Goal: Transaction & Acquisition: Purchase product/service

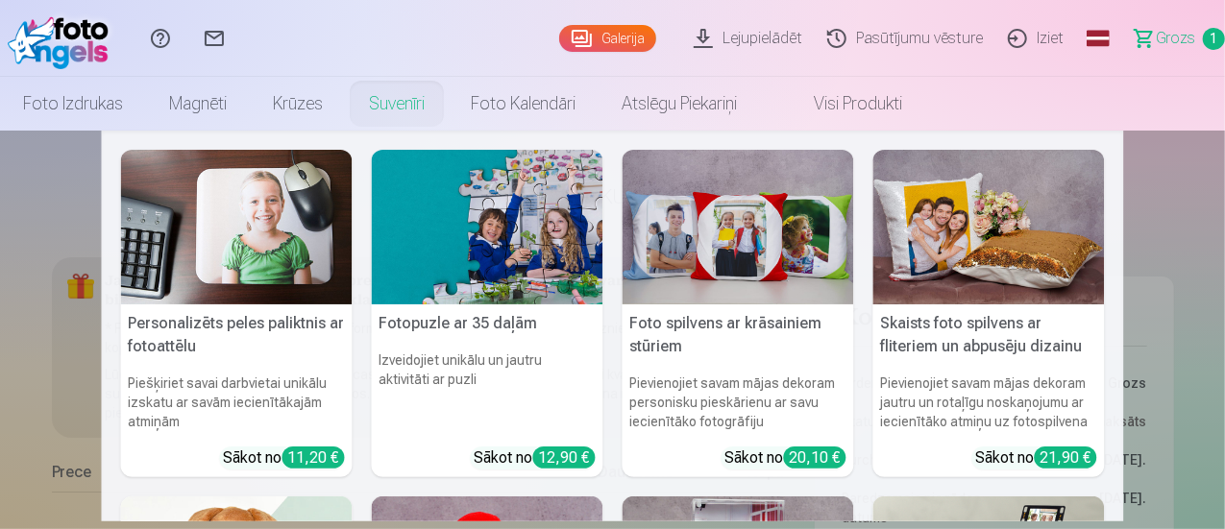
click at [448, 108] on link "Suvenīri" at bounding box center [397, 104] width 102 height 54
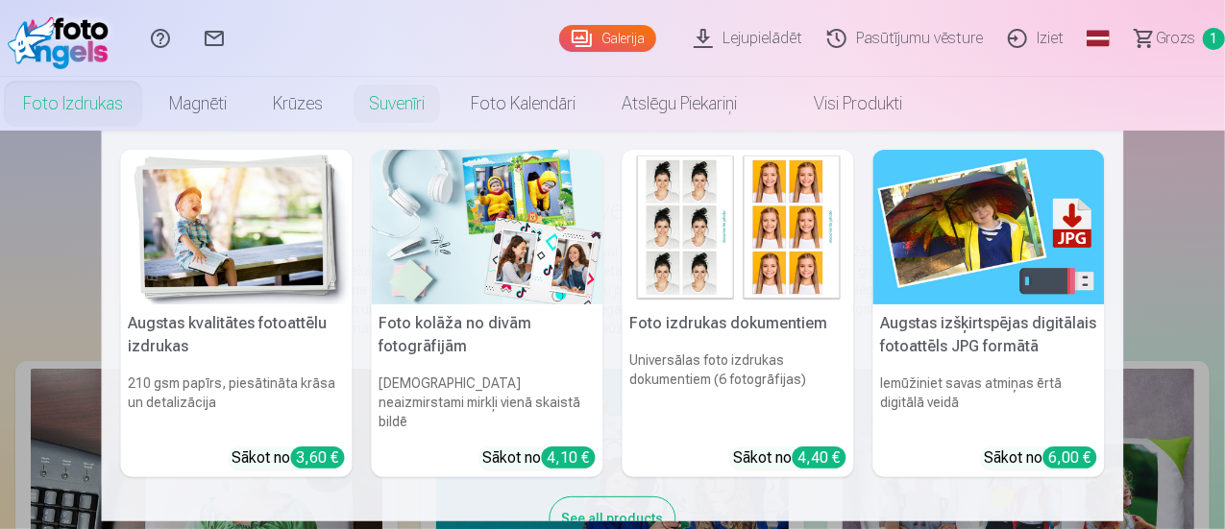
click at [146, 107] on link "Foto izdrukas" at bounding box center [73, 104] width 146 height 54
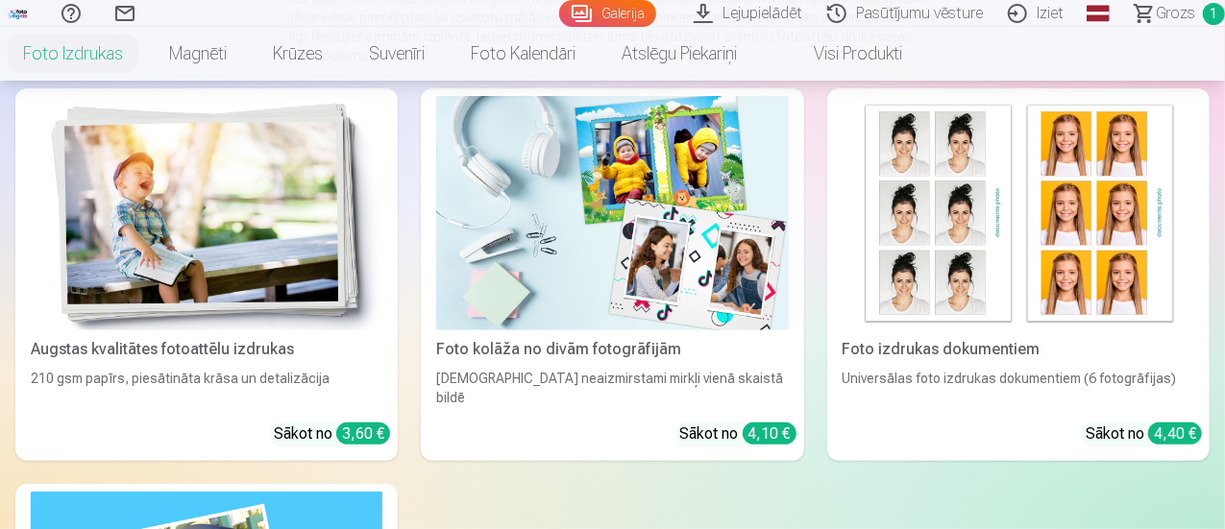
scroll to position [286, 0]
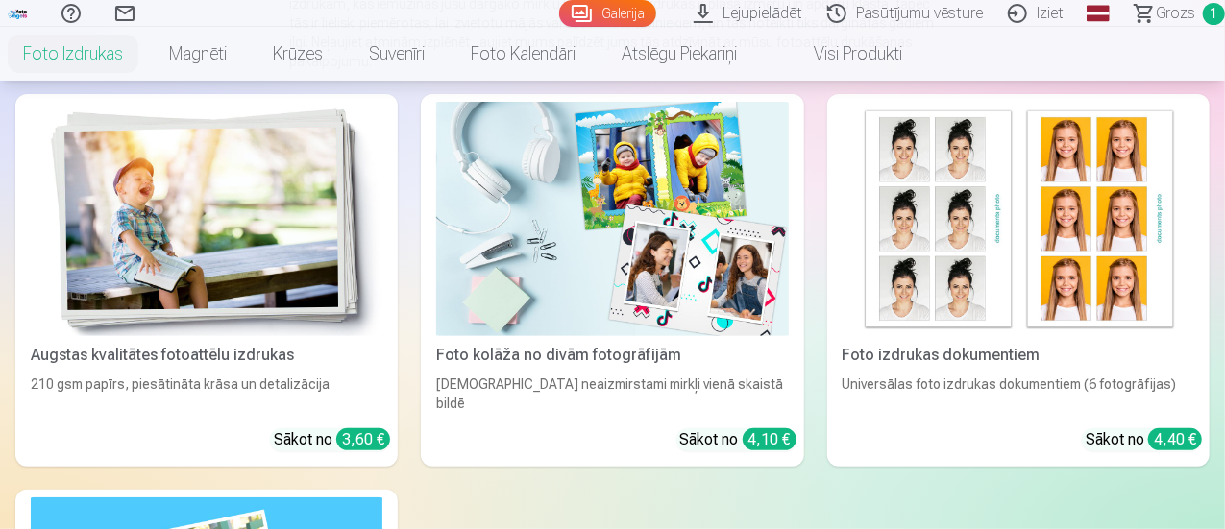
click at [336, 429] on div "3,60 €" at bounding box center [363, 440] width 54 height 22
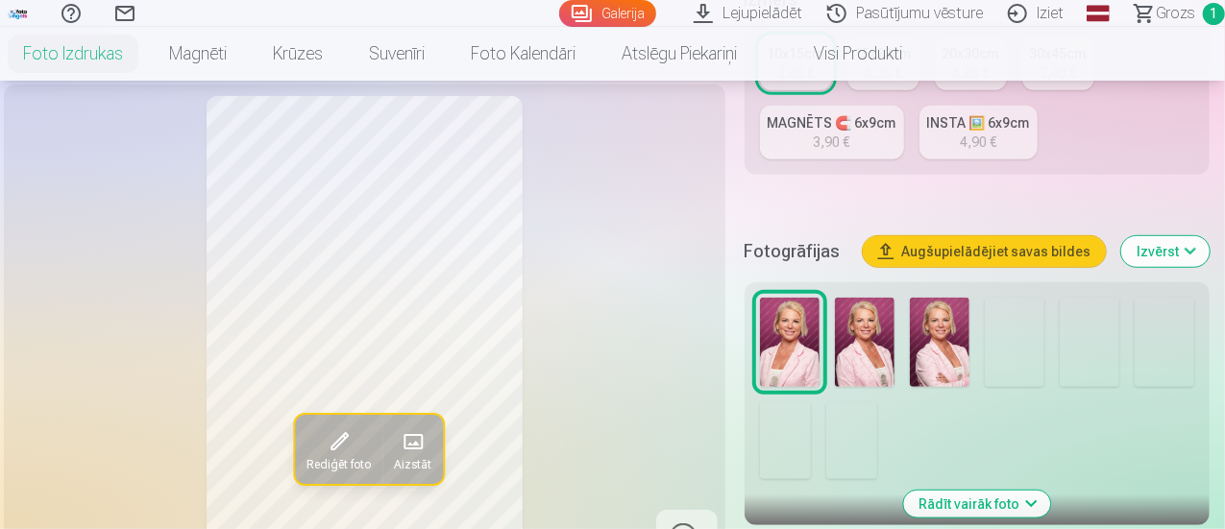
scroll to position [519, 0]
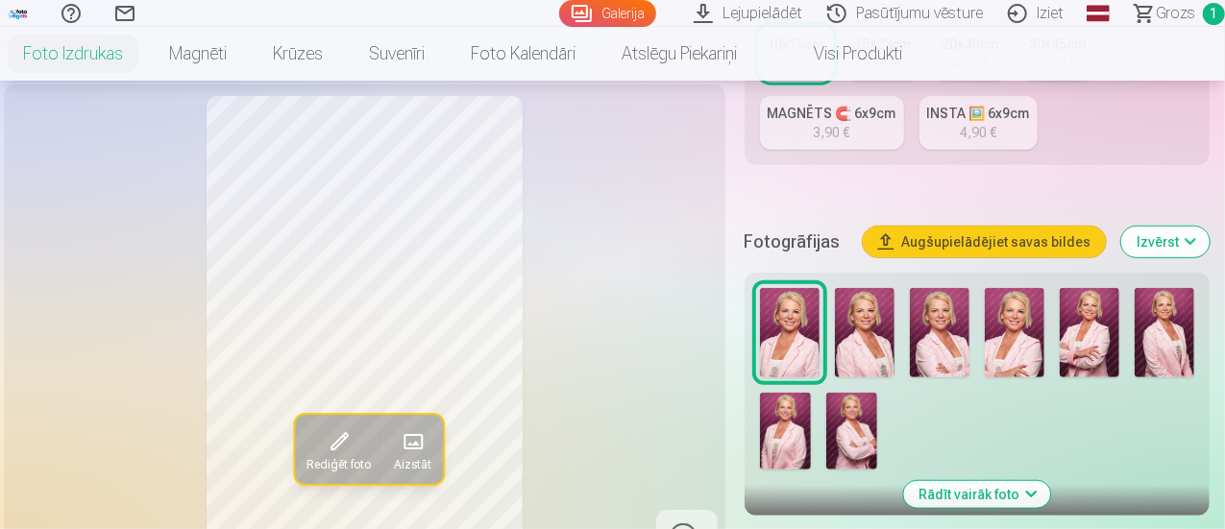
click at [1110, 301] on img at bounding box center [1090, 332] width 60 height 89
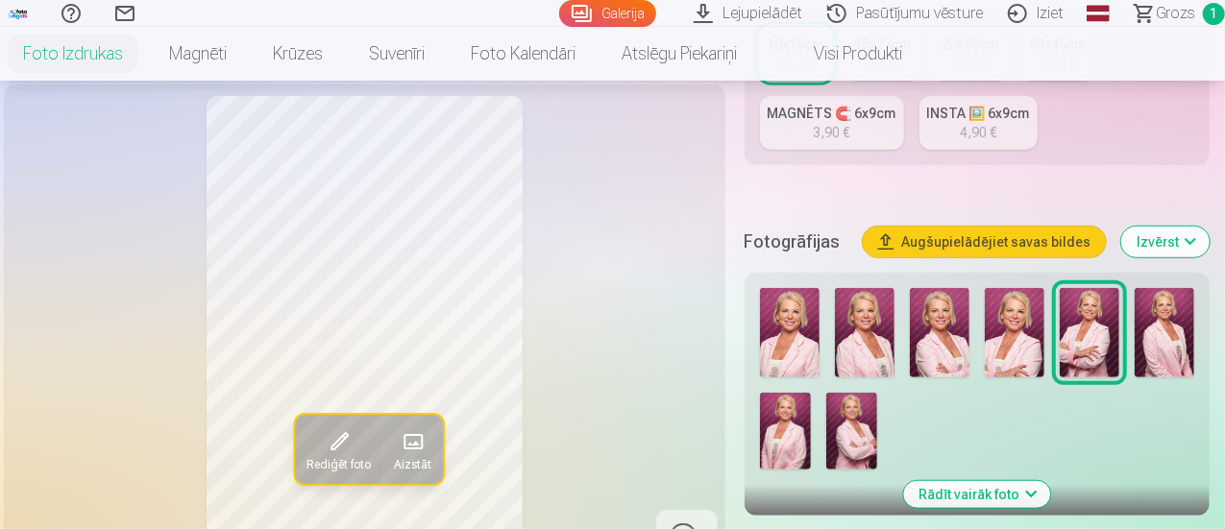
click at [804, 404] on img at bounding box center [785, 431] width 51 height 77
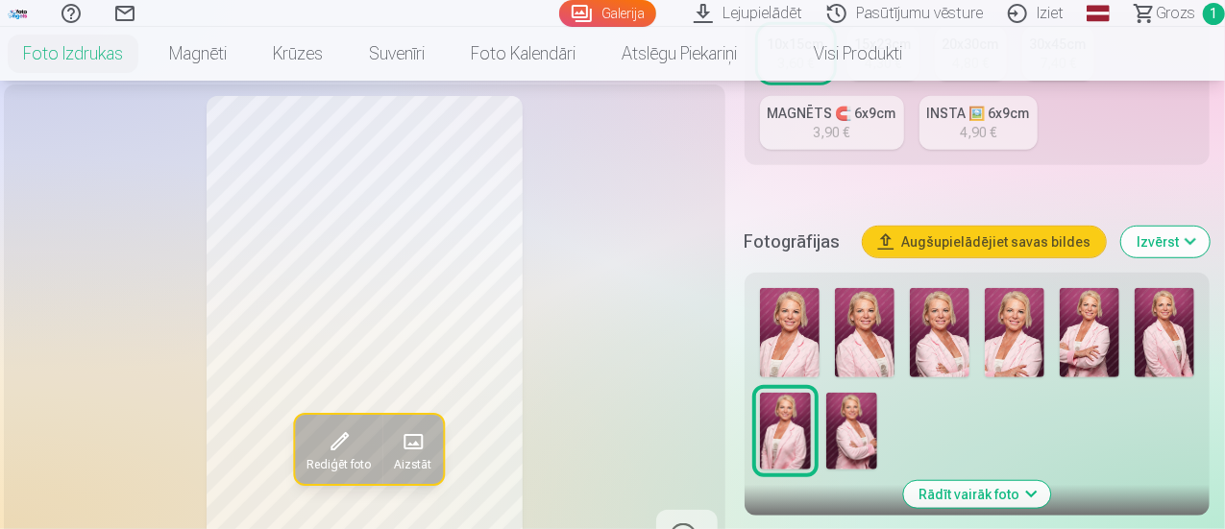
click at [1090, 323] on img at bounding box center [1090, 332] width 60 height 89
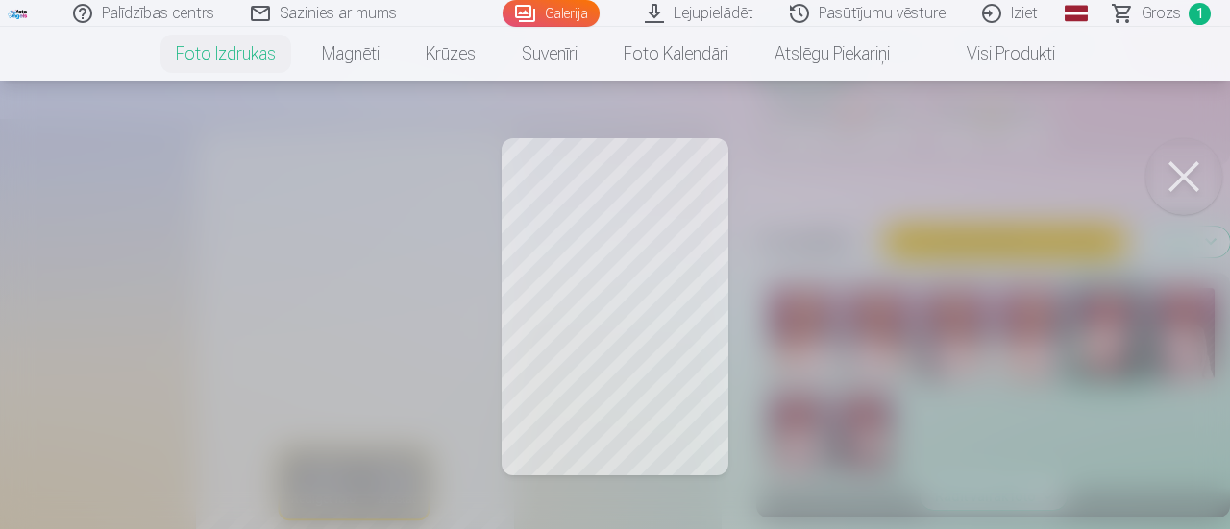
drag, startPoint x: 584, startPoint y: 309, endPoint x: 617, endPoint y: 309, distance: 32.7
click at [617, 309] on div at bounding box center [615, 264] width 1230 height 529
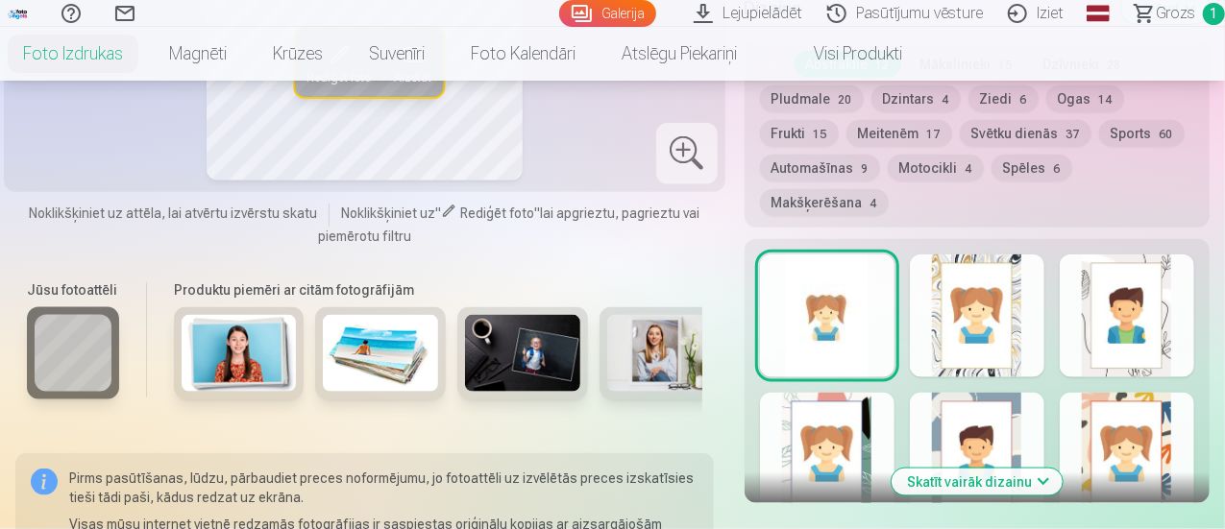
scroll to position [1089, 0]
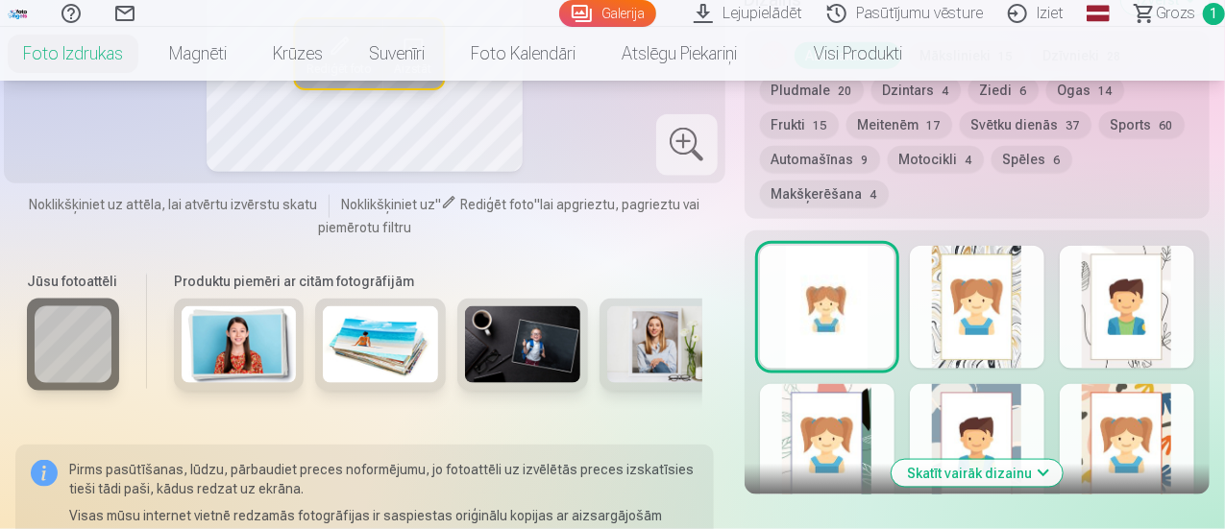
click at [988, 460] on button "Skatīt vairāk dizainu" at bounding box center [977, 473] width 171 height 27
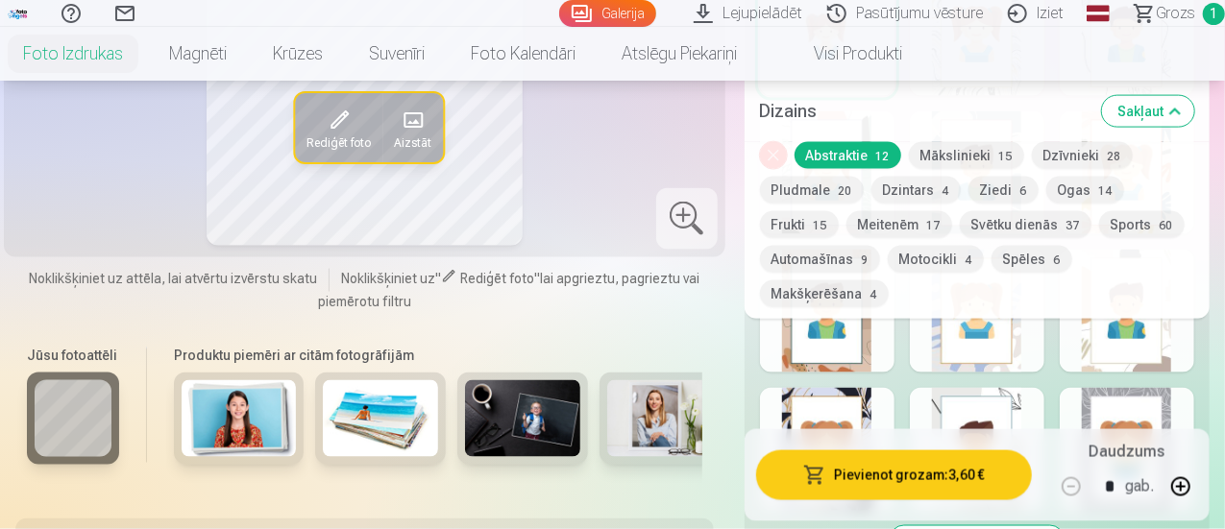
scroll to position [1377, 0]
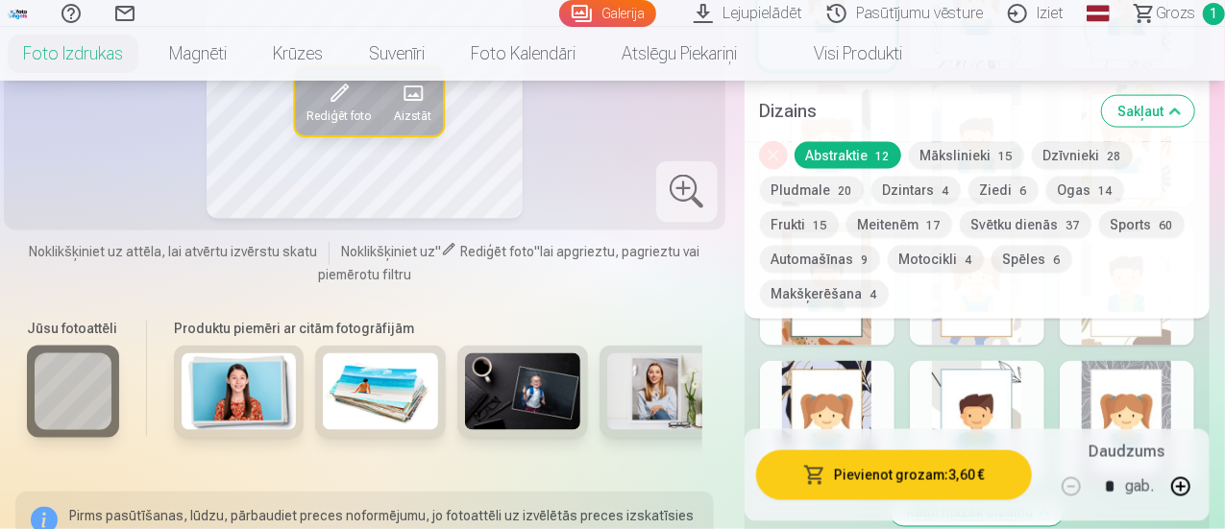
click at [863, 361] on div at bounding box center [827, 422] width 135 height 123
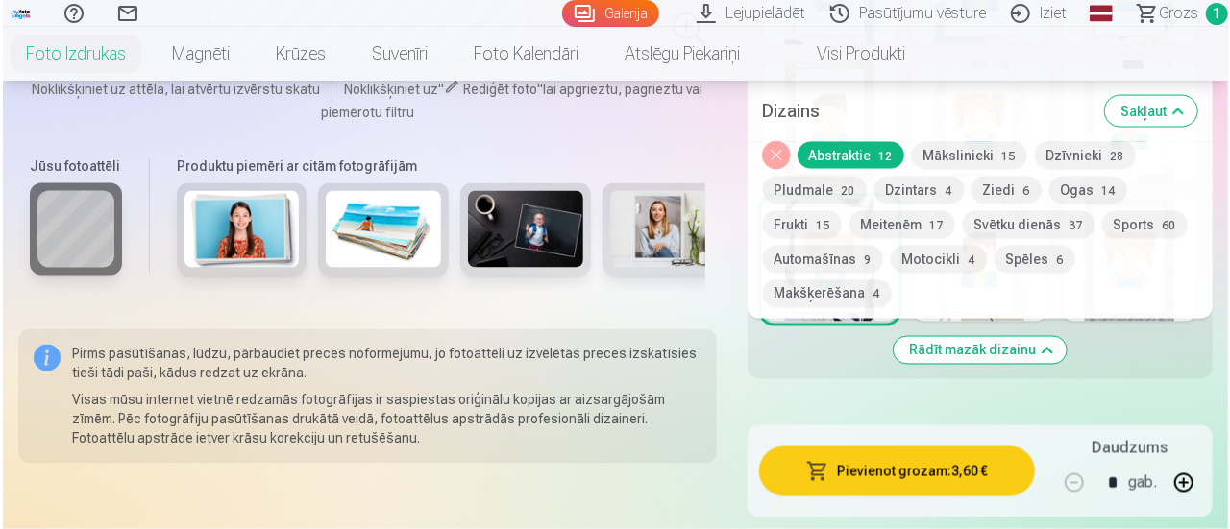
scroll to position [1639, 0]
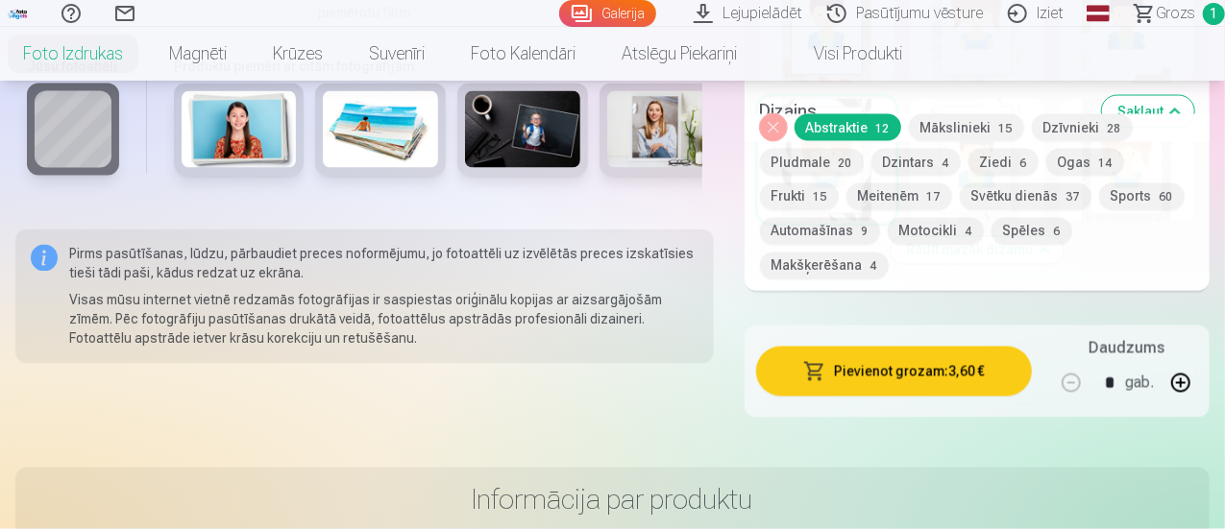
click at [895, 347] on button "Pievienot grozam : 3,60 €" at bounding box center [894, 372] width 276 height 50
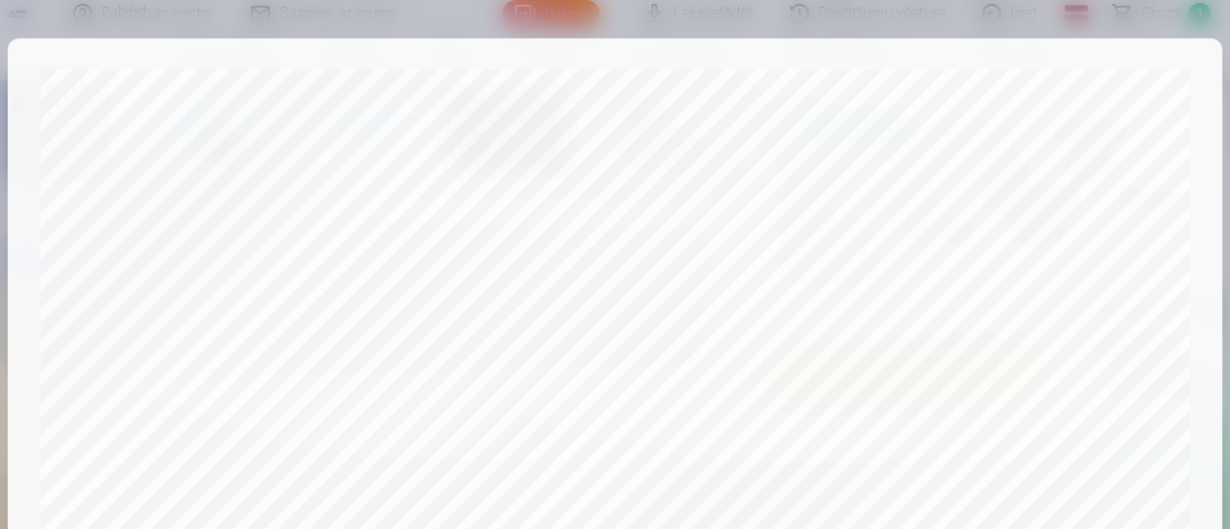
scroll to position [839, 0]
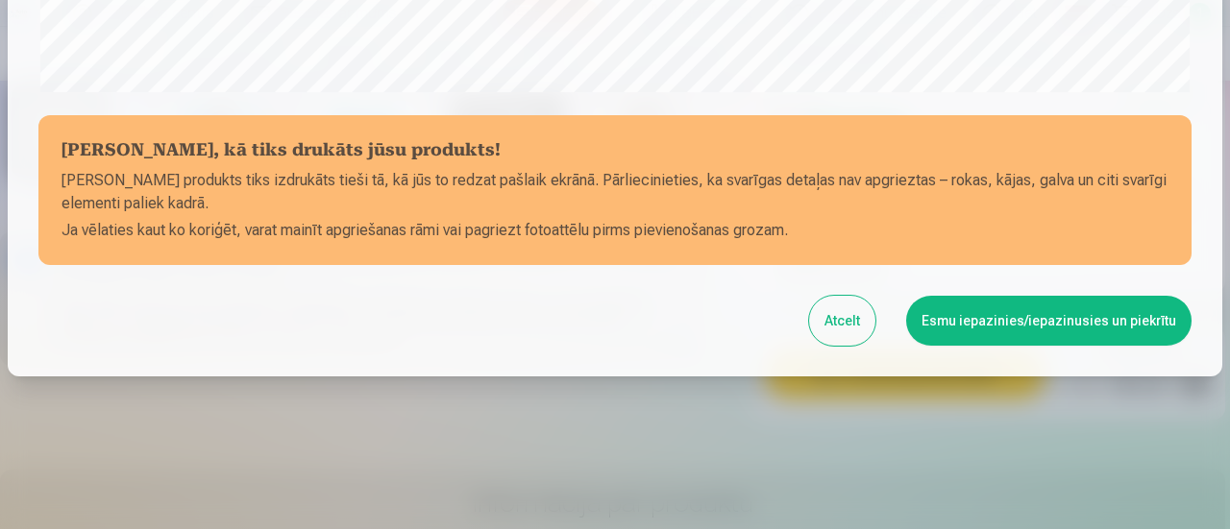
click at [1034, 314] on button "Esmu iepazinies/iepazinusies un piekrītu" at bounding box center [1048, 321] width 285 height 50
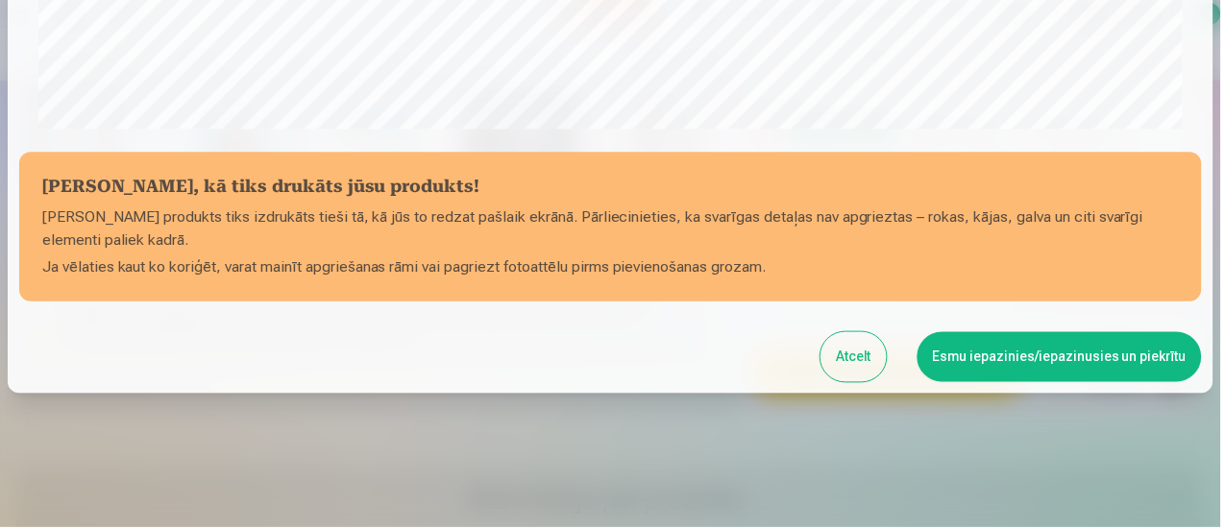
scroll to position [836, 0]
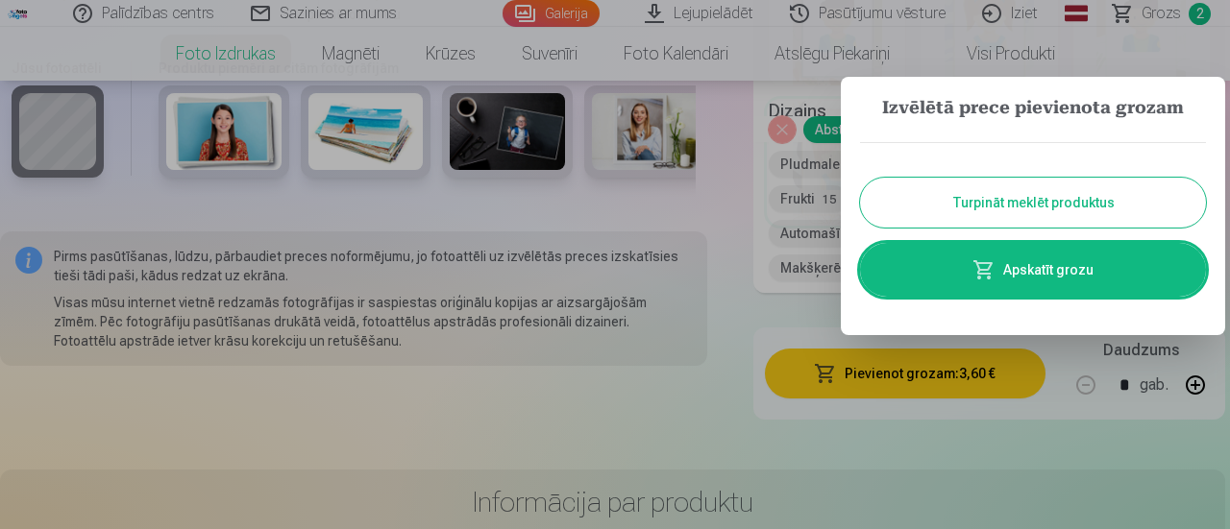
click at [1045, 213] on button "Turpināt meklēt produktus" at bounding box center [1033, 203] width 346 height 50
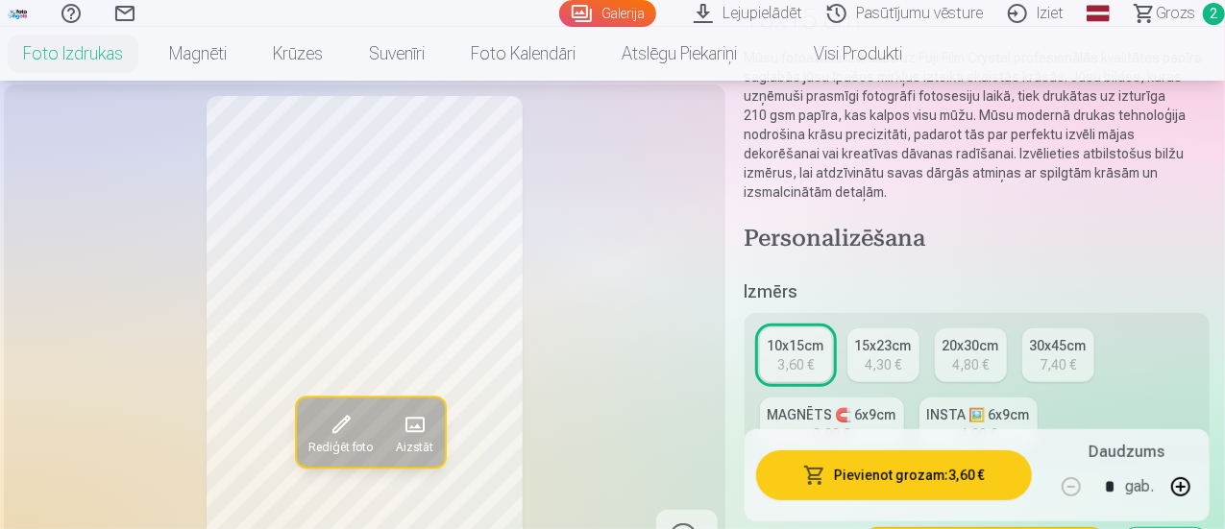
scroll to position [0, 0]
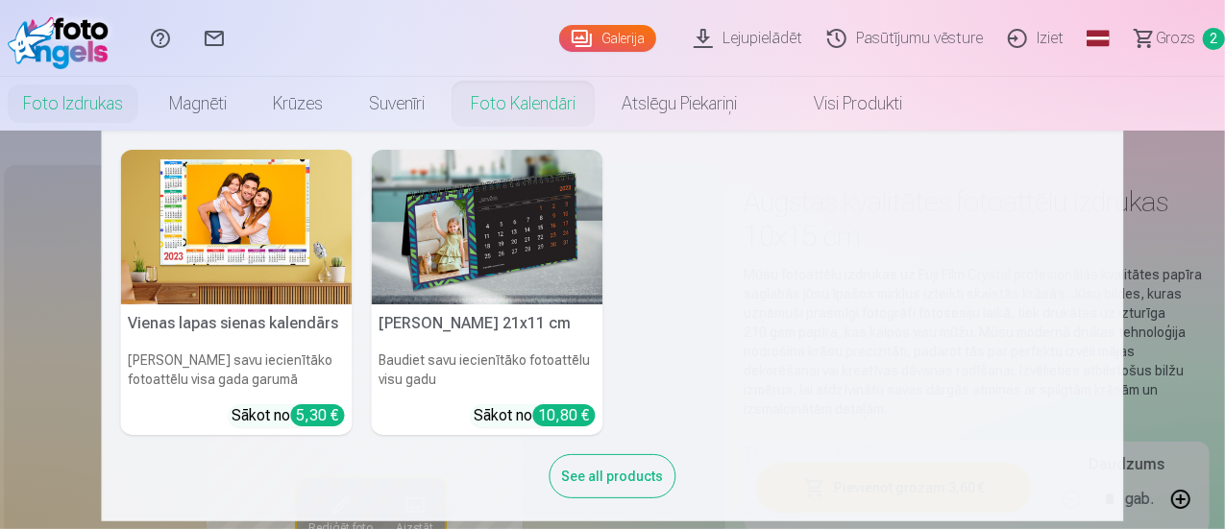
click at [599, 99] on link "Foto kalendāri" at bounding box center [523, 104] width 151 height 54
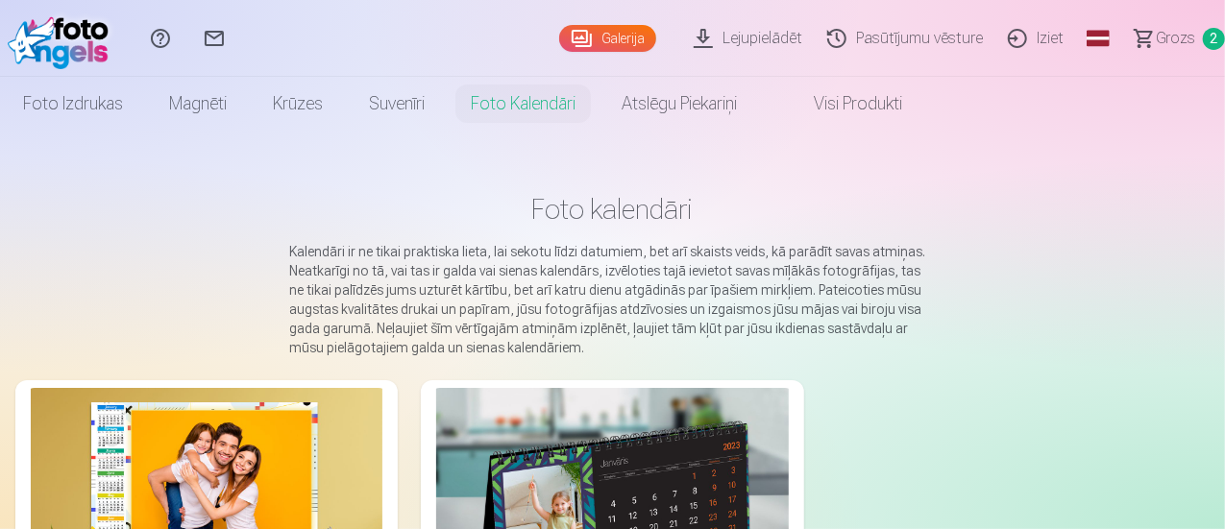
click at [490, 431] on img at bounding box center [612, 505] width 352 height 234
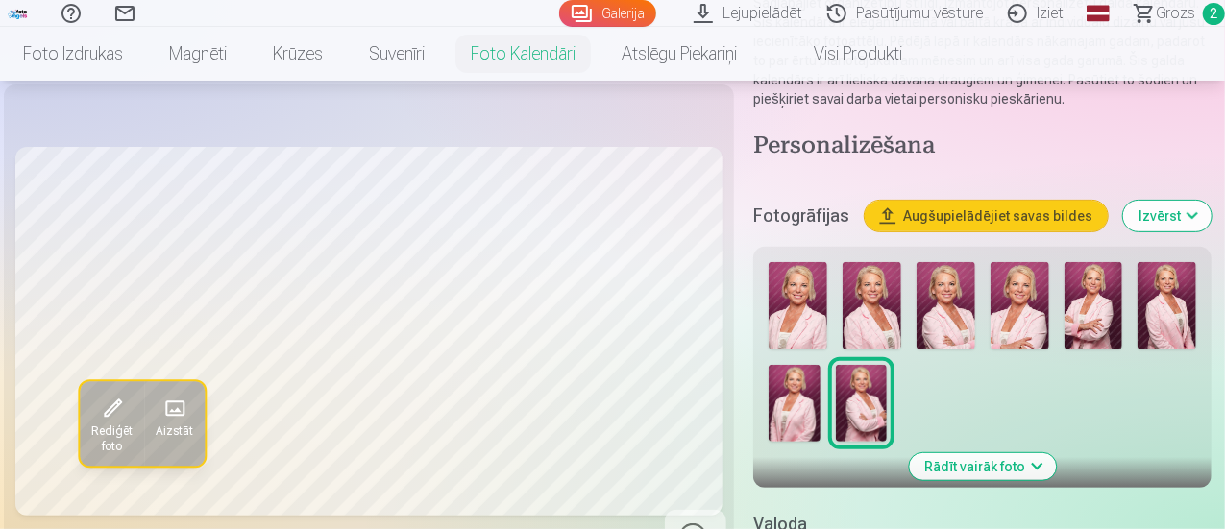
scroll to position [254, 0]
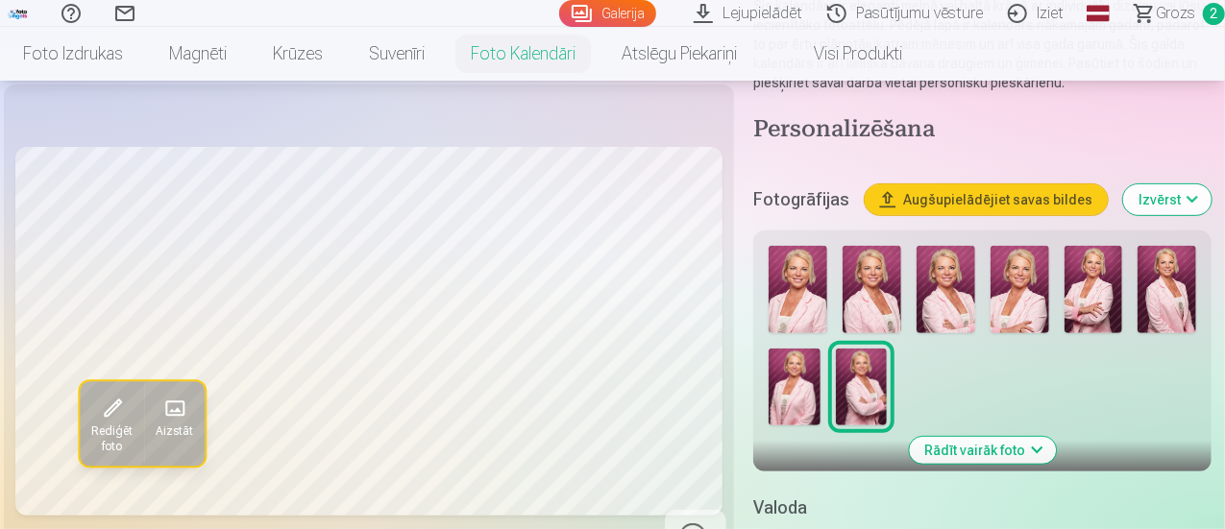
click at [801, 290] on img at bounding box center [798, 289] width 59 height 87
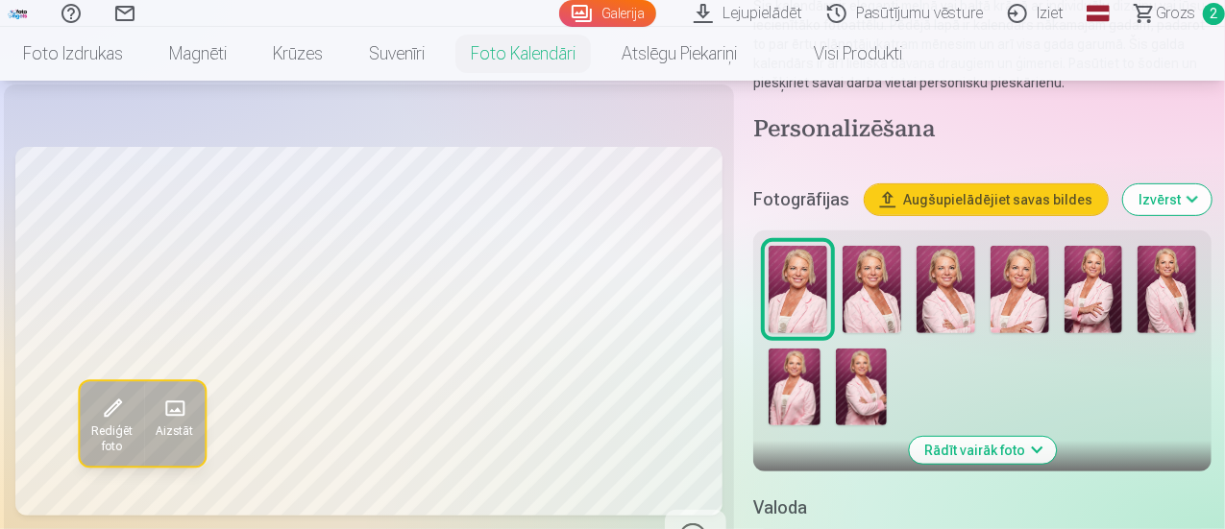
click at [957, 289] on img at bounding box center [946, 289] width 59 height 87
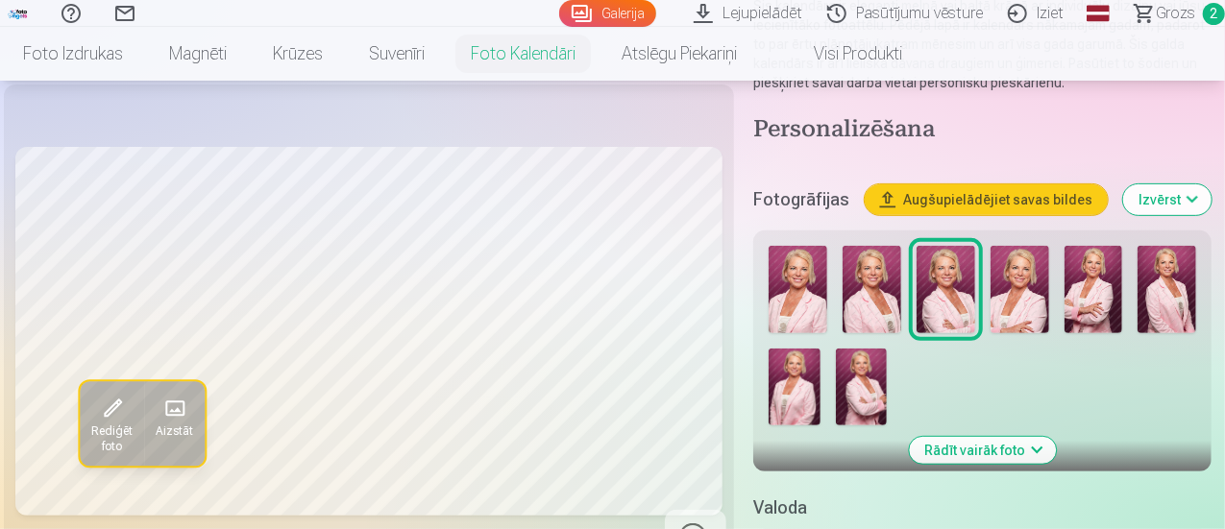
click at [1021, 287] on img at bounding box center [1020, 289] width 59 height 87
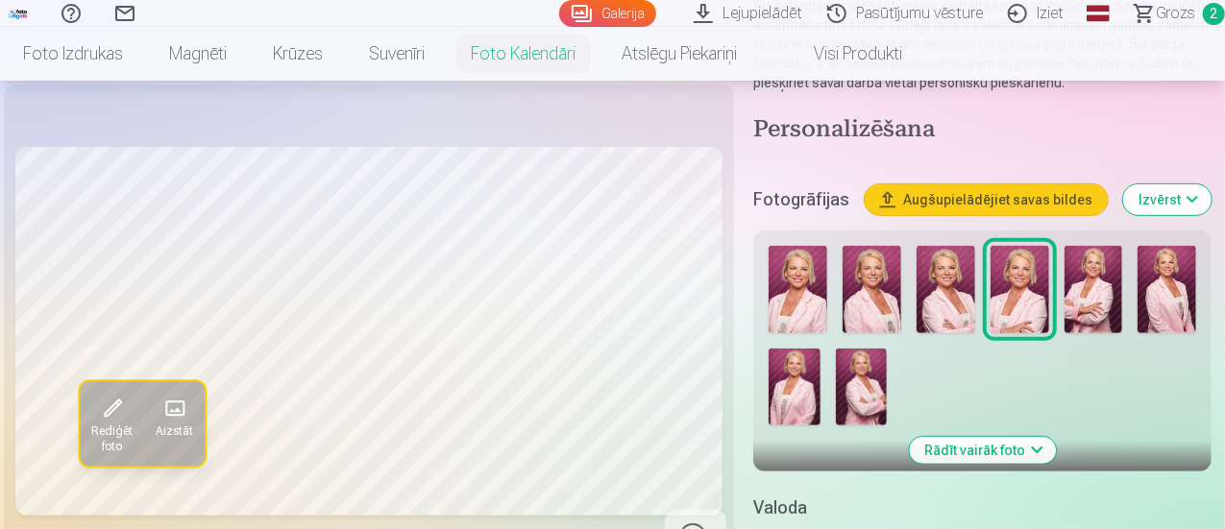
click at [945, 288] on img at bounding box center [946, 289] width 59 height 87
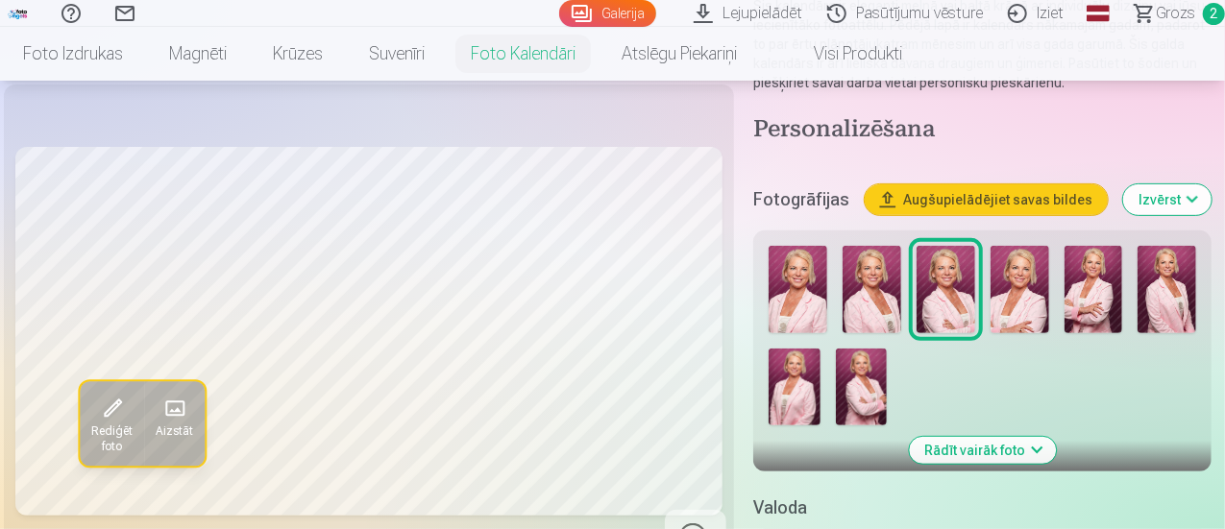
click at [861, 381] on img at bounding box center [861, 387] width 51 height 77
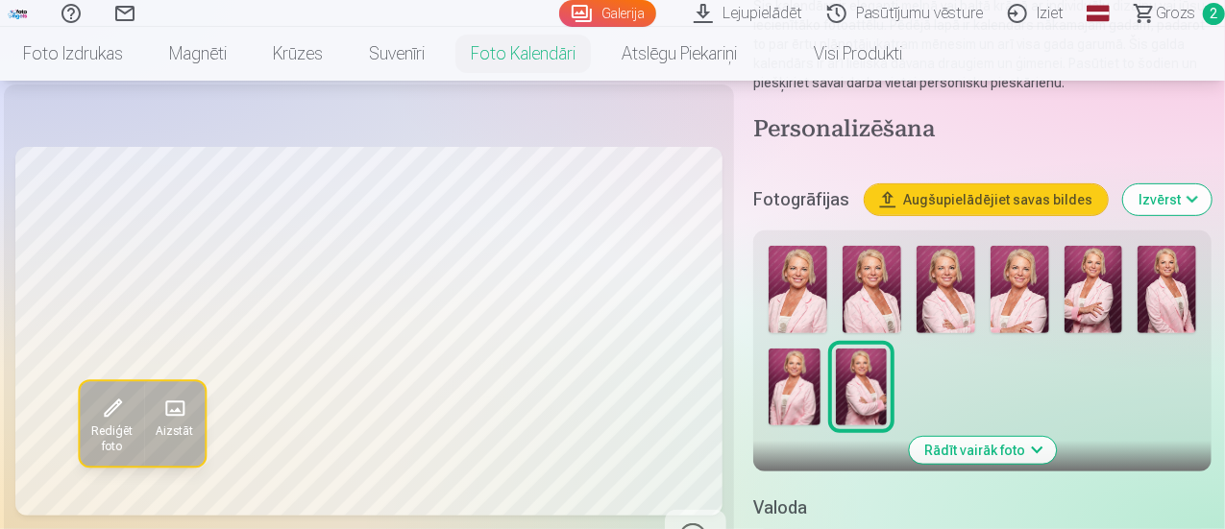
click at [796, 389] on img at bounding box center [794, 387] width 51 height 77
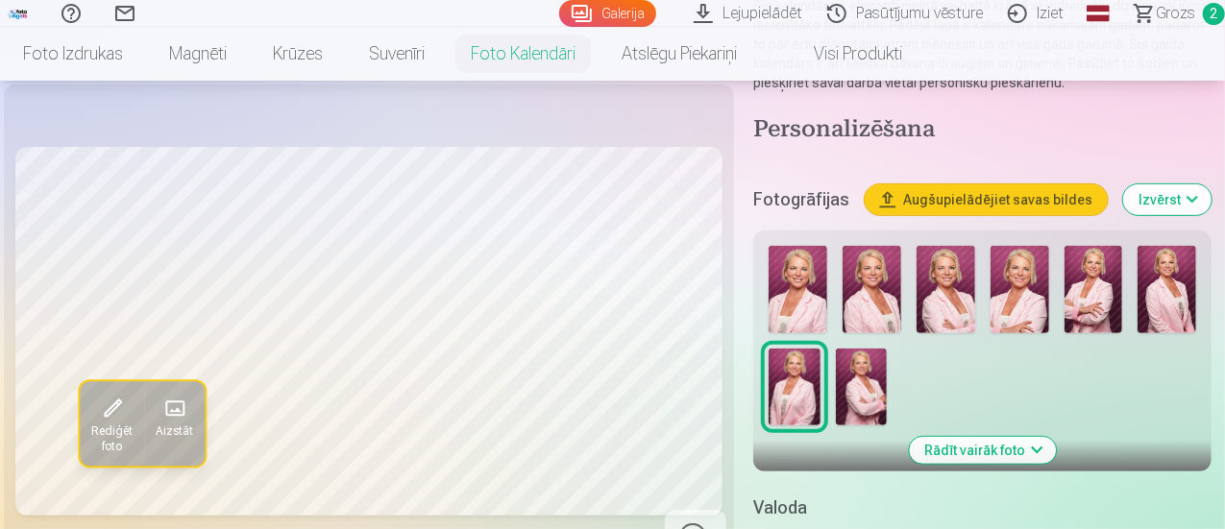
click at [876, 305] on img at bounding box center [872, 289] width 59 height 87
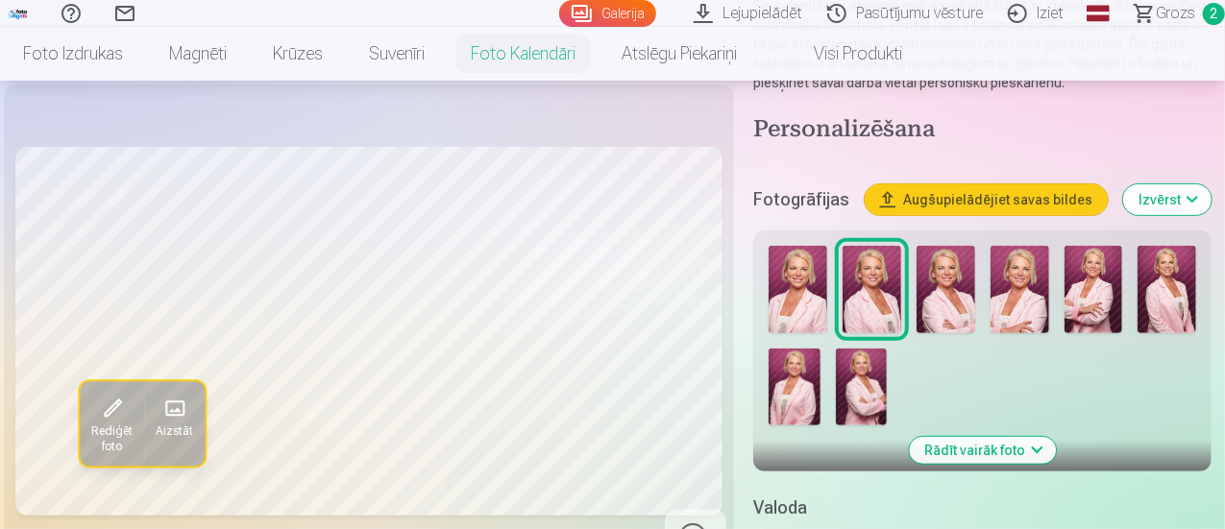
click at [809, 296] on img at bounding box center [798, 289] width 59 height 87
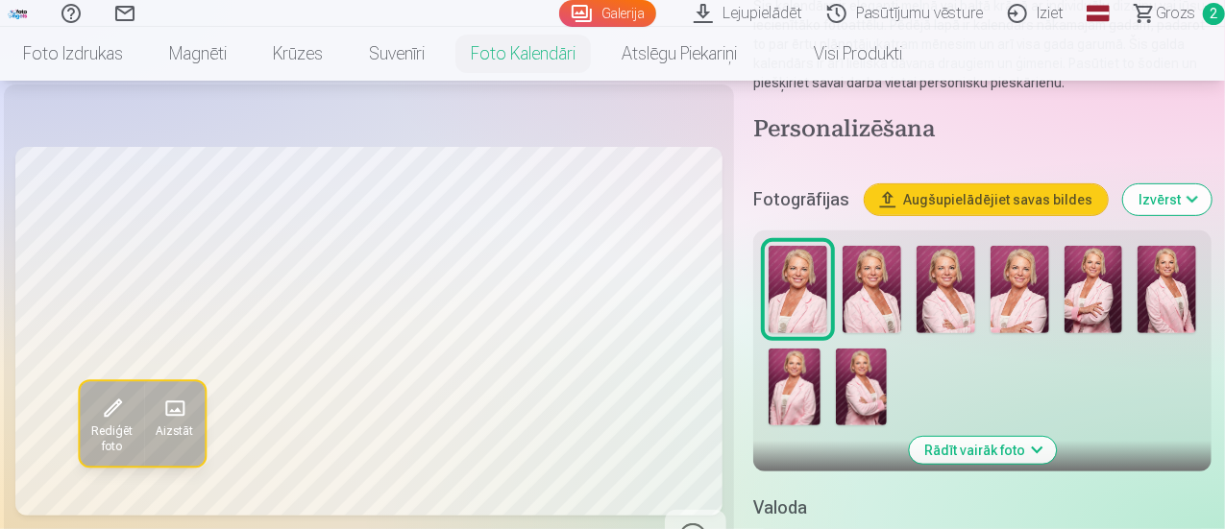
click at [1028, 285] on img at bounding box center [1020, 289] width 59 height 87
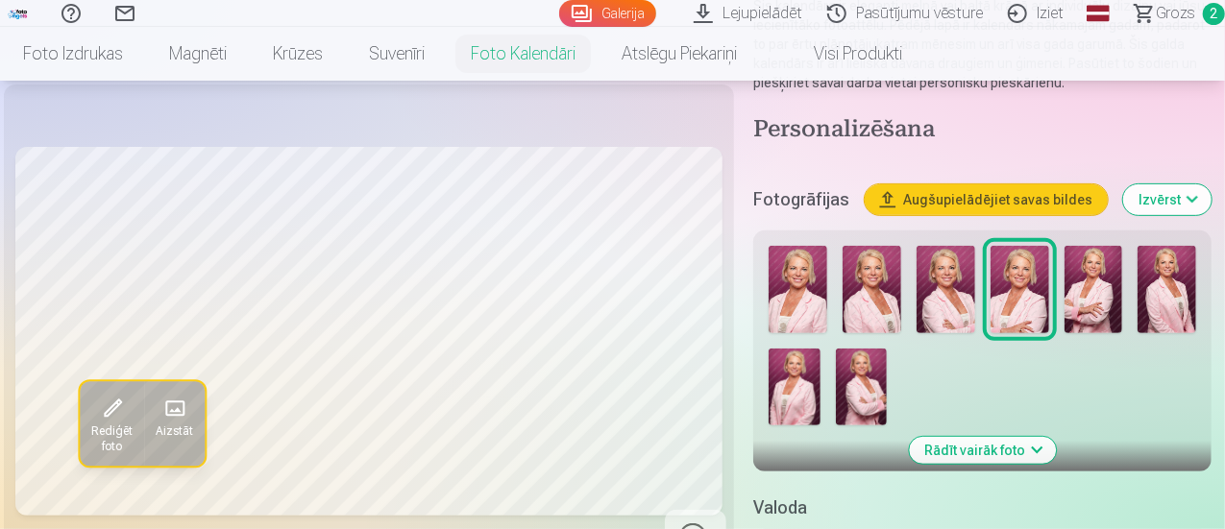
click at [801, 283] on img at bounding box center [798, 289] width 59 height 87
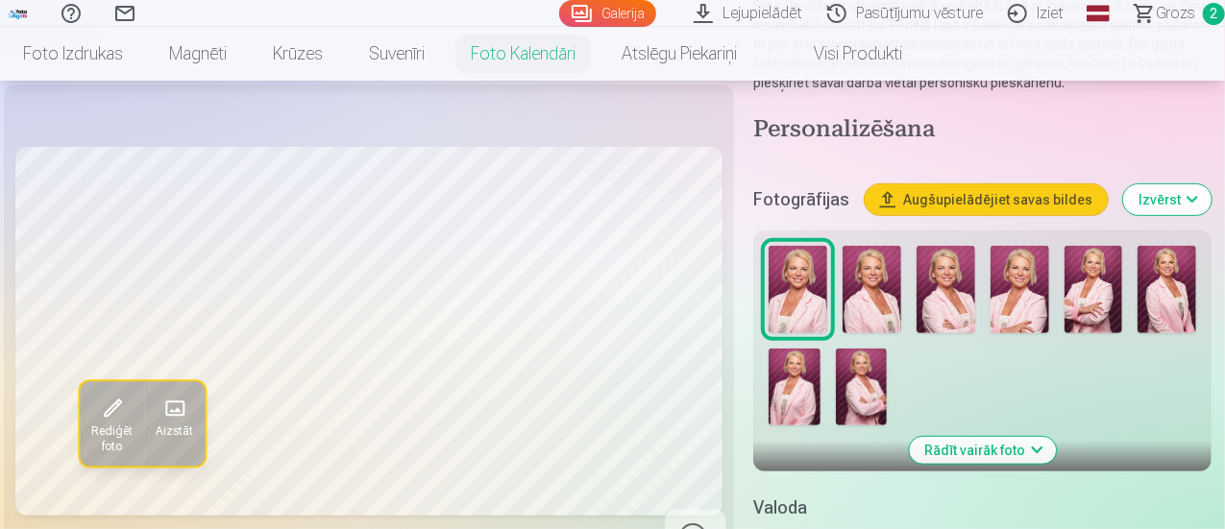
click at [1007, 282] on img at bounding box center [1020, 289] width 59 height 87
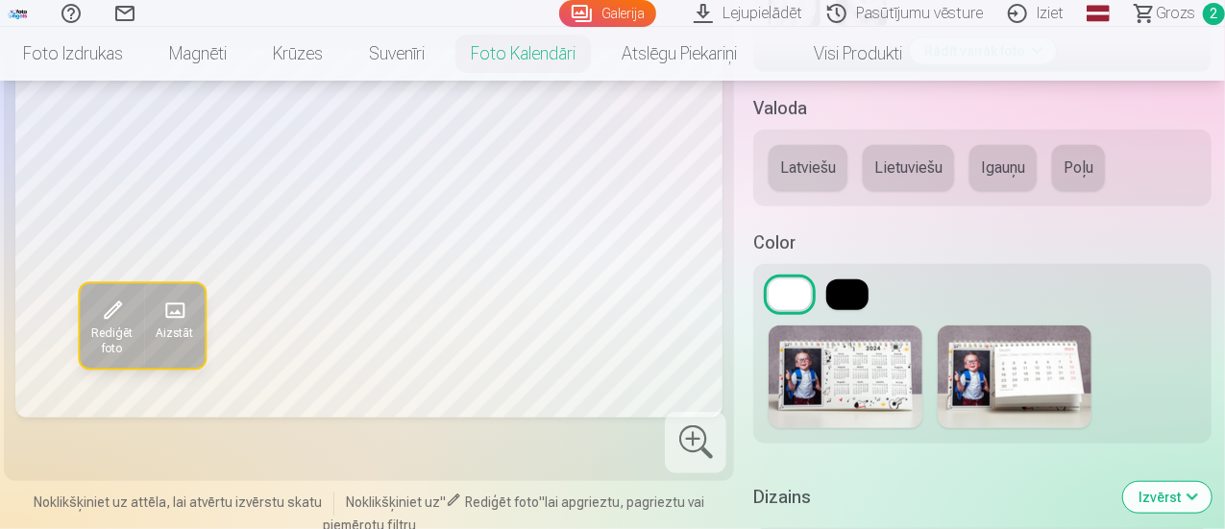
scroll to position [661, 0]
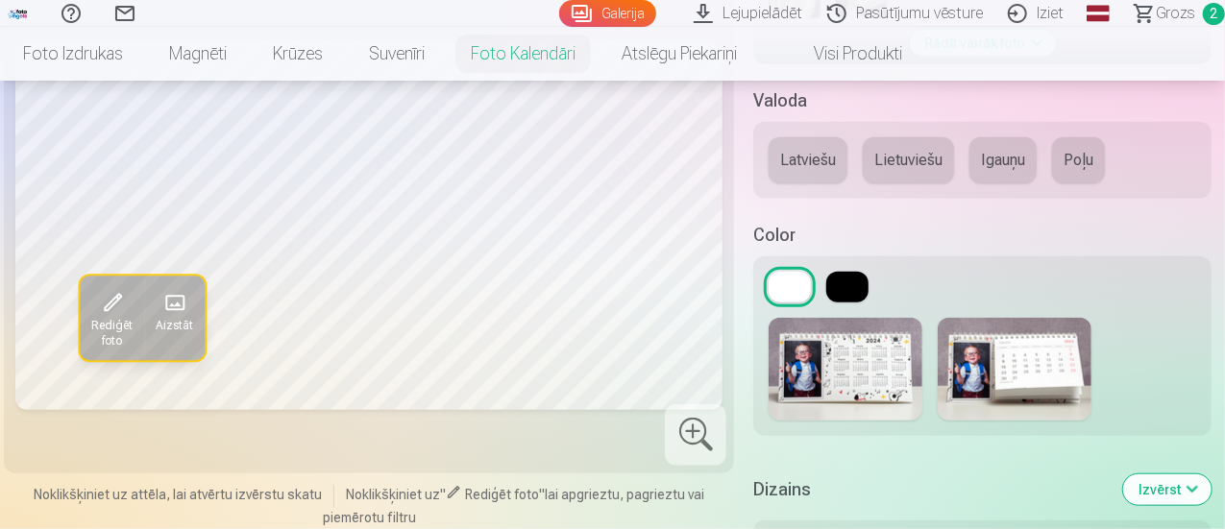
click at [853, 279] on button at bounding box center [847, 287] width 42 height 31
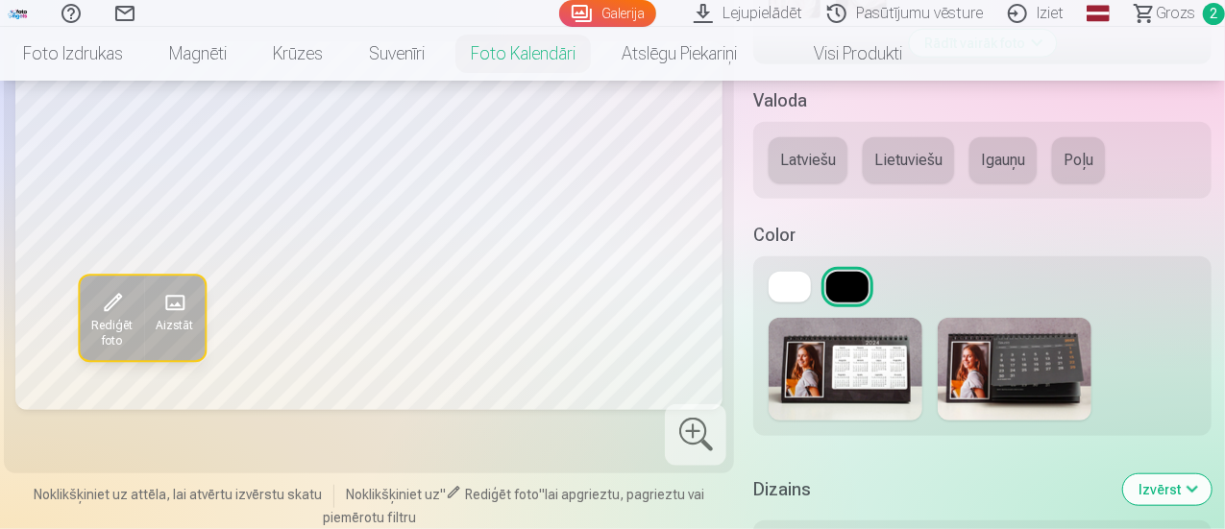
click at [780, 288] on button at bounding box center [790, 287] width 42 height 31
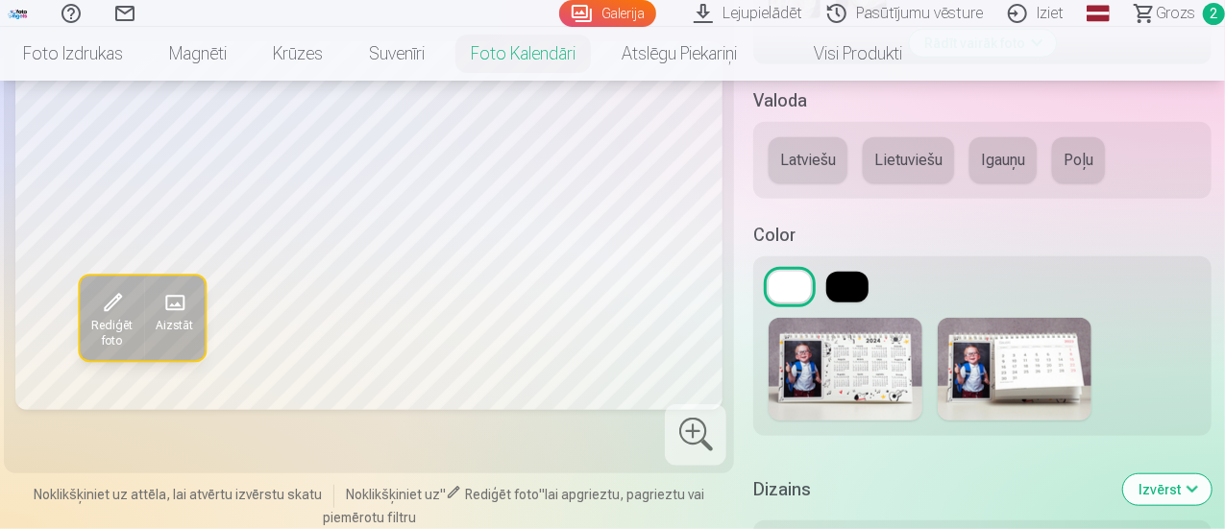
click at [843, 285] on button at bounding box center [847, 287] width 42 height 31
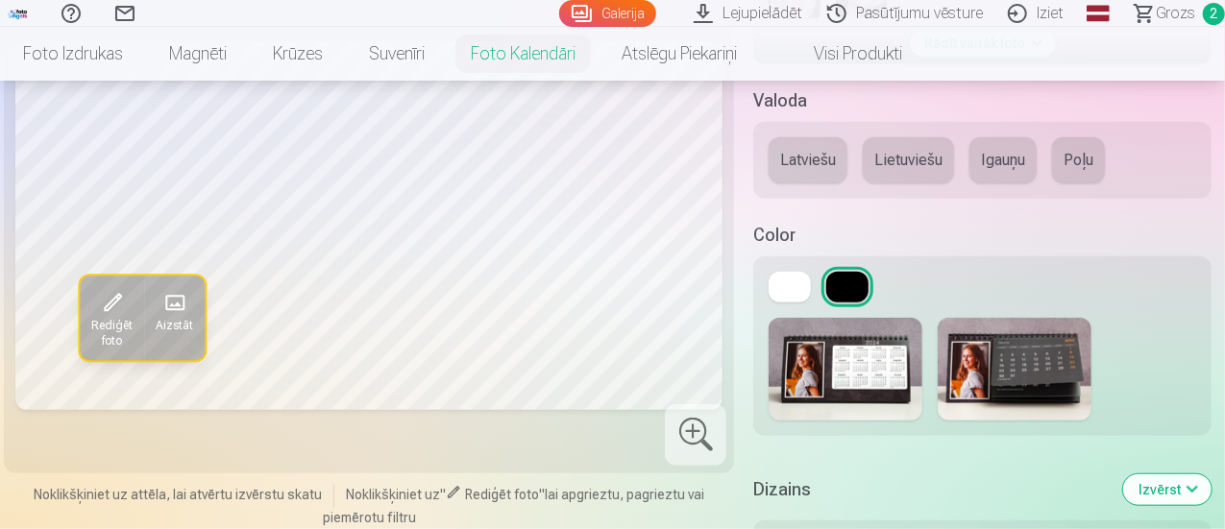
click at [807, 160] on button "Latviešu" at bounding box center [808, 160] width 79 height 46
click at [867, 367] on img at bounding box center [846, 369] width 154 height 103
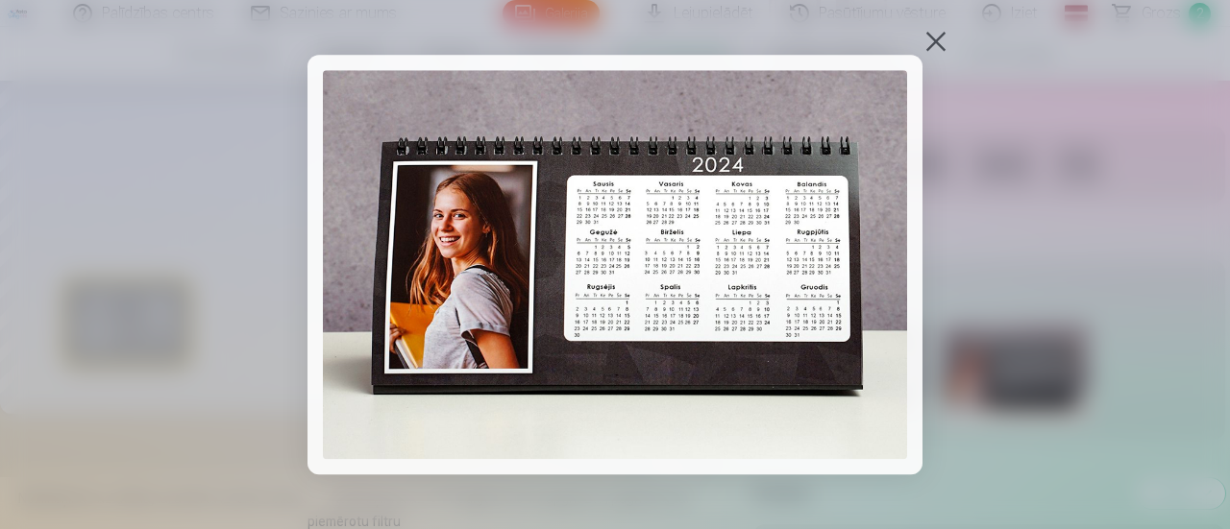
click at [936, 33] on div at bounding box center [935, 41] width 27 height 27
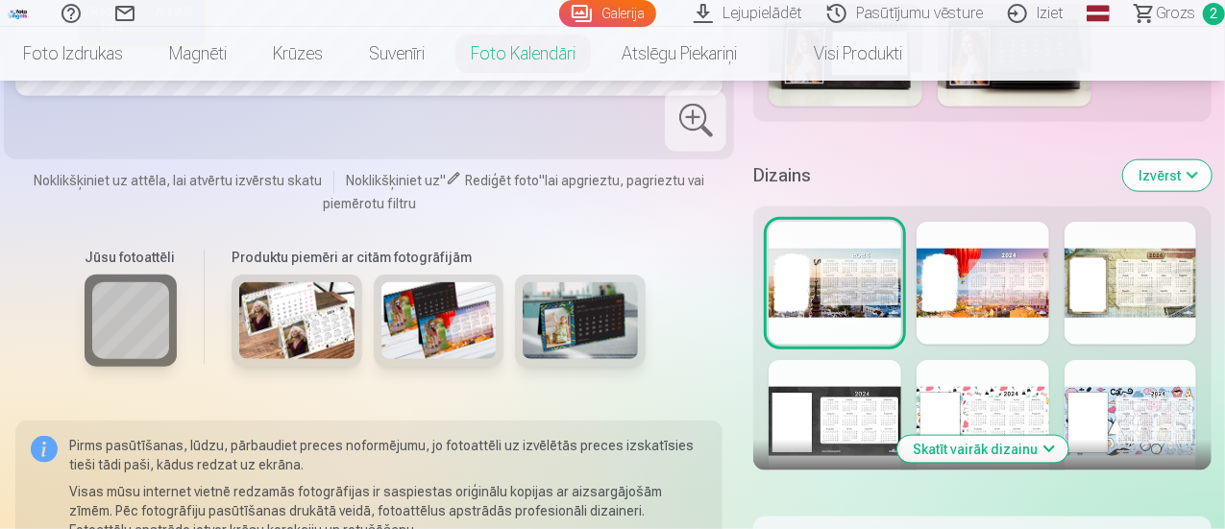
scroll to position [984, 0]
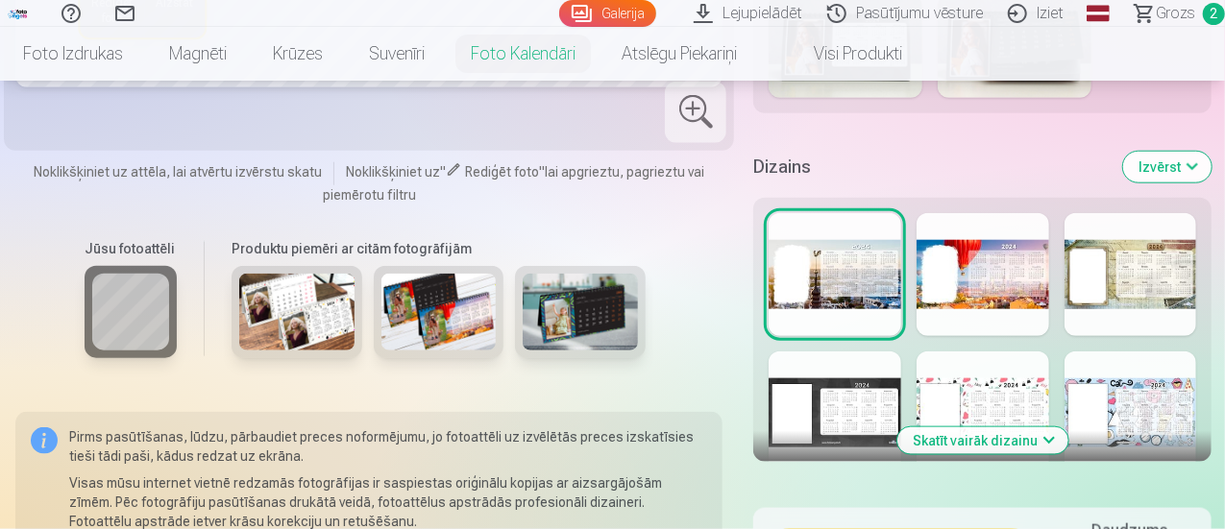
click at [1032, 401] on div at bounding box center [983, 413] width 133 height 123
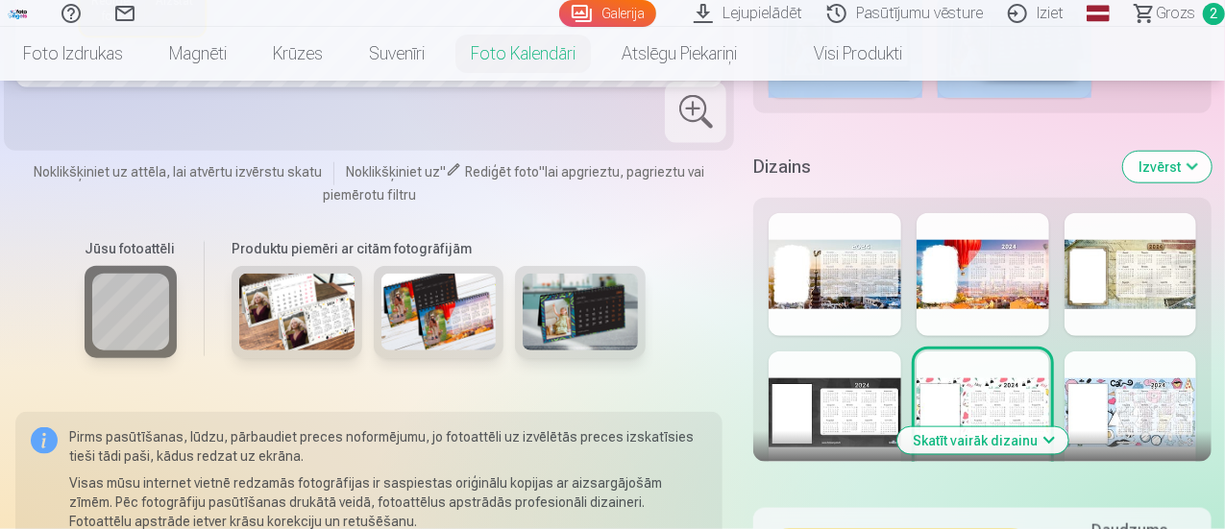
drag, startPoint x: 1223, startPoint y: 112, endPoint x: 1226, endPoint y: 77, distance: 35.7
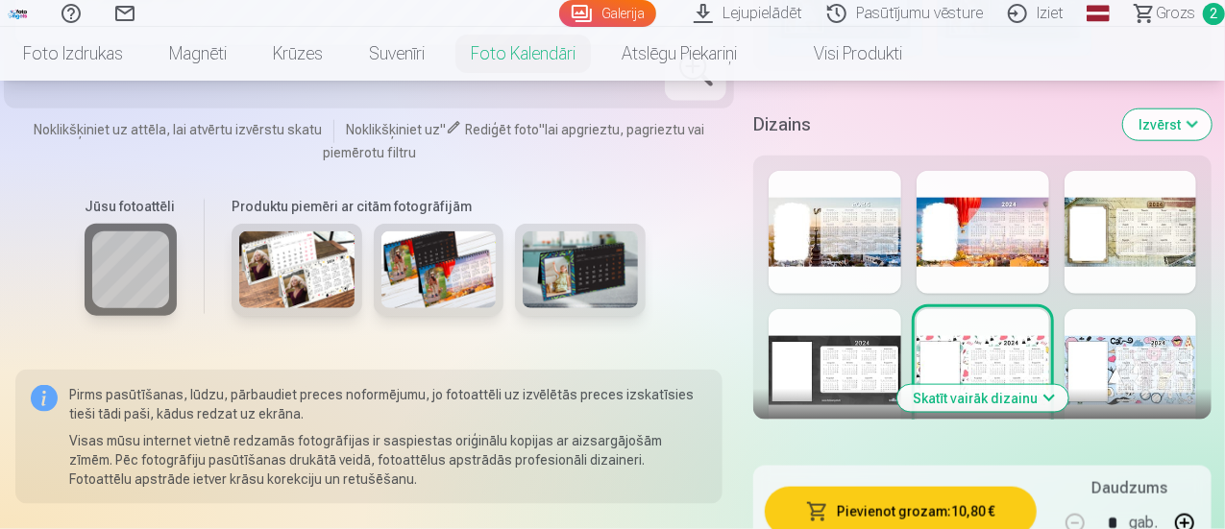
scroll to position [1035, 0]
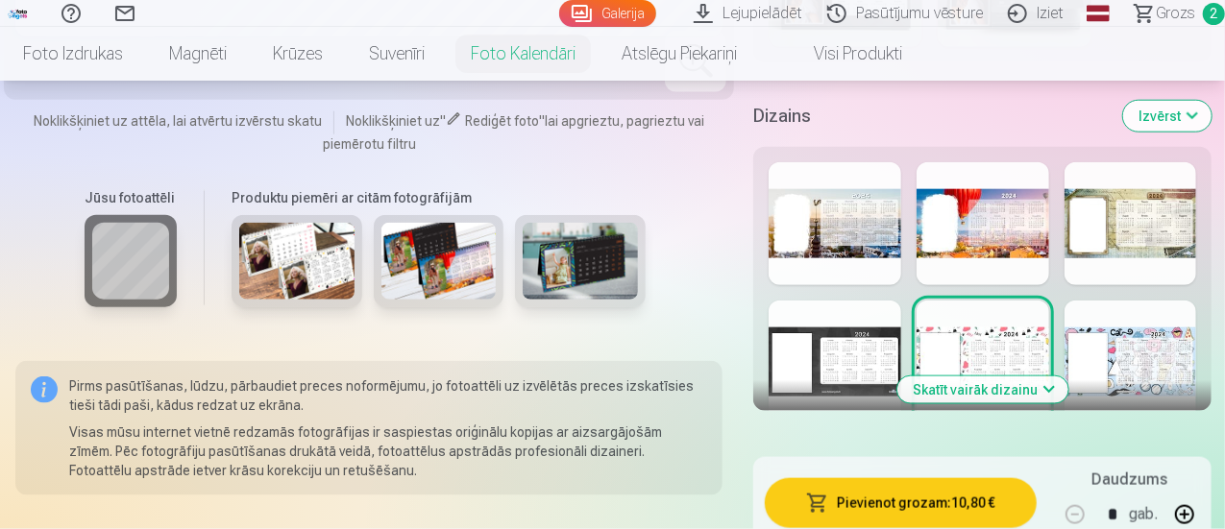
click at [878, 344] on div at bounding box center [835, 362] width 133 height 123
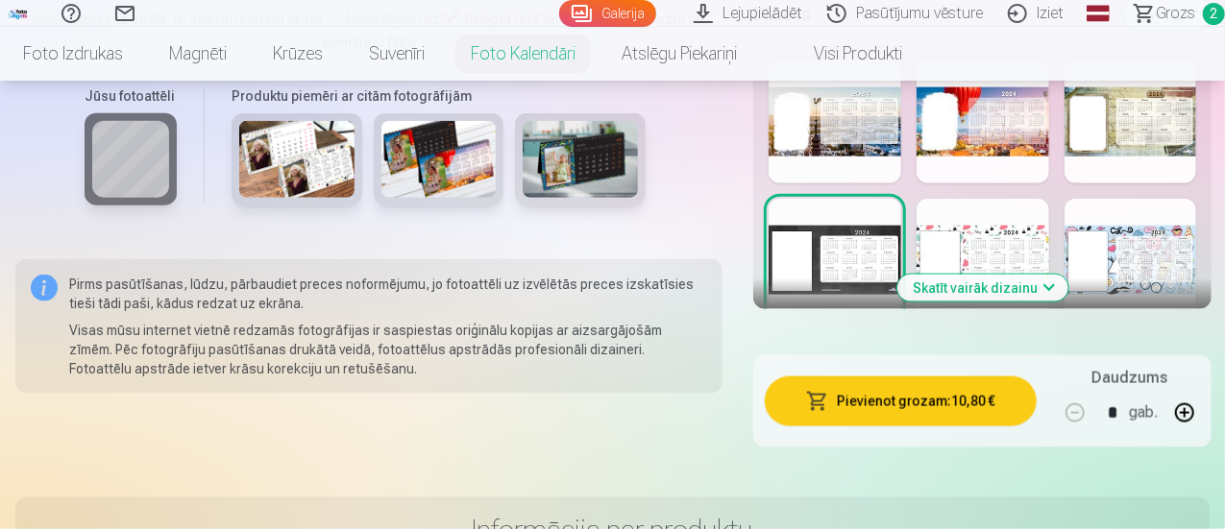
scroll to position [1119, 0]
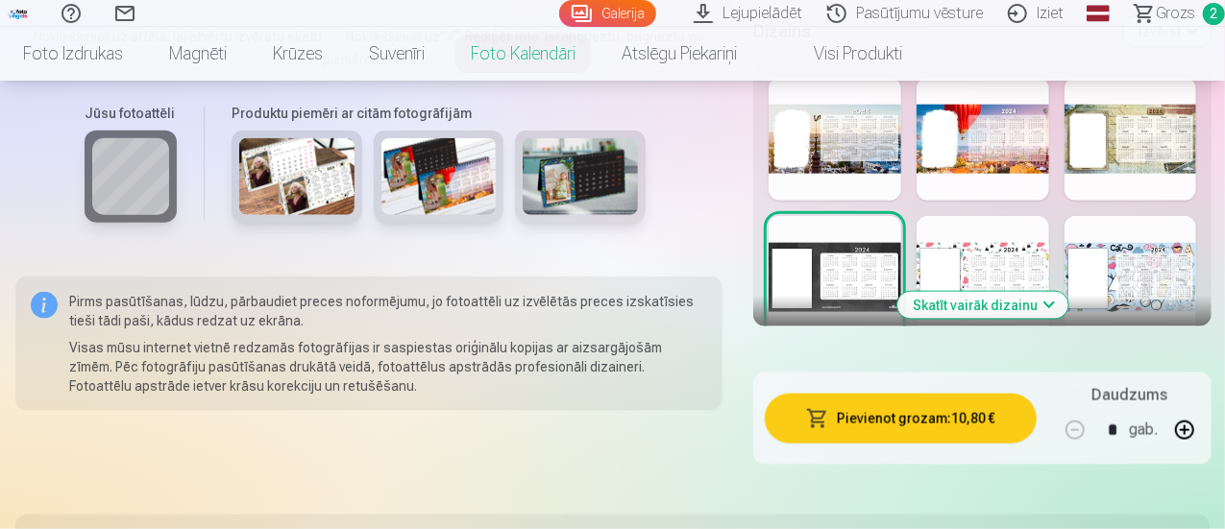
click at [993, 312] on button "Skatīt vairāk dizainu" at bounding box center [982, 305] width 171 height 27
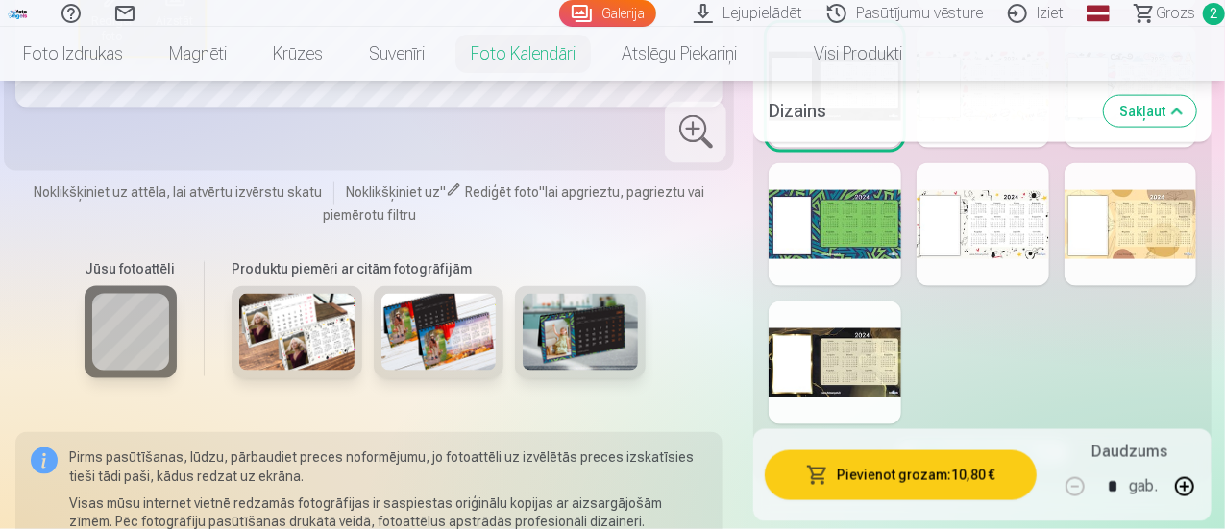
scroll to position [1320, 0]
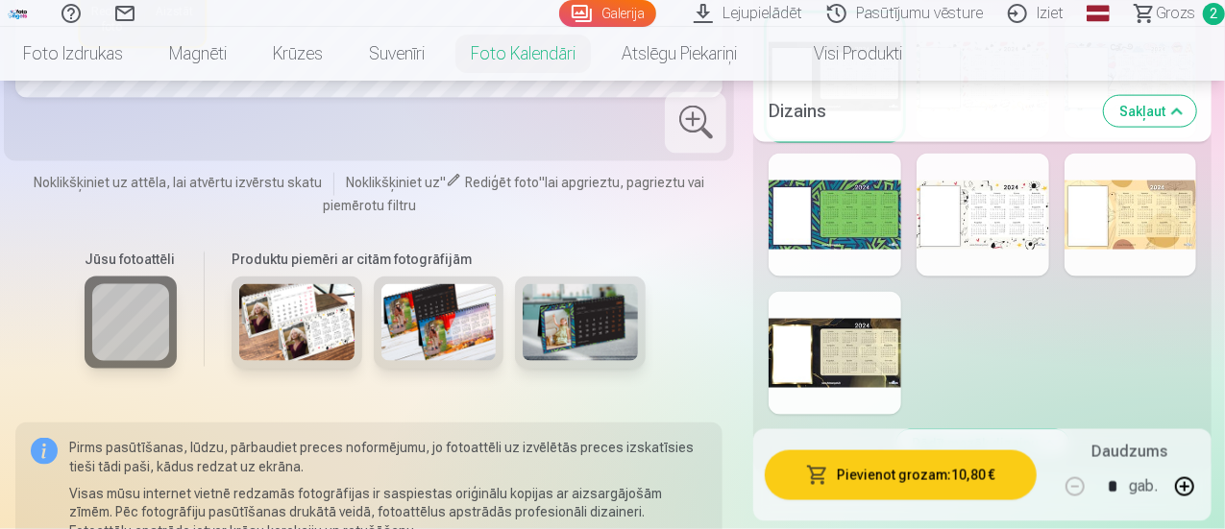
click at [1019, 220] on div at bounding box center [983, 215] width 133 height 123
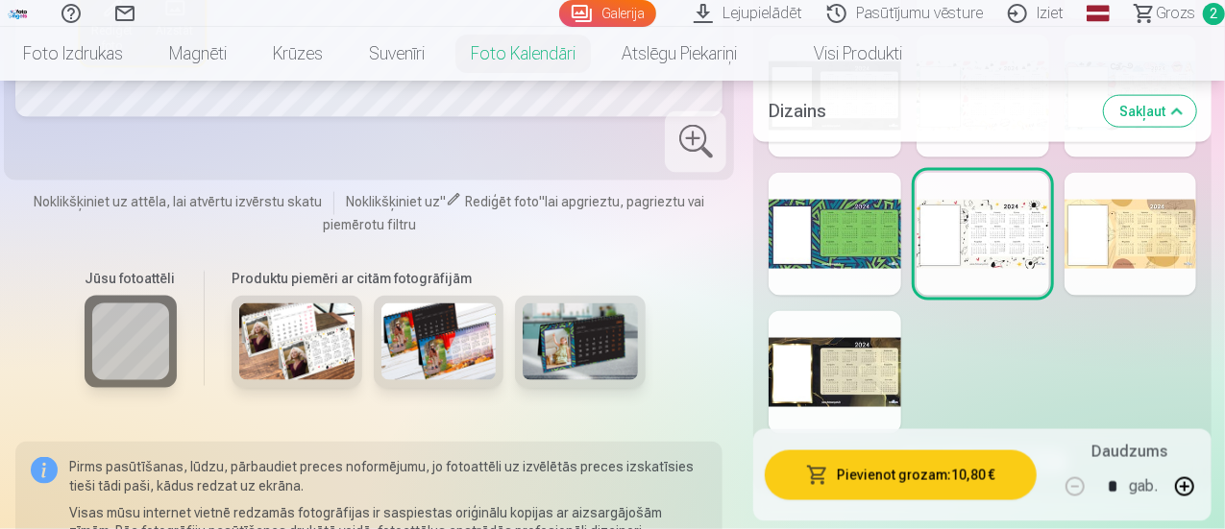
scroll to position [1319, 0]
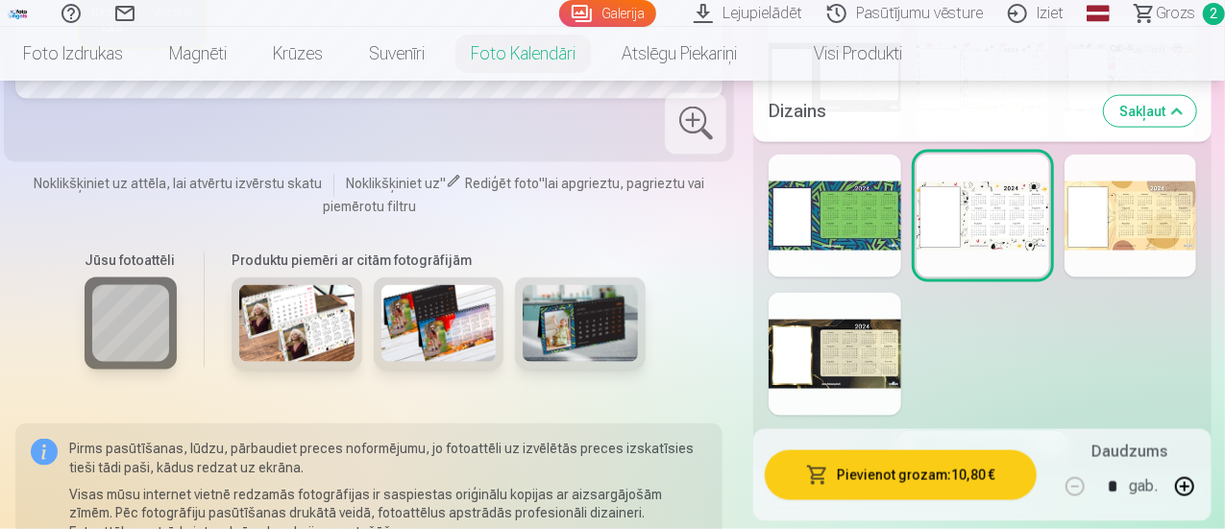
click at [1156, 212] on div at bounding box center [1131, 216] width 133 height 123
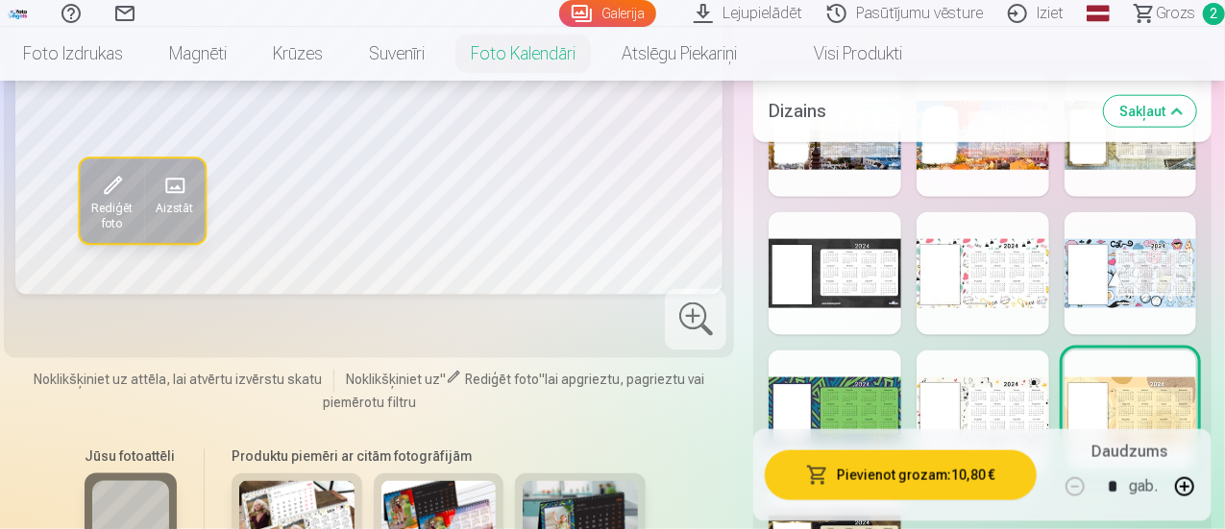
scroll to position [1132, 0]
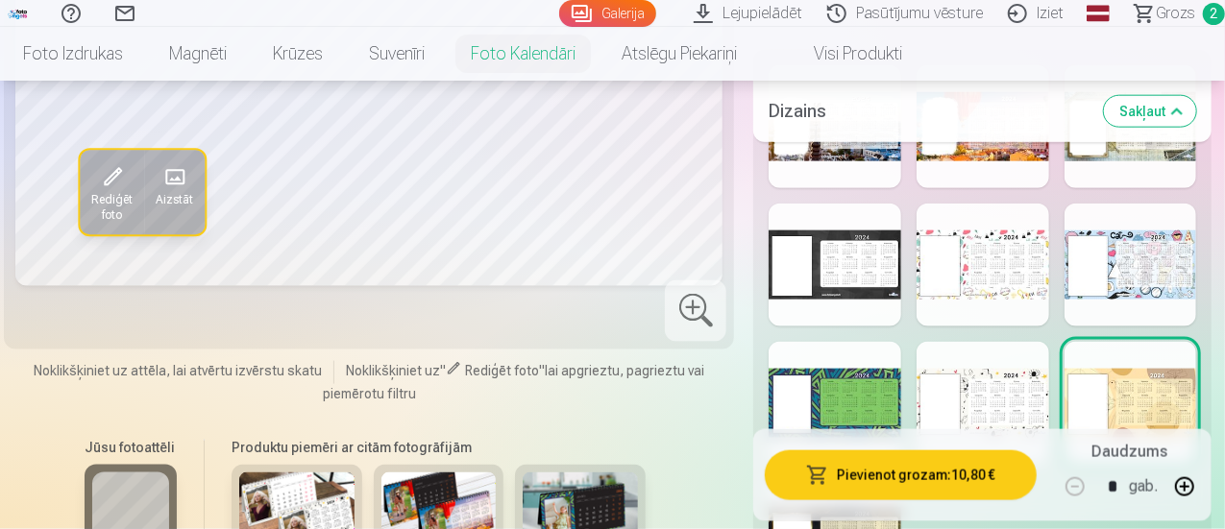
click at [862, 391] on div at bounding box center [835, 403] width 133 height 123
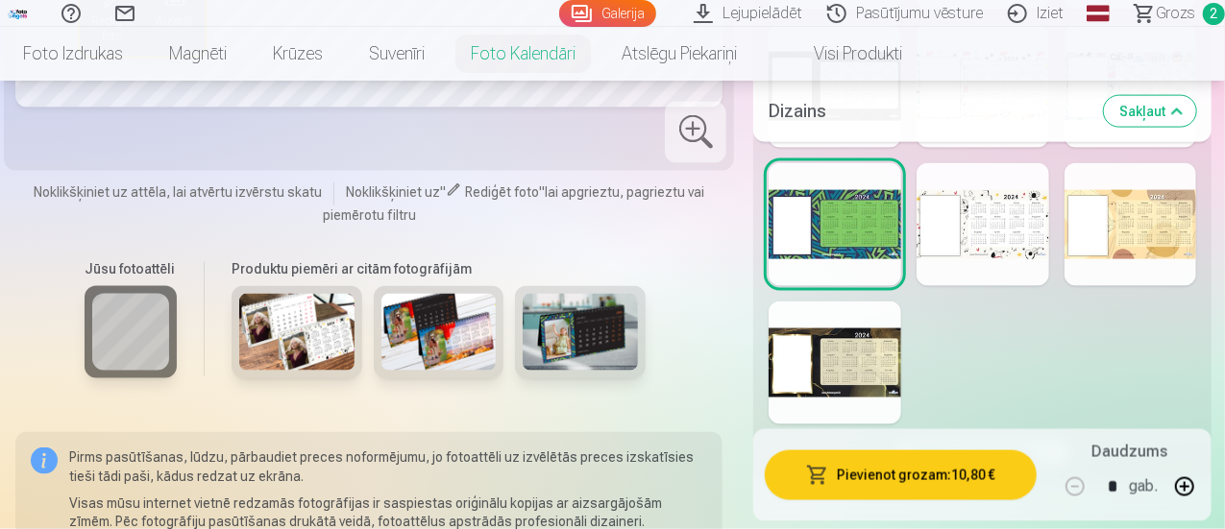
scroll to position [1328, 0]
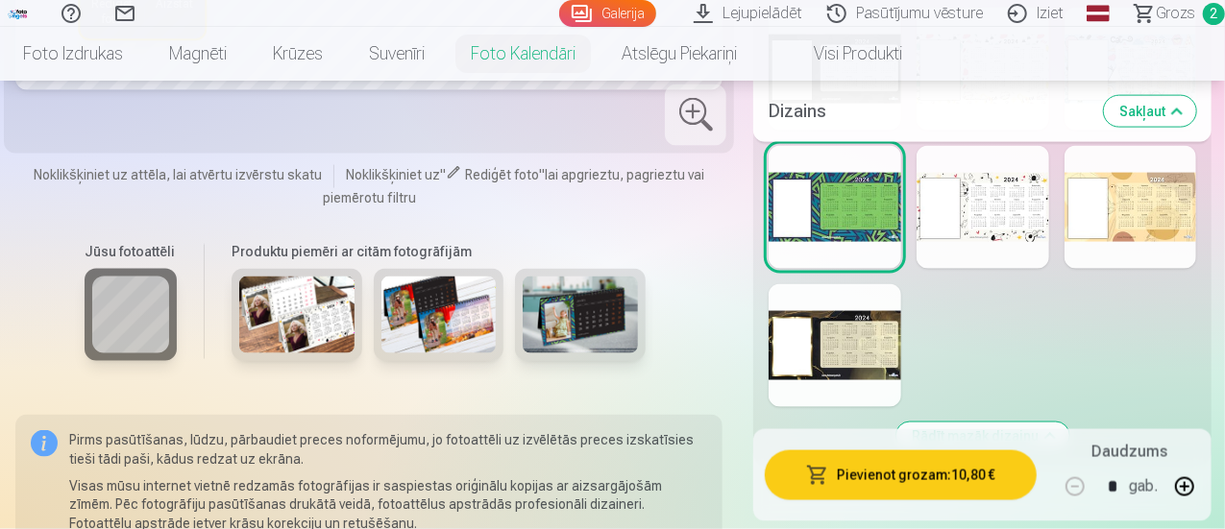
click at [872, 349] on div at bounding box center [835, 345] width 133 height 123
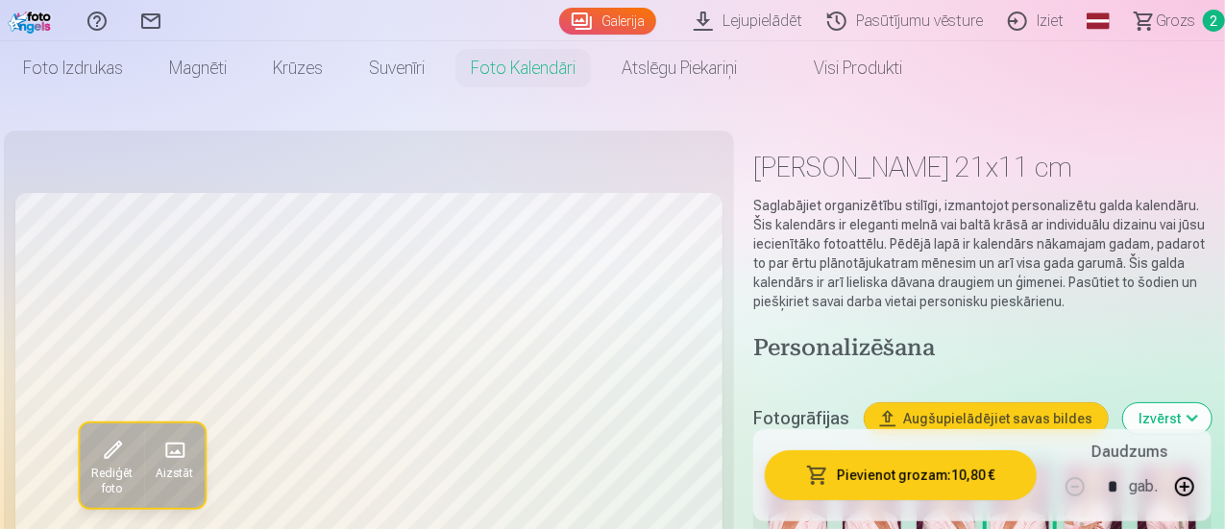
scroll to position [36, 0]
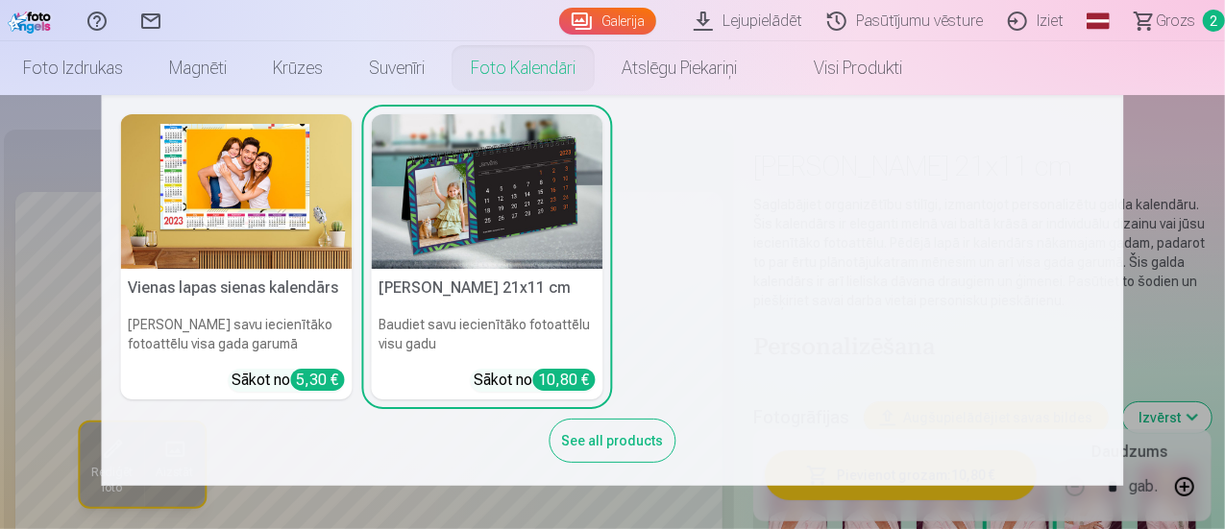
click at [260, 181] on img at bounding box center [237, 191] width 232 height 155
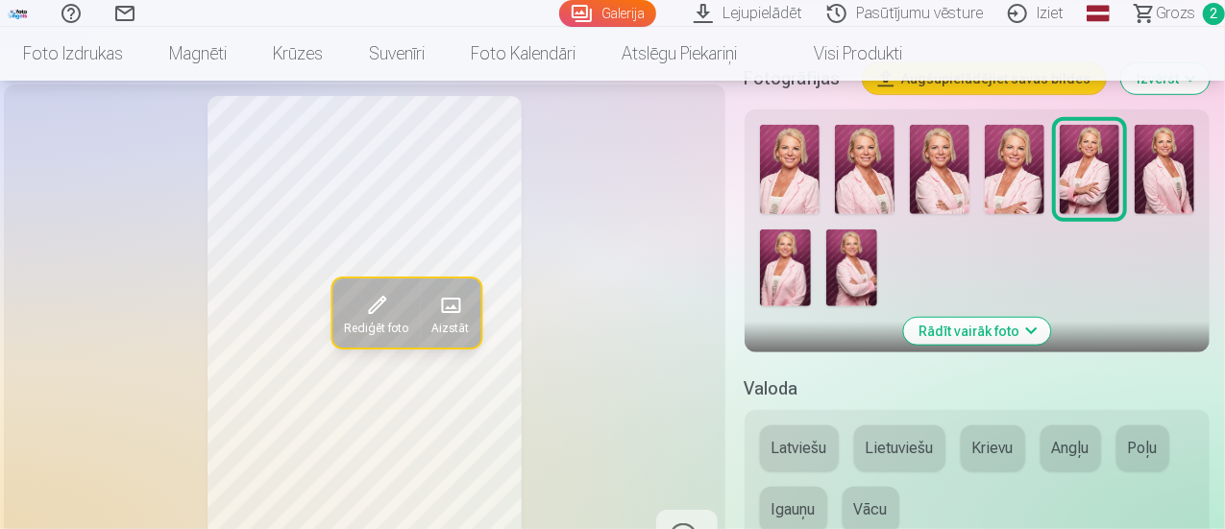
scroll to position [587, 0]
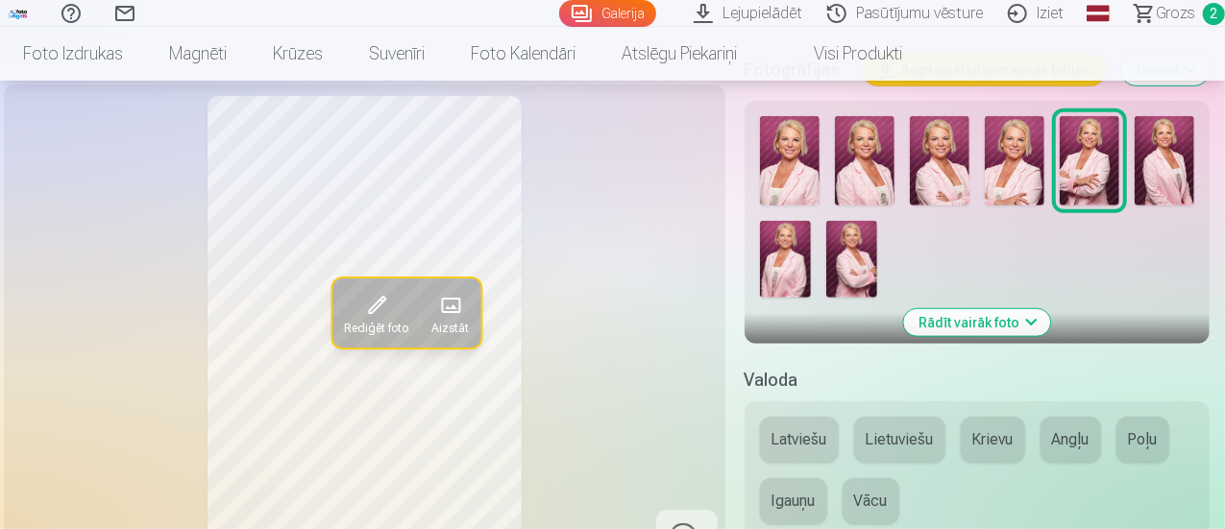
click at [1020, 167] on img at bounding box center [1015, 160] width 60 height 89
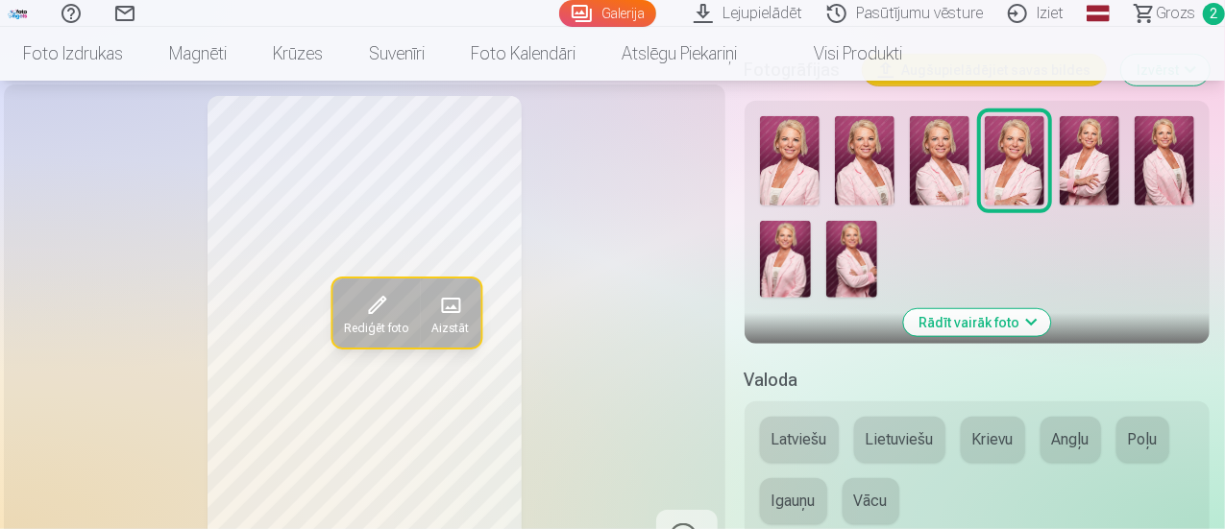
click at [963, 172] on img at bounding box center [940, 160] width 60 height 89
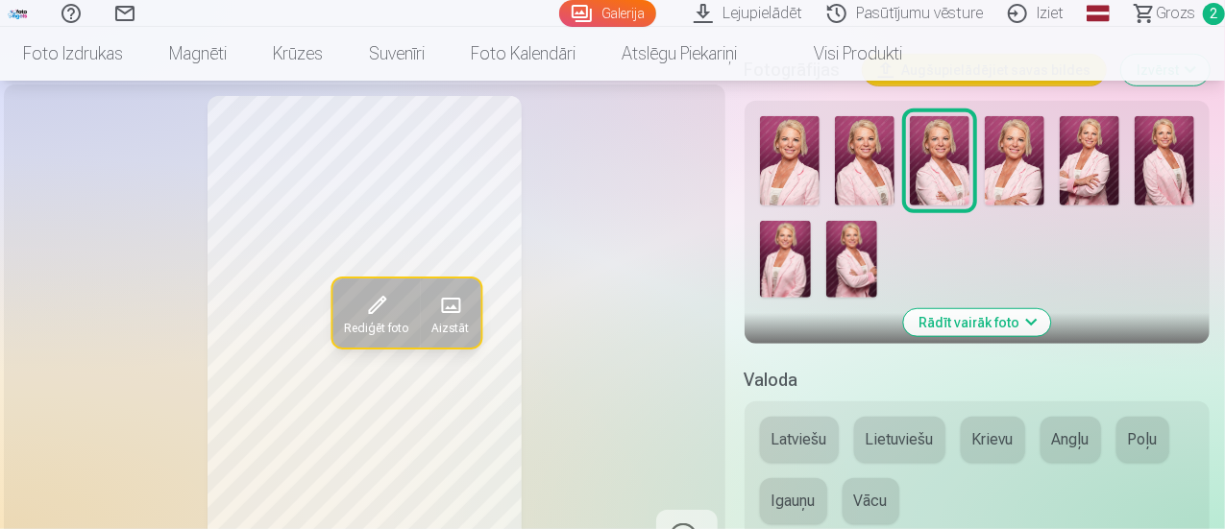
click at [1026, 162] on img at bounding box center [1015, 160] width 60 height 89
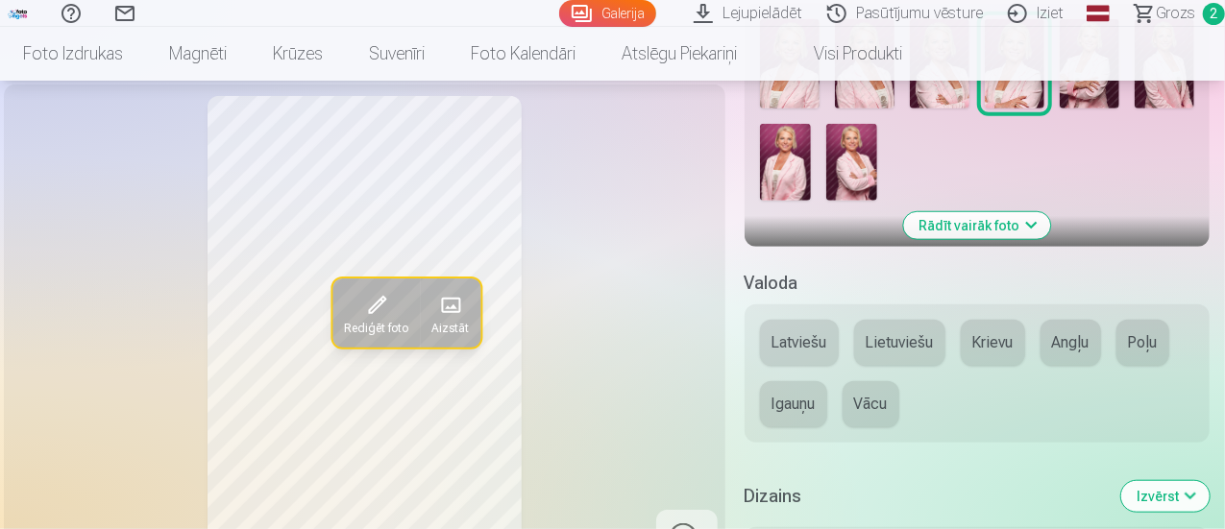
scroll to position [701, 0]
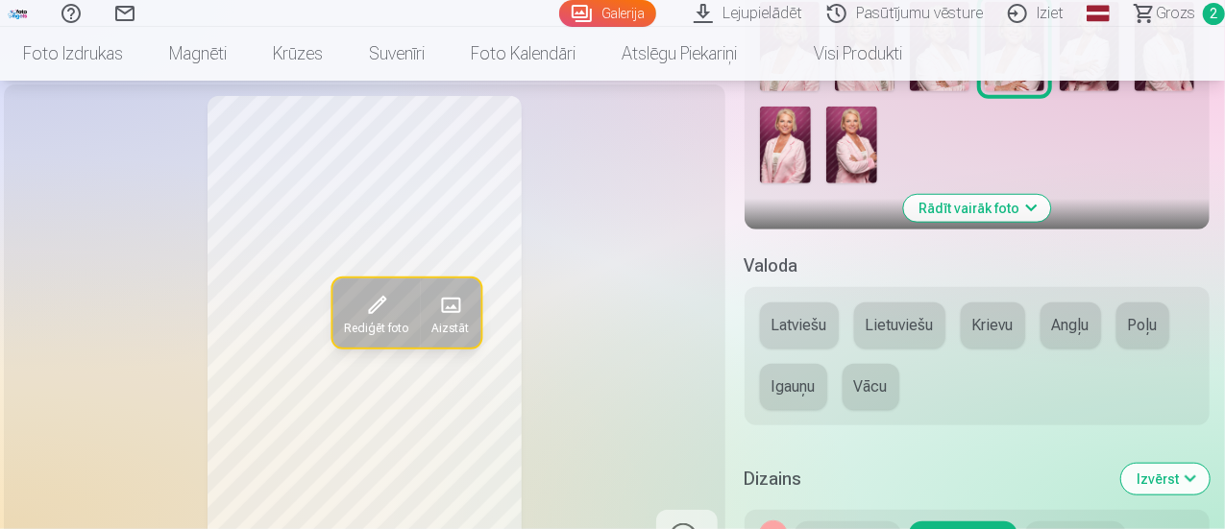
click at [817, 323] on button "Latviešu" at bounding box center [799, 326] width 79 height 46
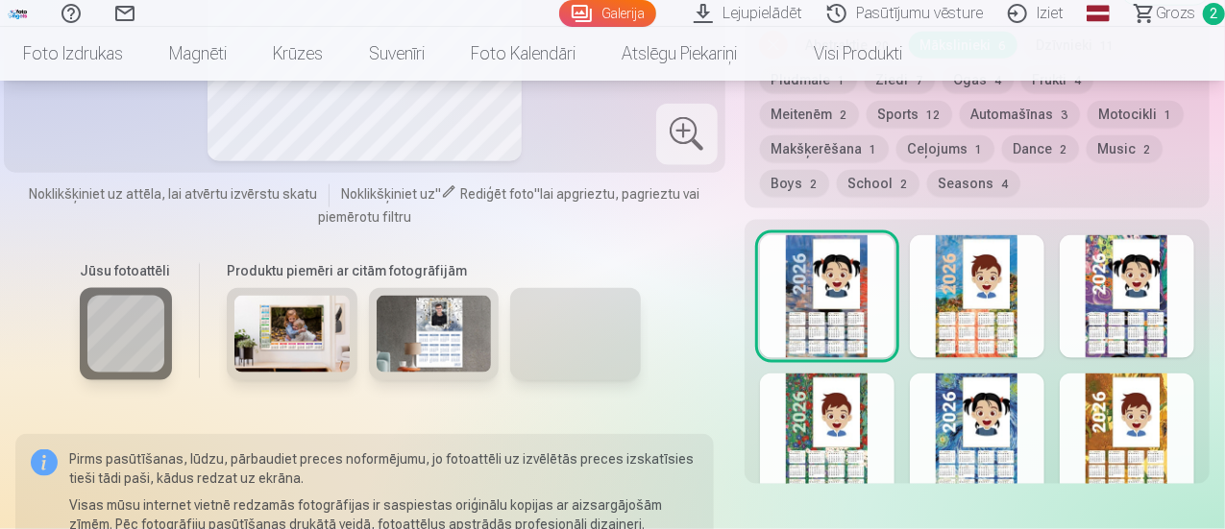
scroll to position [1201, 0]
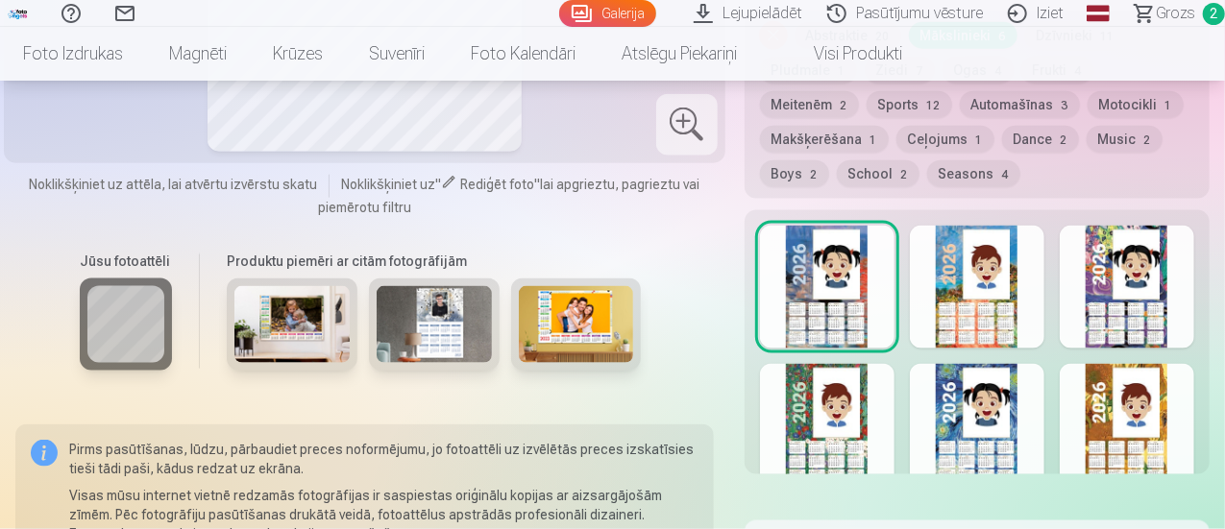
click at [999, 383] on div at bounding box center [977, 425] width 135 height 123
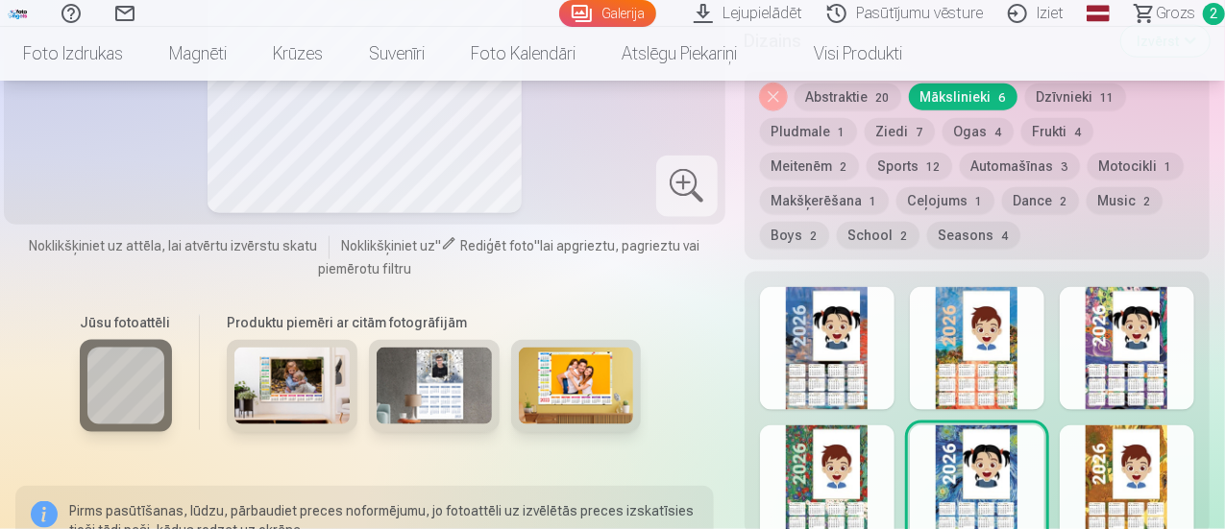
scroll to position [1148, 0]
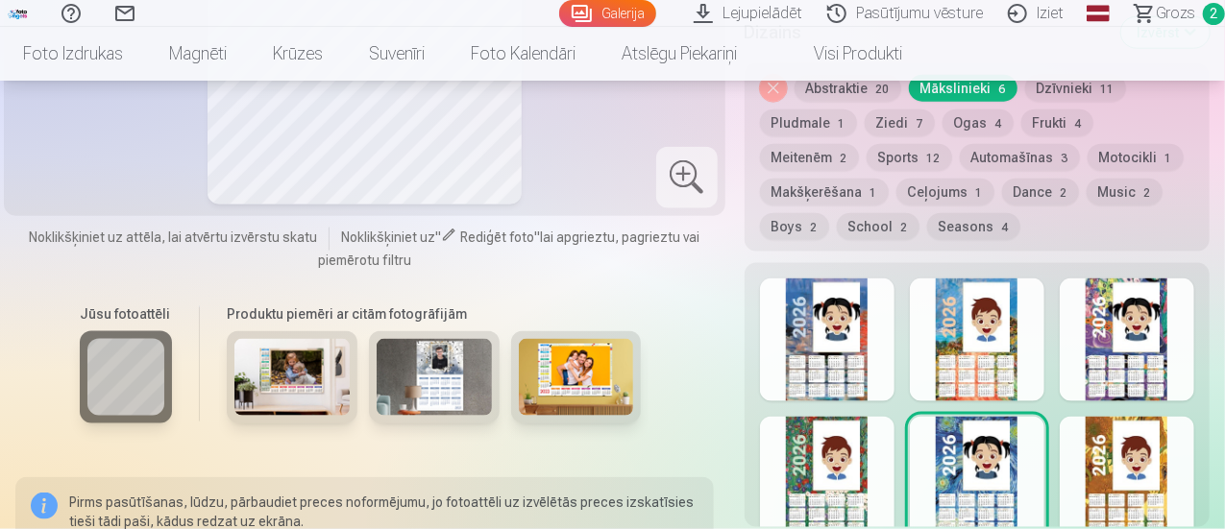
click at [1129, 335] on div at bounding box center [1127, 340] width 135 height 123
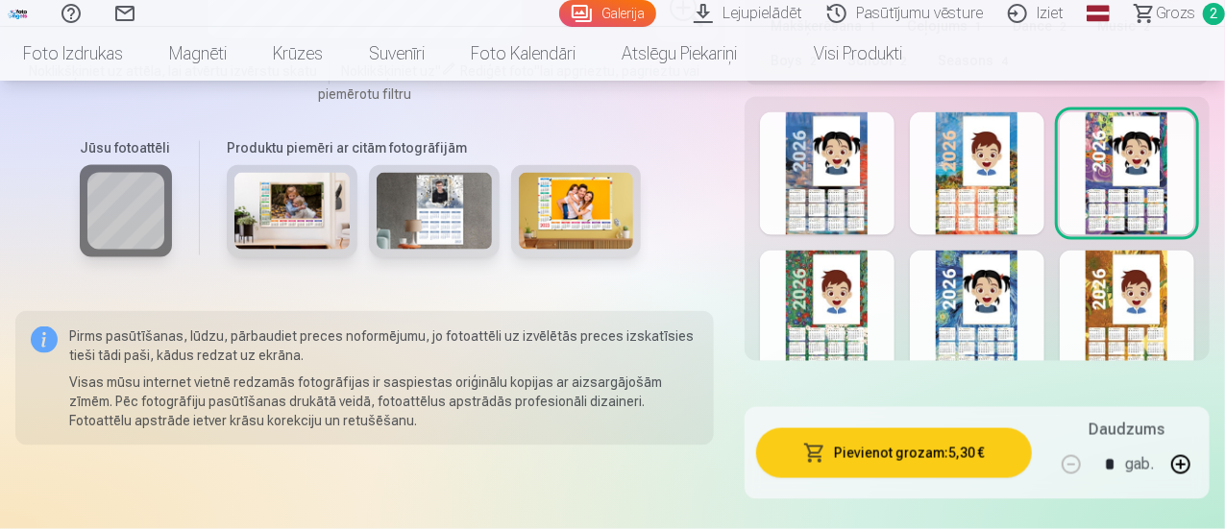
scroll to position [1288, 0]
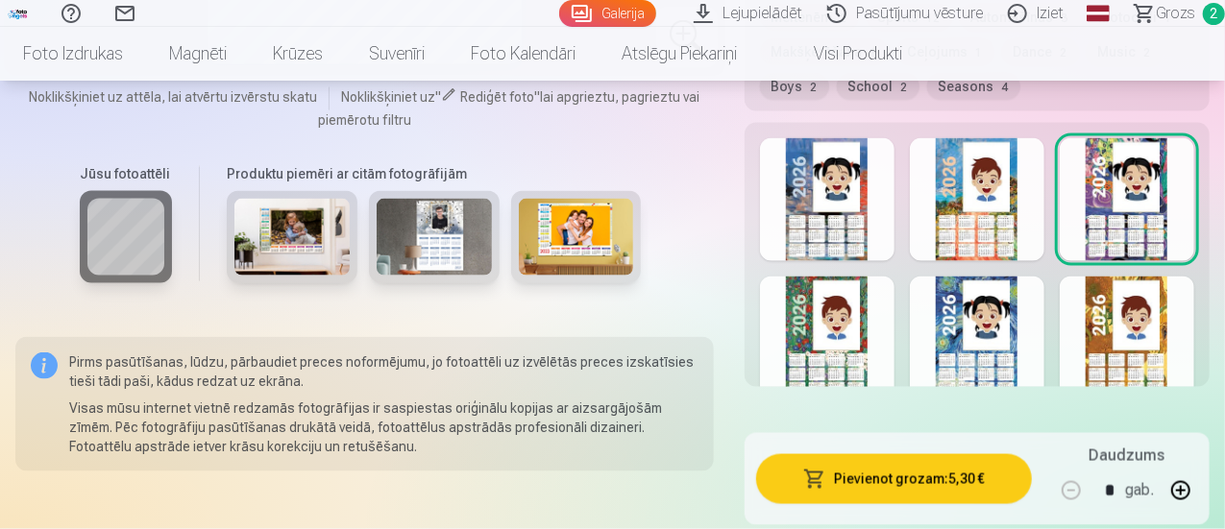
click at [845, 181] on div at bounding box center [827, 199] width 135 height 123
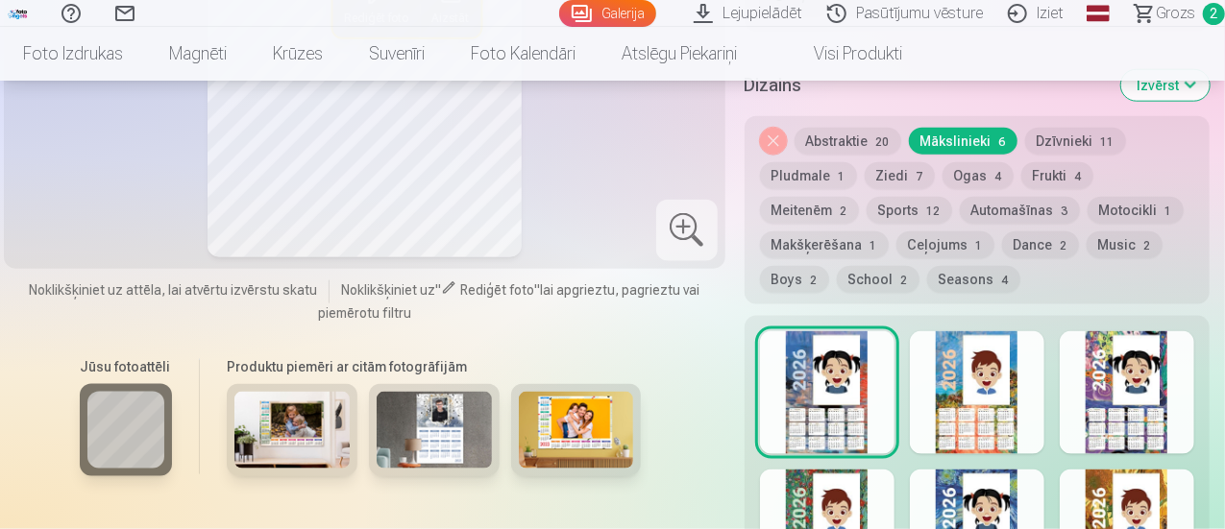
scroll to position [1122, 0]
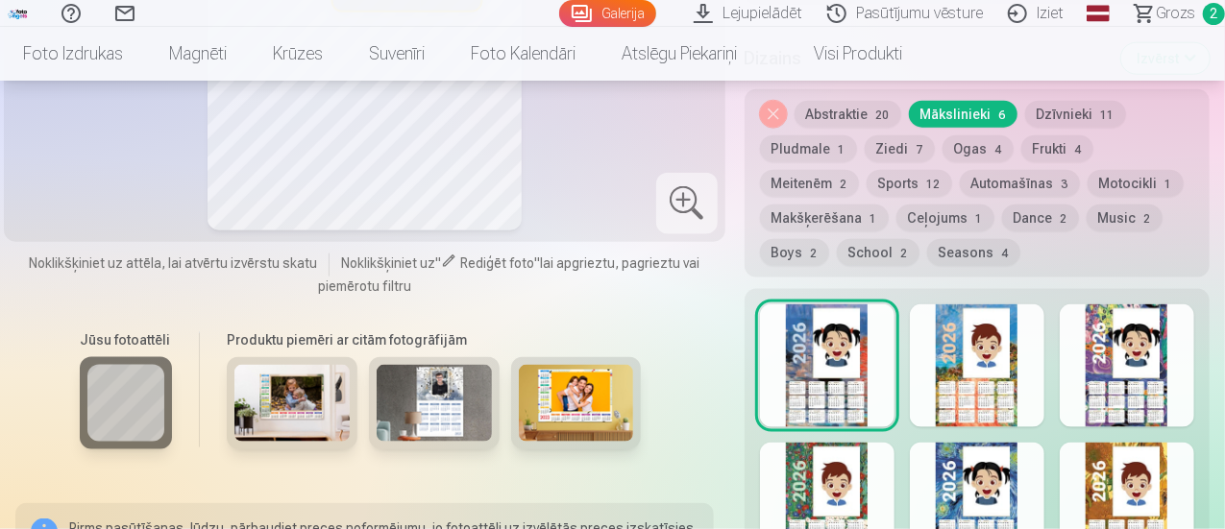
click at [1130, 330] on div at bounding box center [1127, 366] width 135 height 123
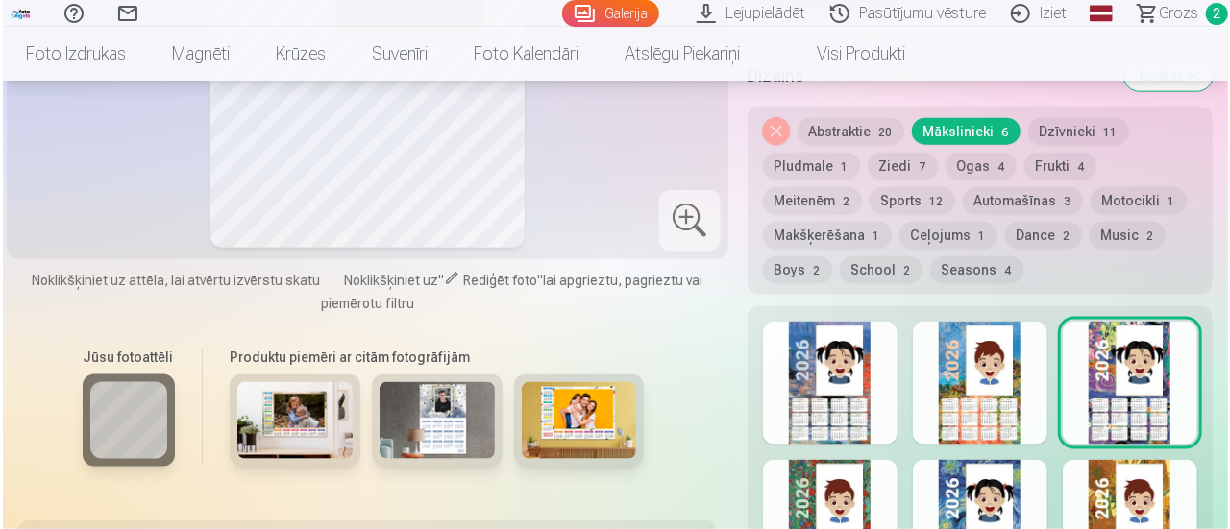
scroll to position [1314, 0]
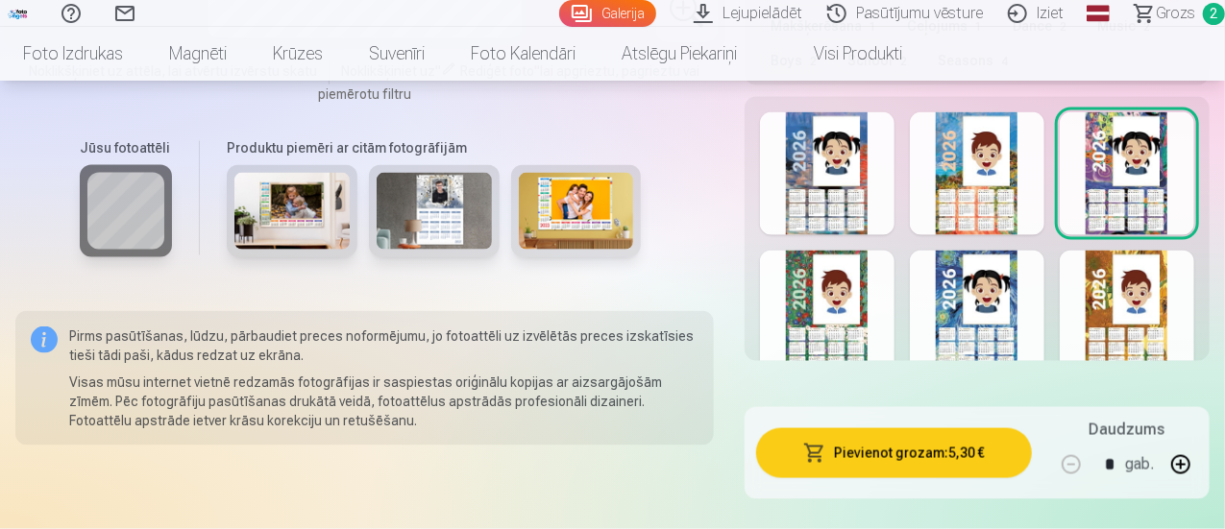
click at [894, 453] on button "Pievienot grozam : 5,30 €" at bounding box center [894, 454] width 276 height 50
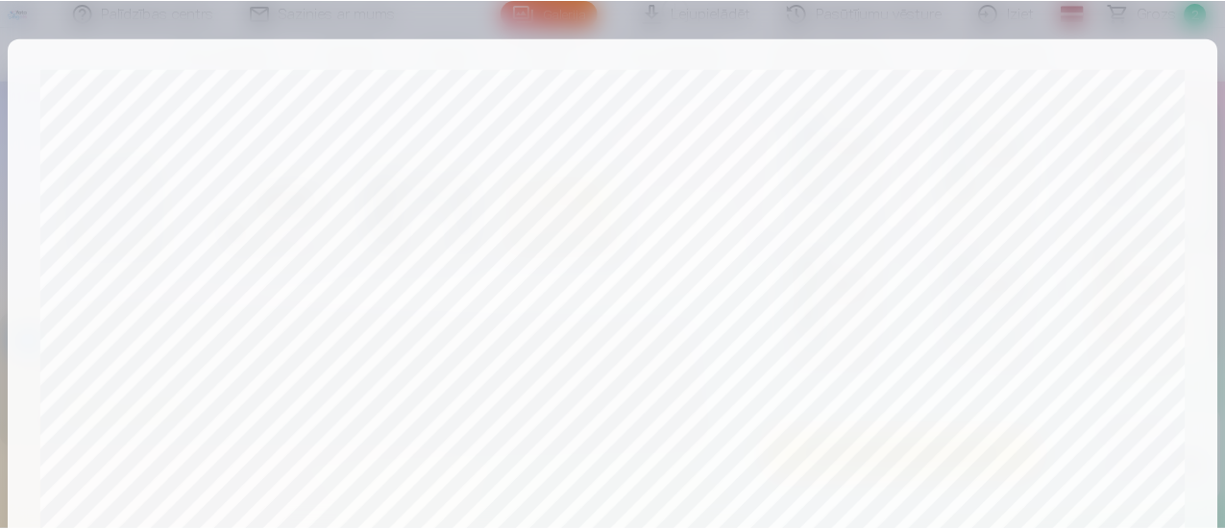
scroll to position [839, 0]
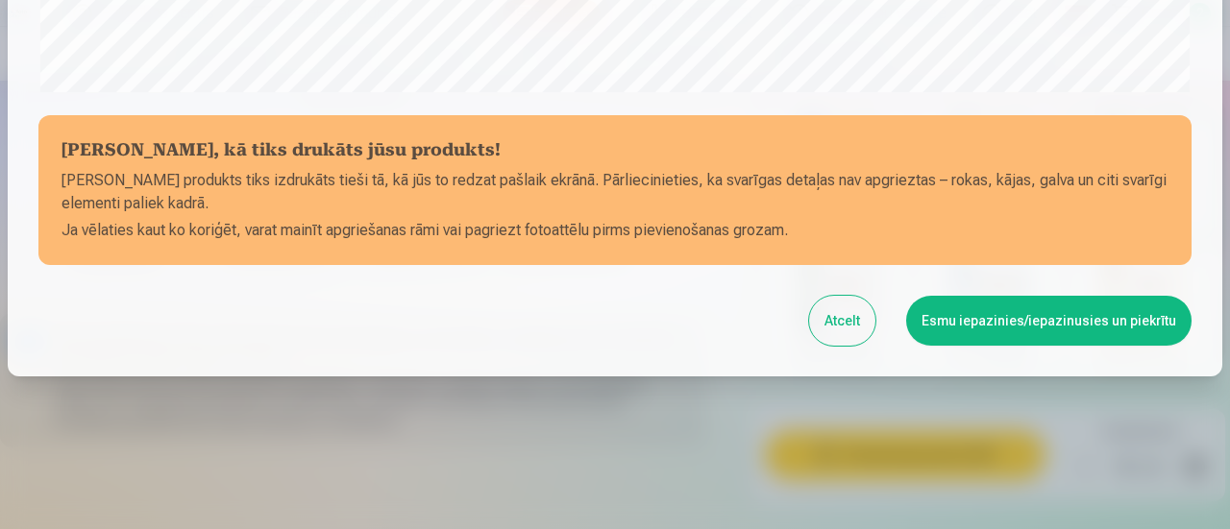
click at [956, 318] on button "Esmu iepazinies/iepazinusies un piekrītu" at bounding box center [1048, 321] width 285 height 50
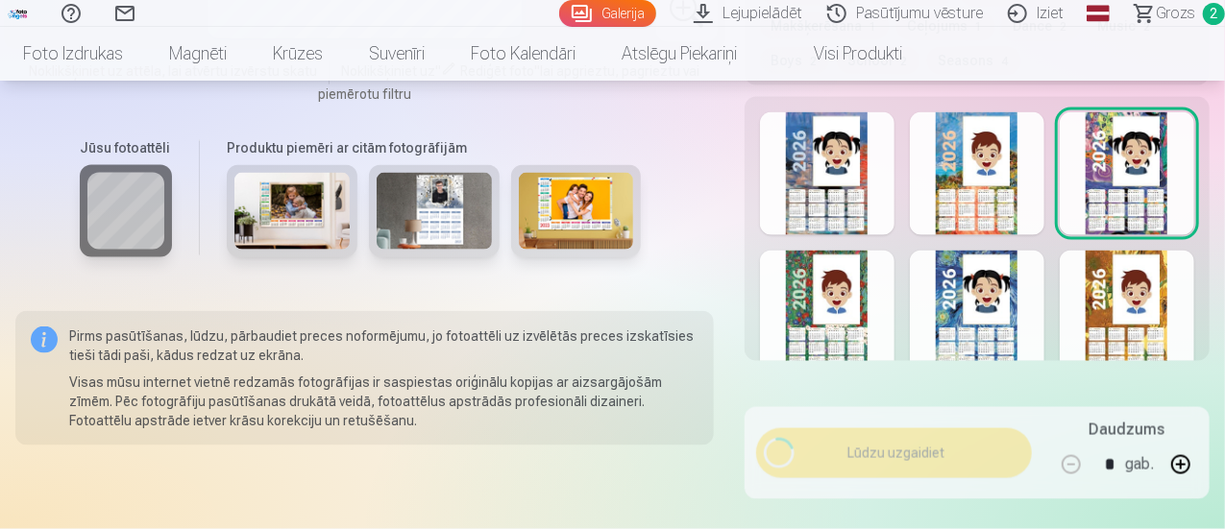
scroll to position [836, 0]
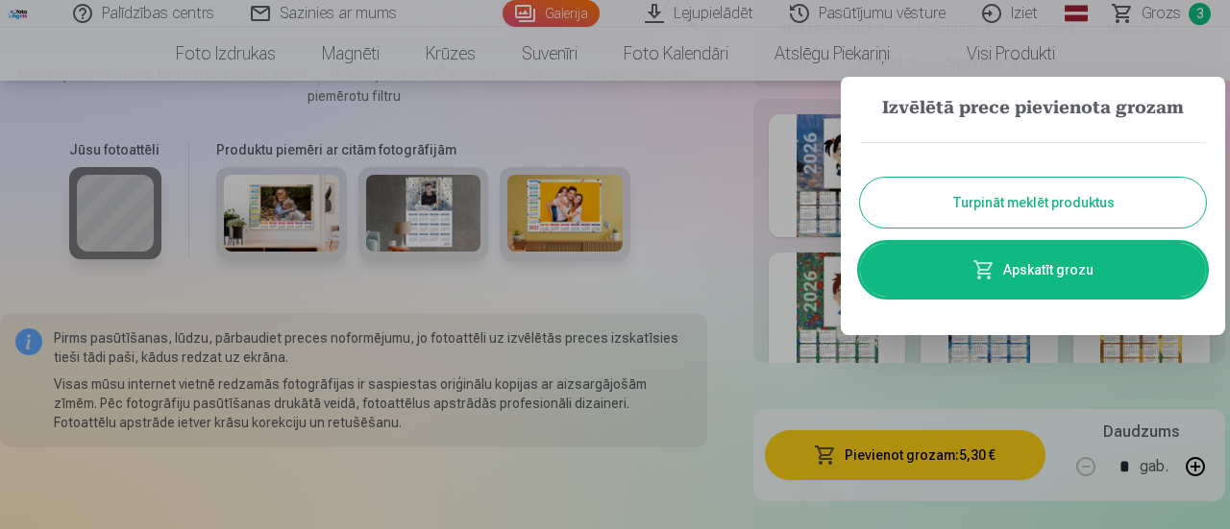
click at [982, 199] on button "Turpināt meklēt produktus" at bounding box center [1033, 203] width 346 height 50
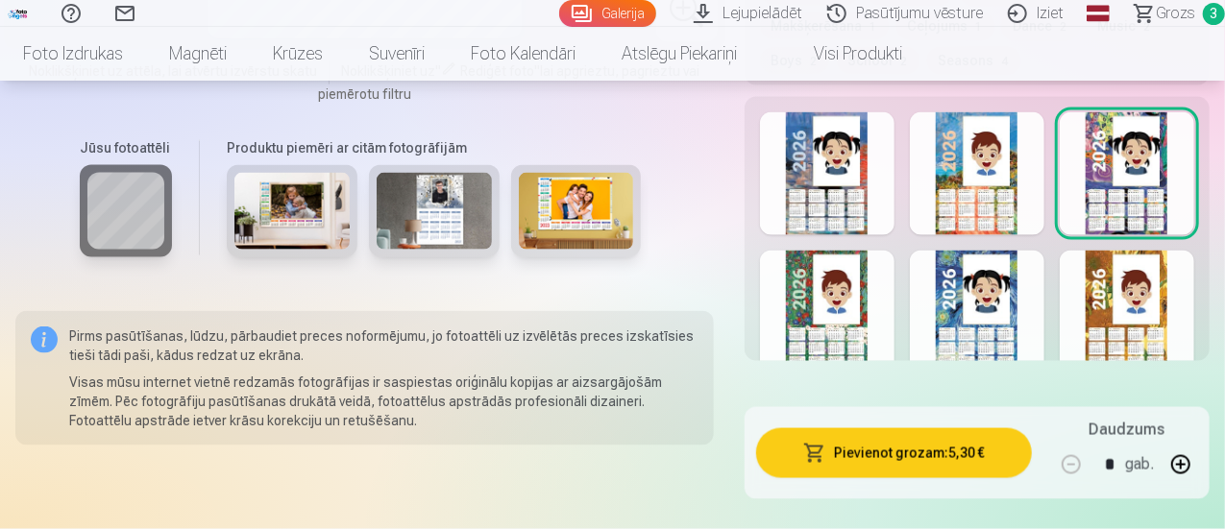
click at [565, 195] on img at bounding box center [576, 211] width 115 height 77
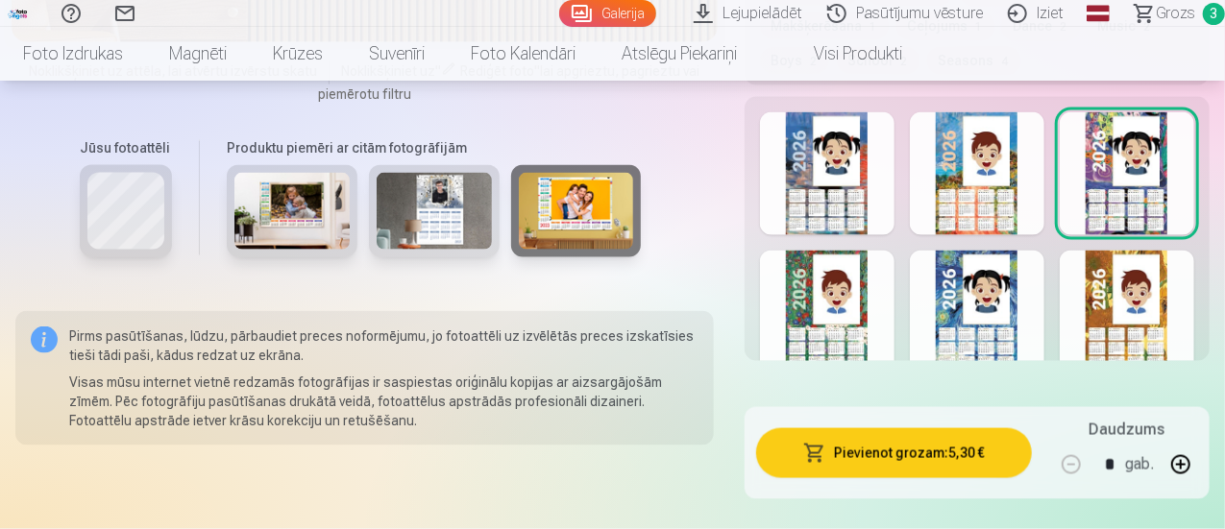
click at [571, 208] on img at bounding box center [576, 211] width 115 height 77
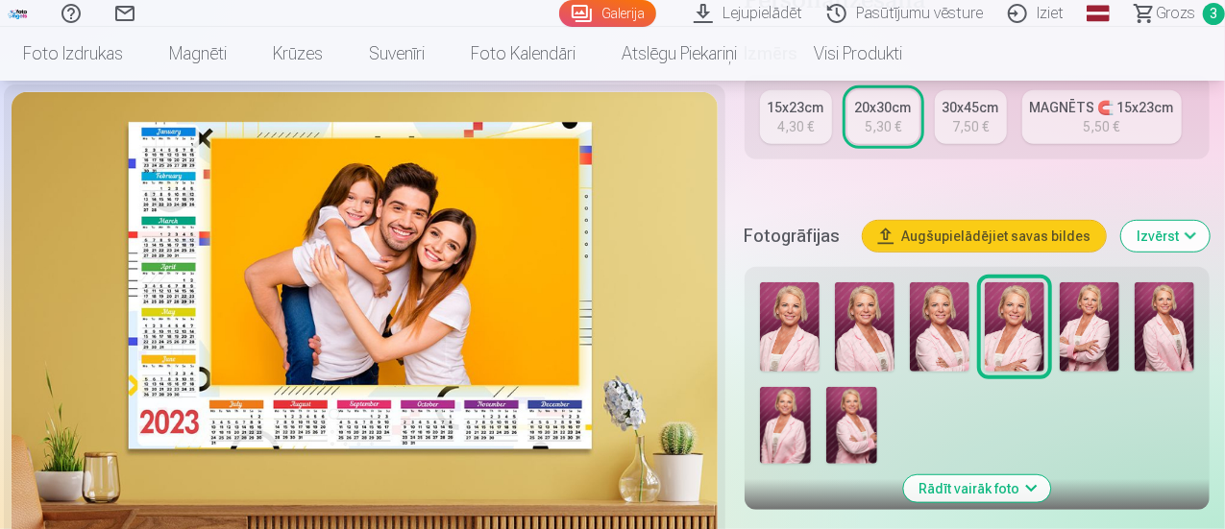
scroll to position [482, 0]
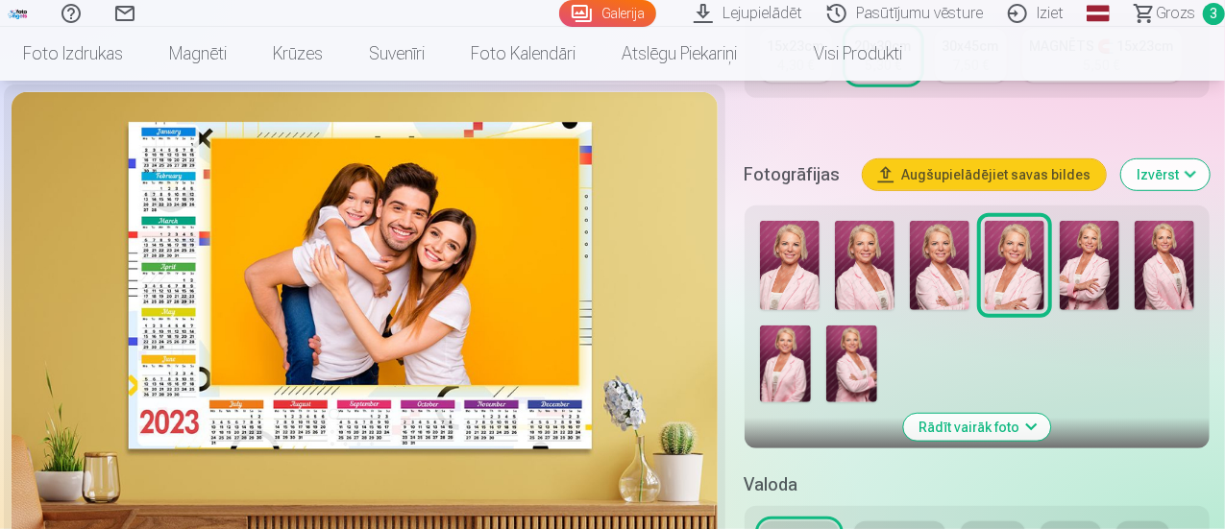
click at [930, 263] on img at bounding box center [940, 265] width 60 height 89
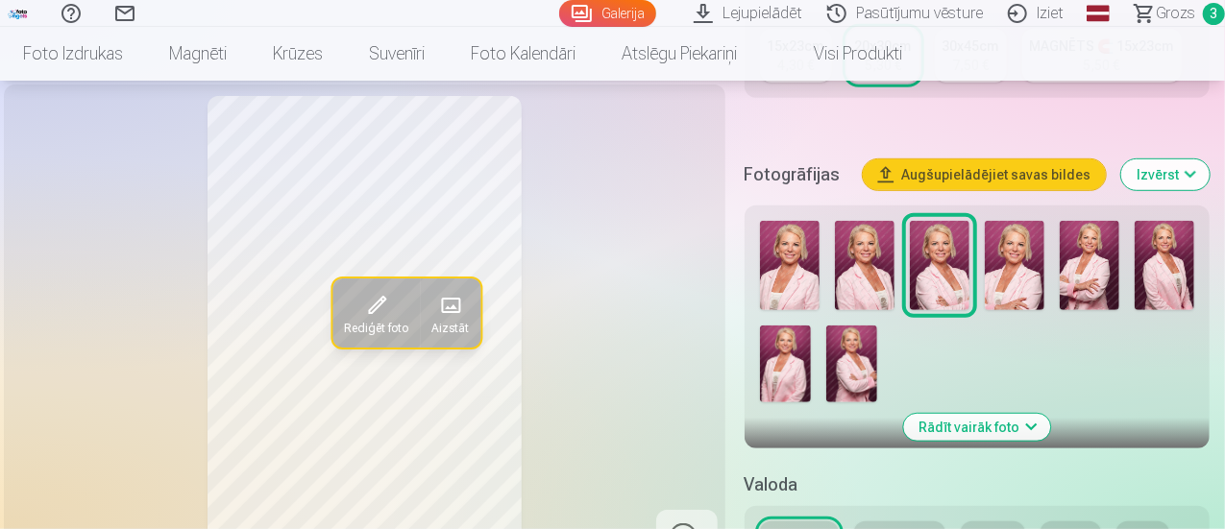
click at [891, 266] on img at bounding box center [865, 265] width 60 height 89
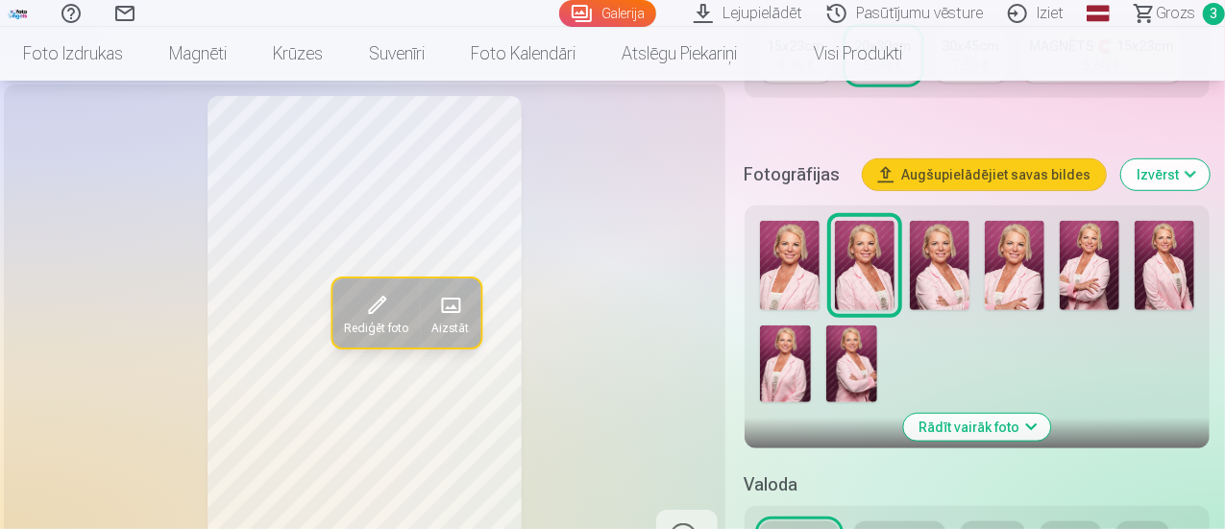
click at [803, 267] on img at bounding box center [790, 265] width 60 height 89
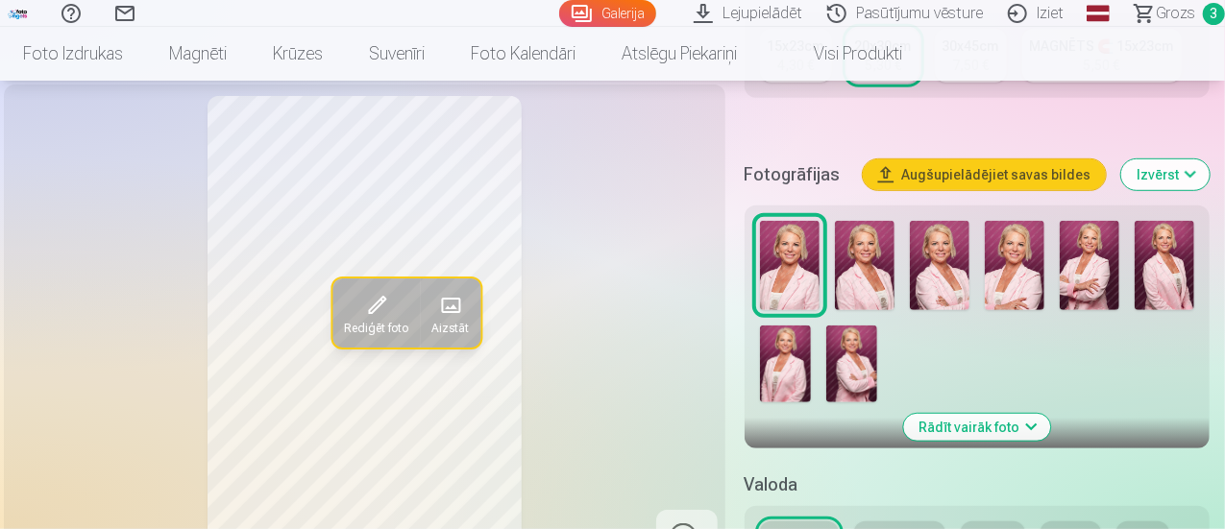
click at [1099, 247] on img at bounding box center [1090, 265] width 60 height 89
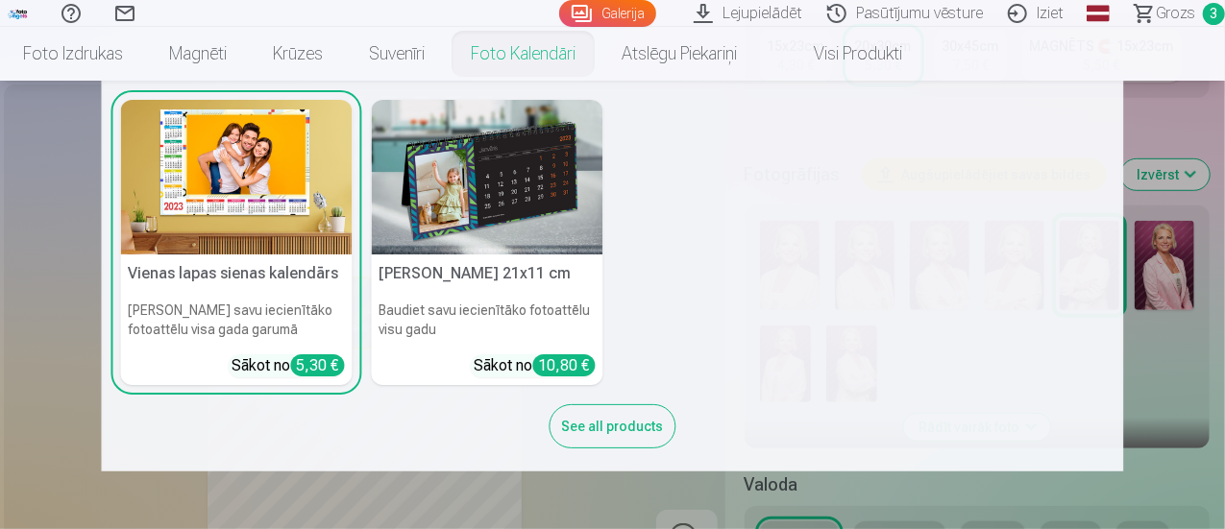
click at [451, 179] on img at bounding box center [488, 177] width 232 height 155
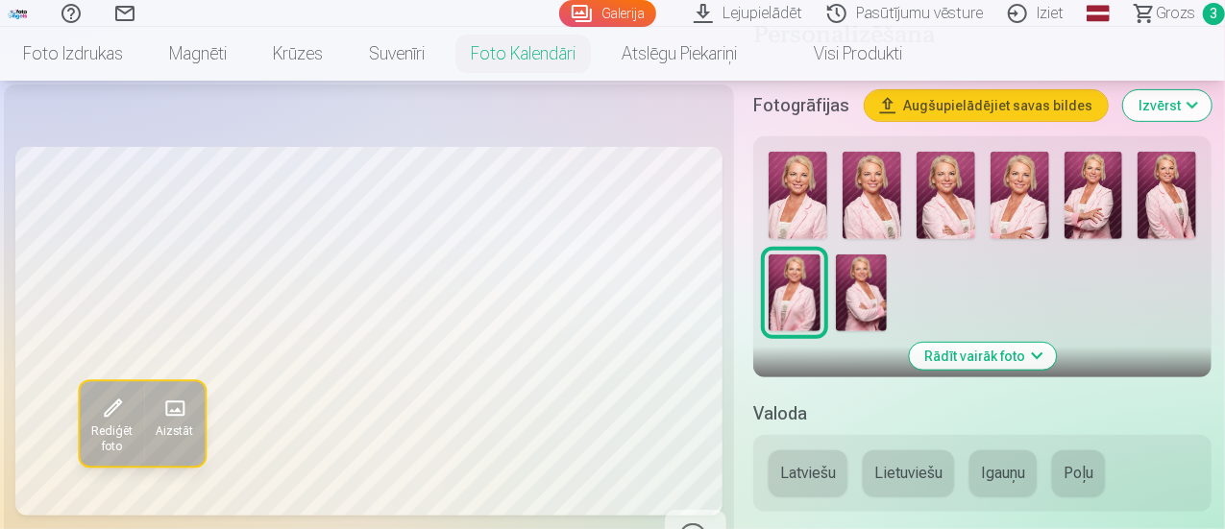
scroll to position [365, 0]
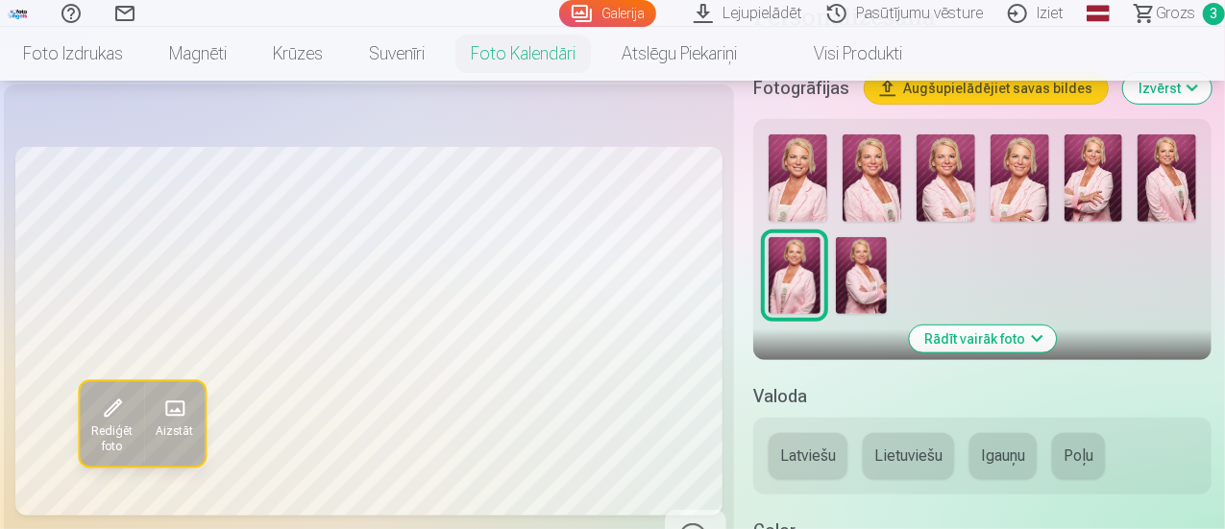
click at [864, 199] on img at bounding box center [872, 178] width 59 height 87
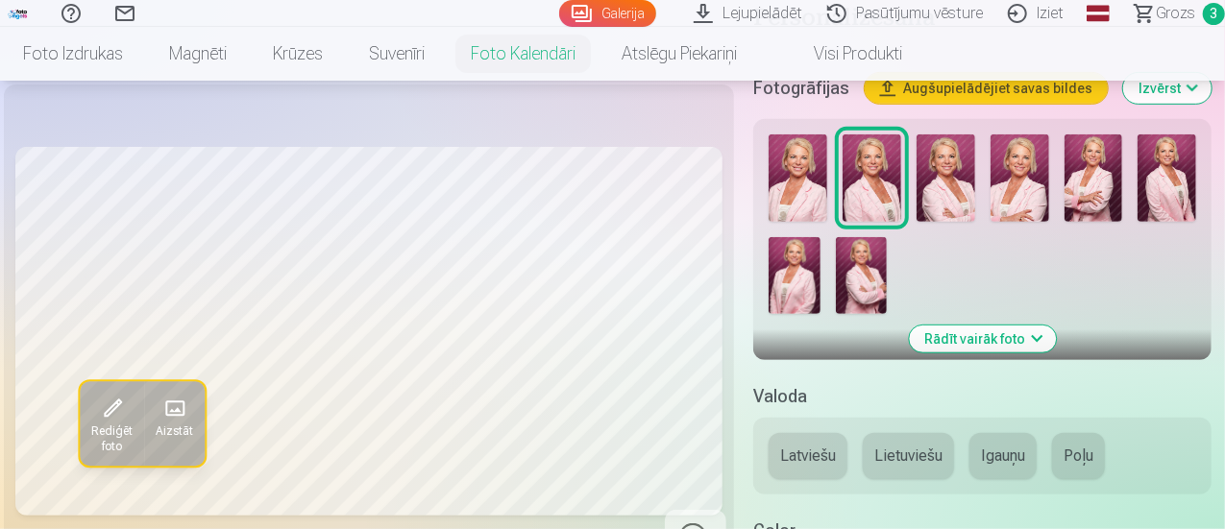
click at [795, 271] on img at bounding box center [794, 275] width 51 height 77
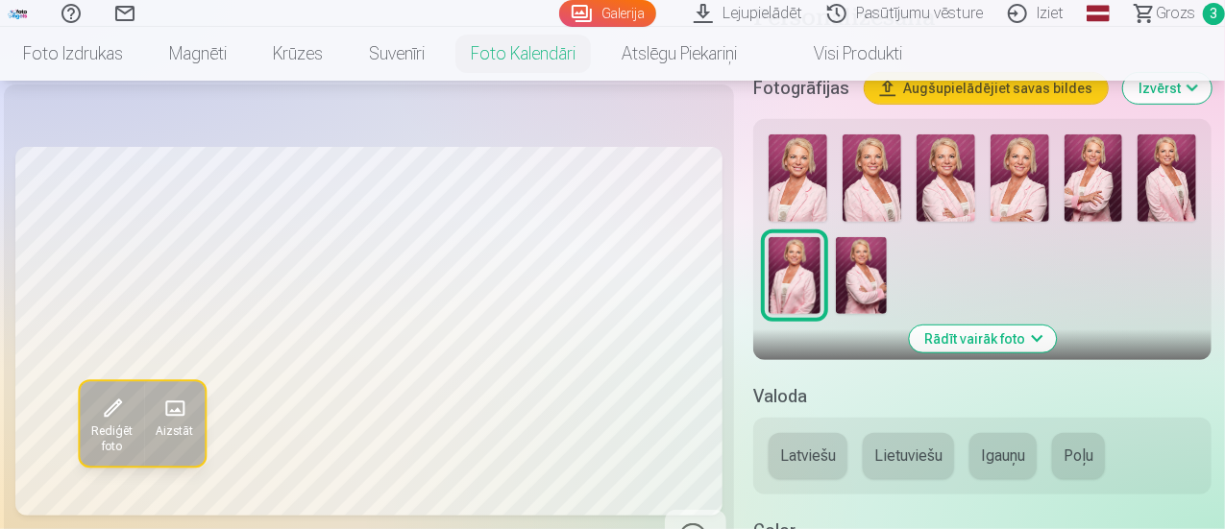
click at [794, 199] on img at bounding box center [798, 178] width 59 height 87
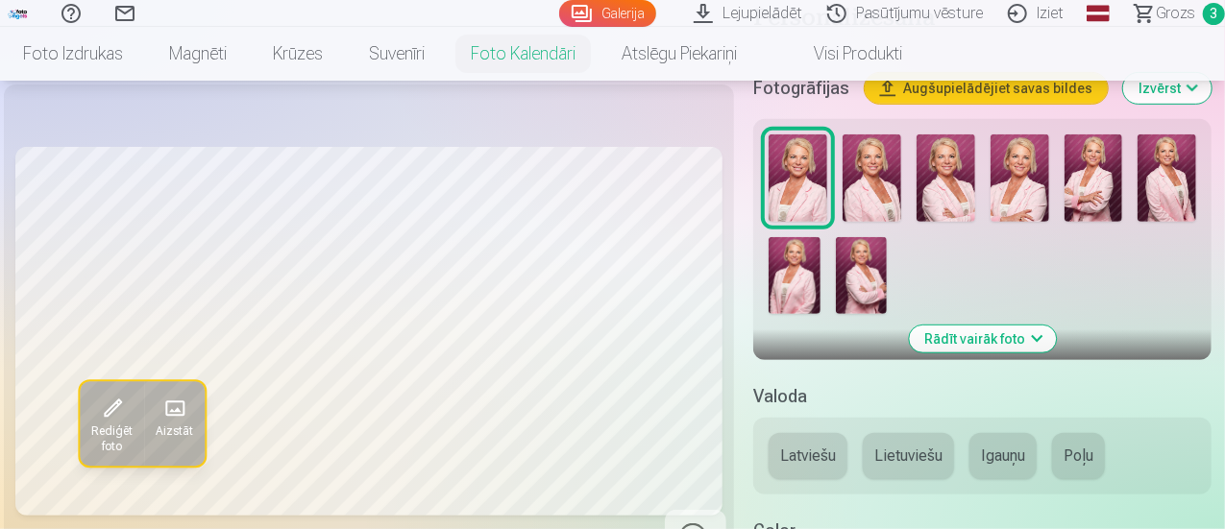
click at [968, 189] on img at bounding box center [946, 178] width 59 height 87
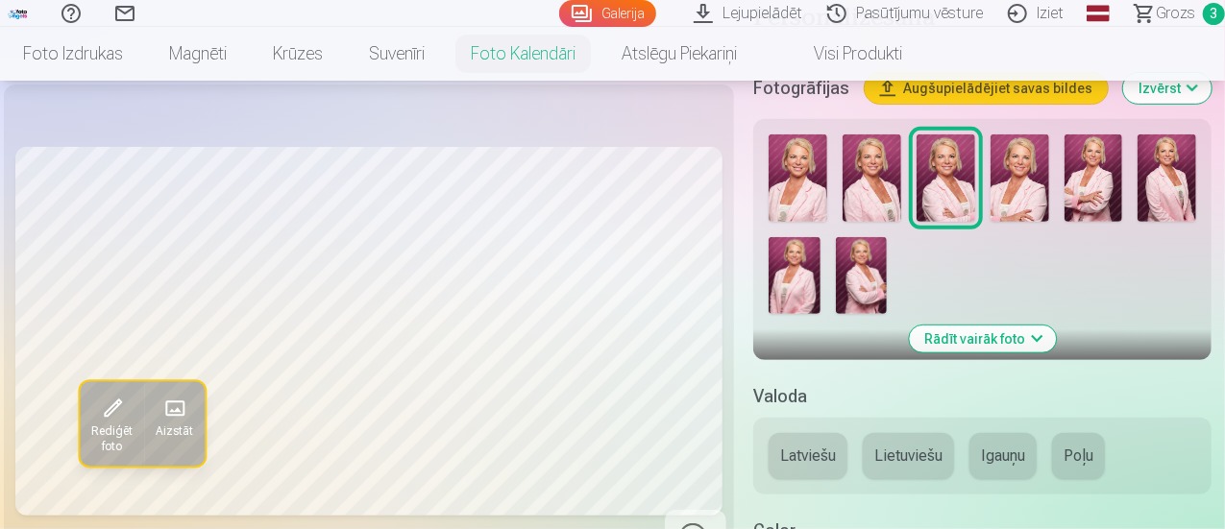
click at [1026, 180] on img at bounding box center [1020, 178] width 59 height 87
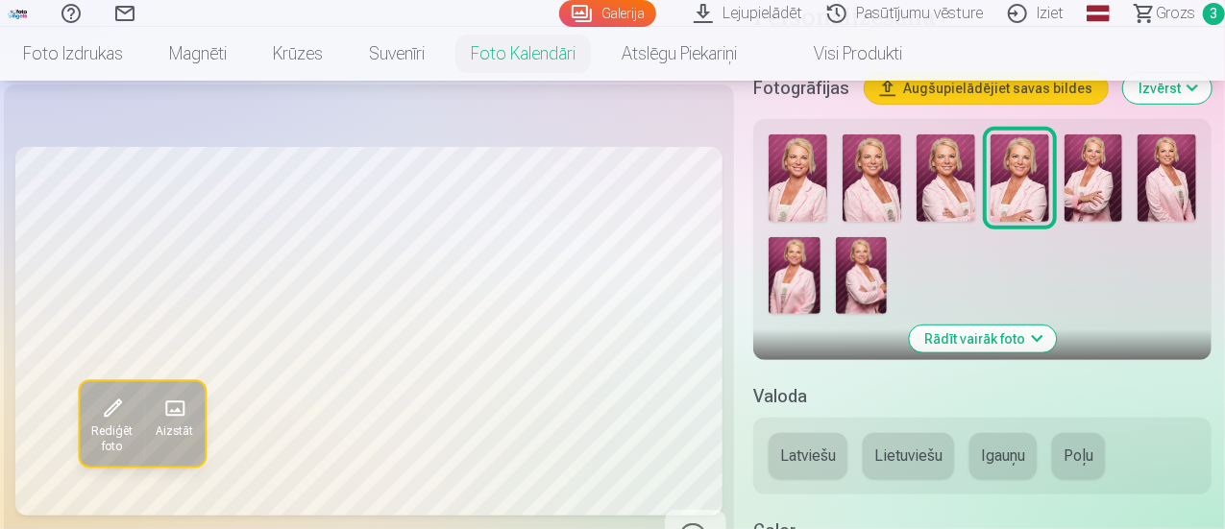
click at [1115, 174] on img at bounding box center [1094, 178] width 59 height 87
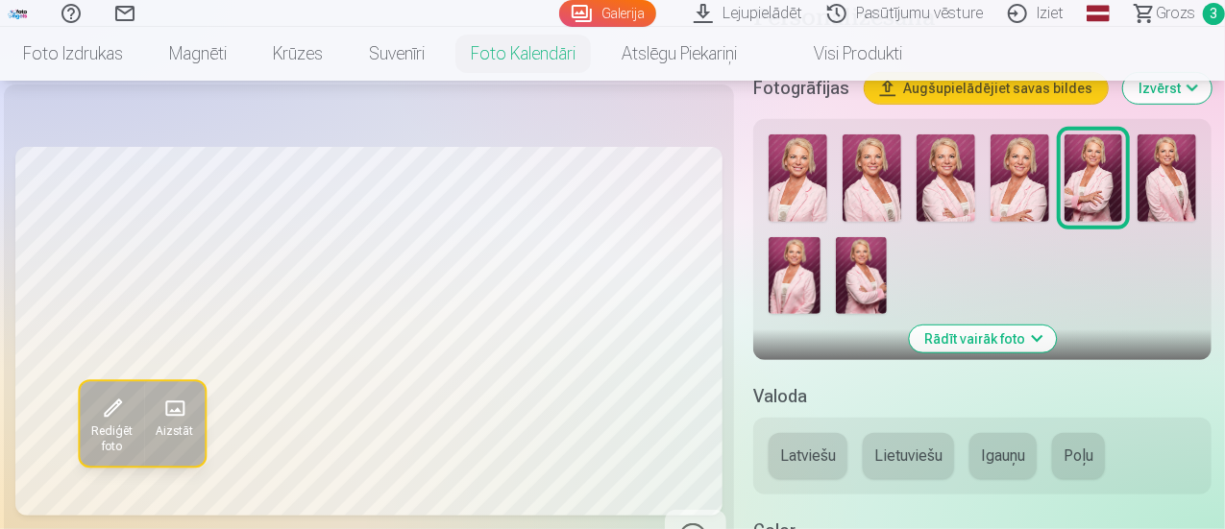
click at [1179, 172] on img at bounding box center [1167, 178] width 59 height 87
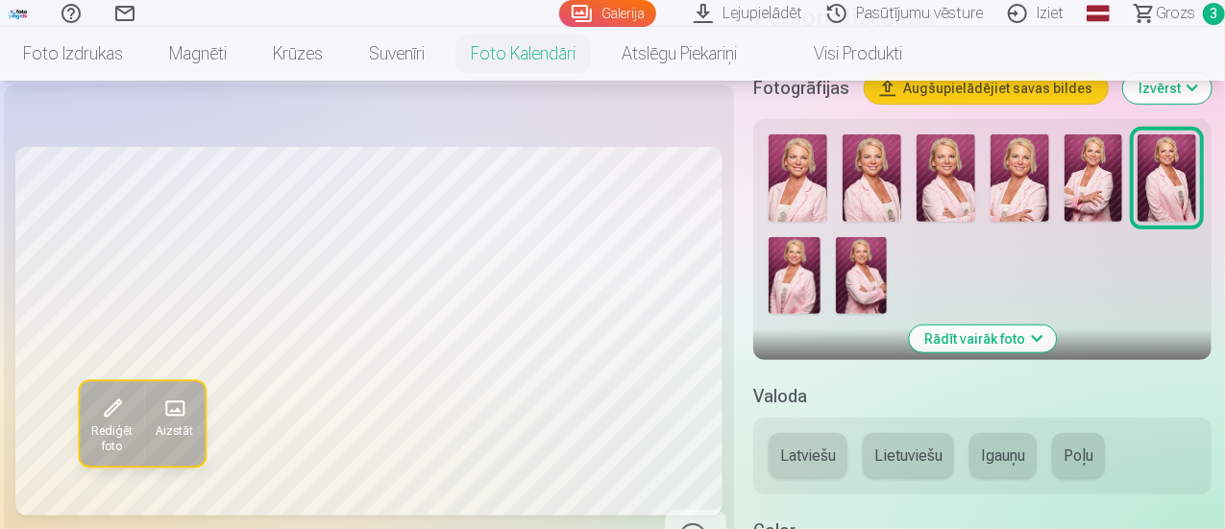
click at [864, 280] on img at bounding box center [861, 275] width 51 height 77
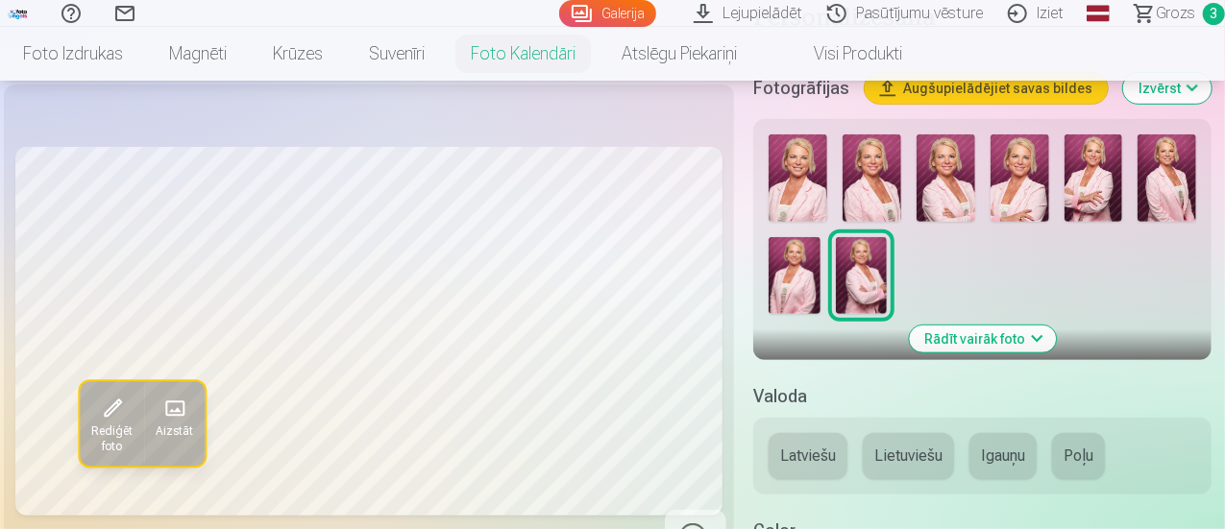
click at [792, 282] on img at bounding box center [794, 275] width 51 height 77
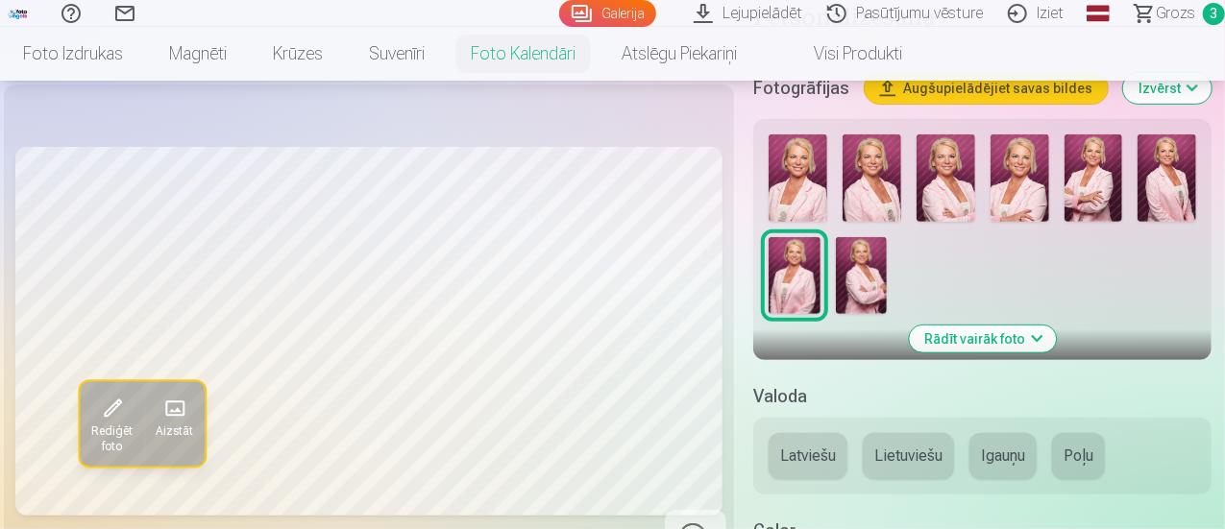
click at [802, 189] on img at bounding box center [798, 178] width 59 height 87
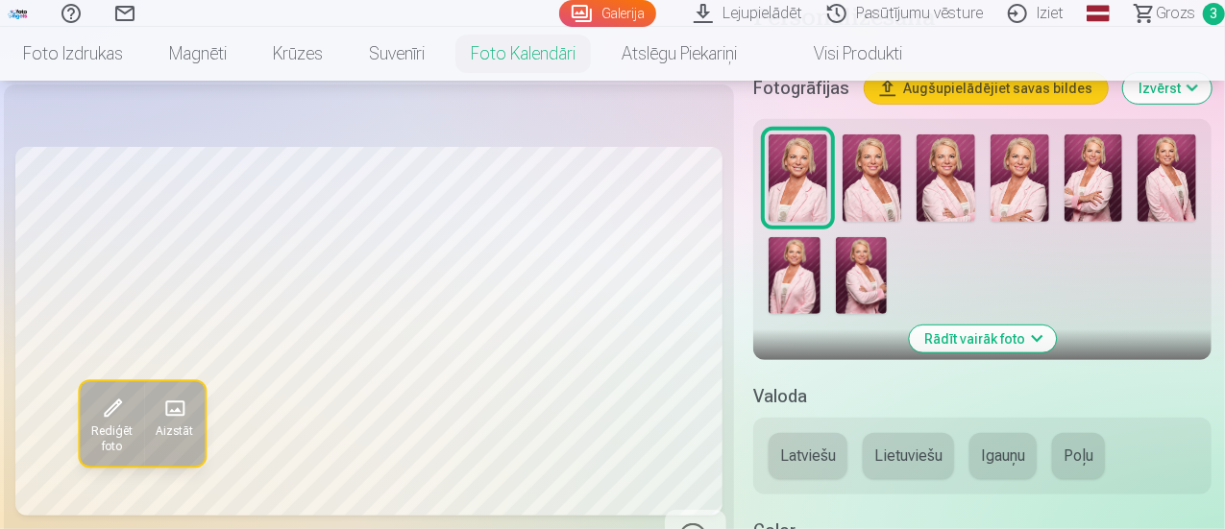
click at [801, 272] on img at bounding box center [794, 275] width 51 height 77
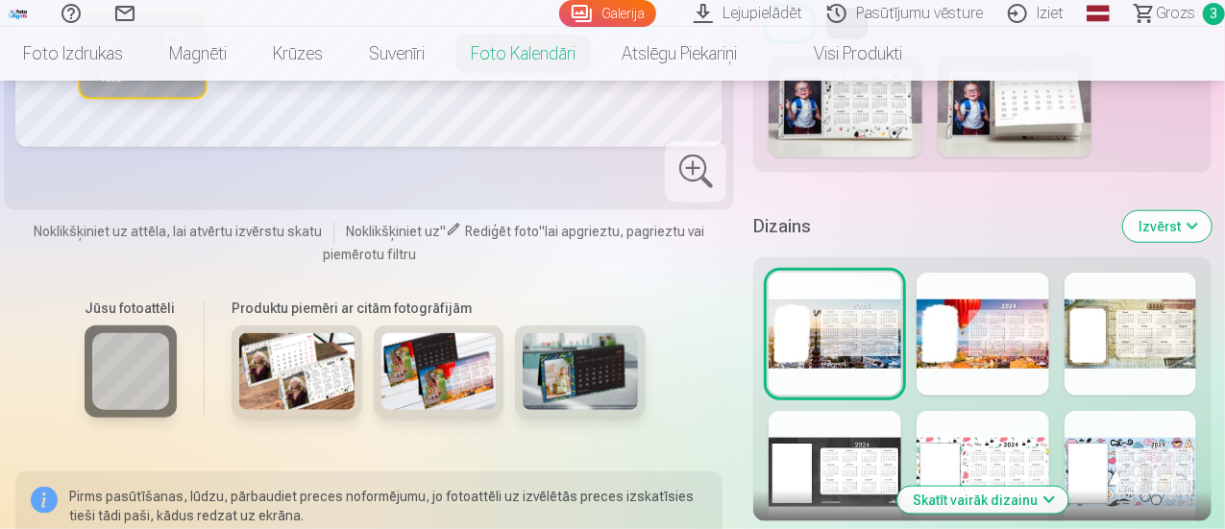
scroll to position [594, 0]
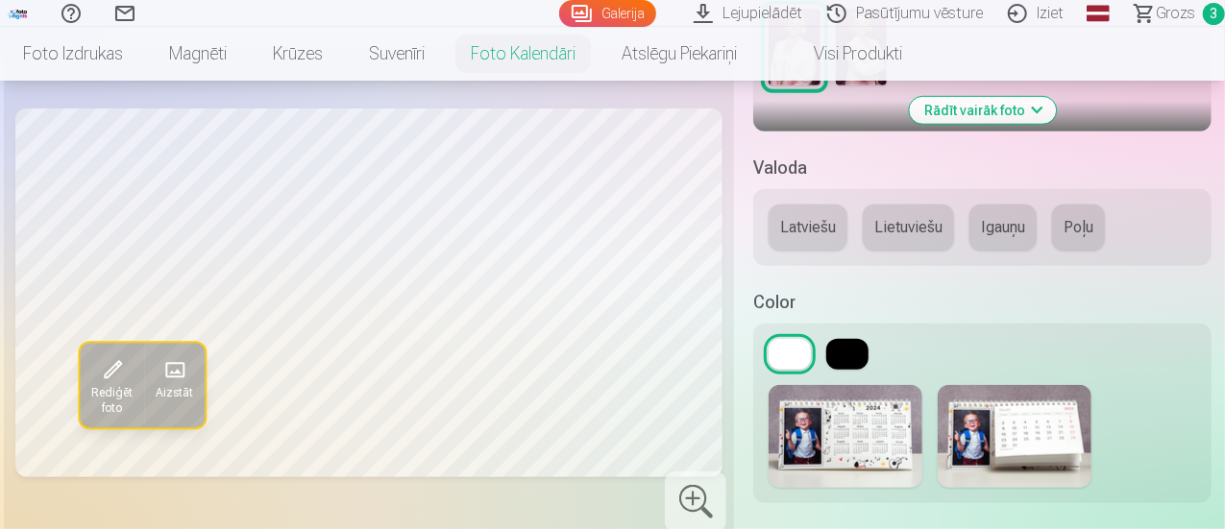
click at [804, 235] on button "Latviešu" at bounding box center [808, 228] width 79 height 46
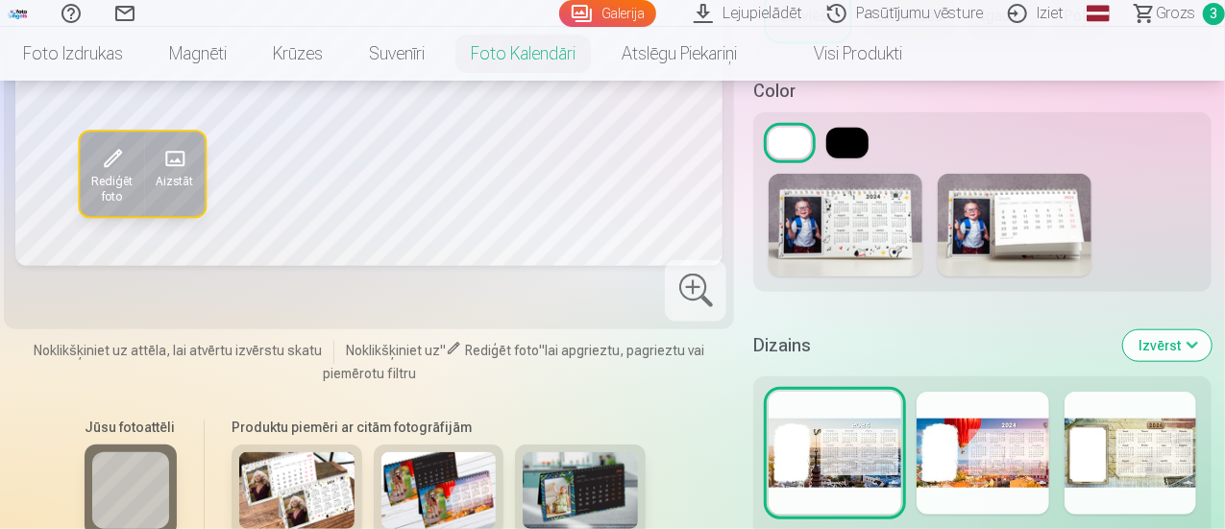
scroll to position [822, 0]
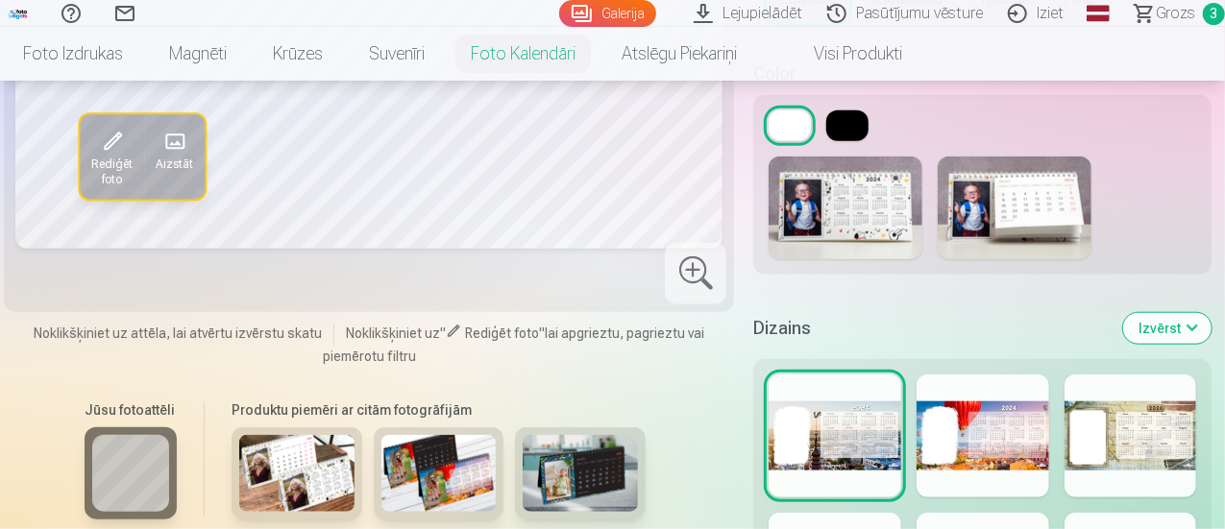
click at [836, 124] on button at bounding box center [847, 125] width 42 height 31
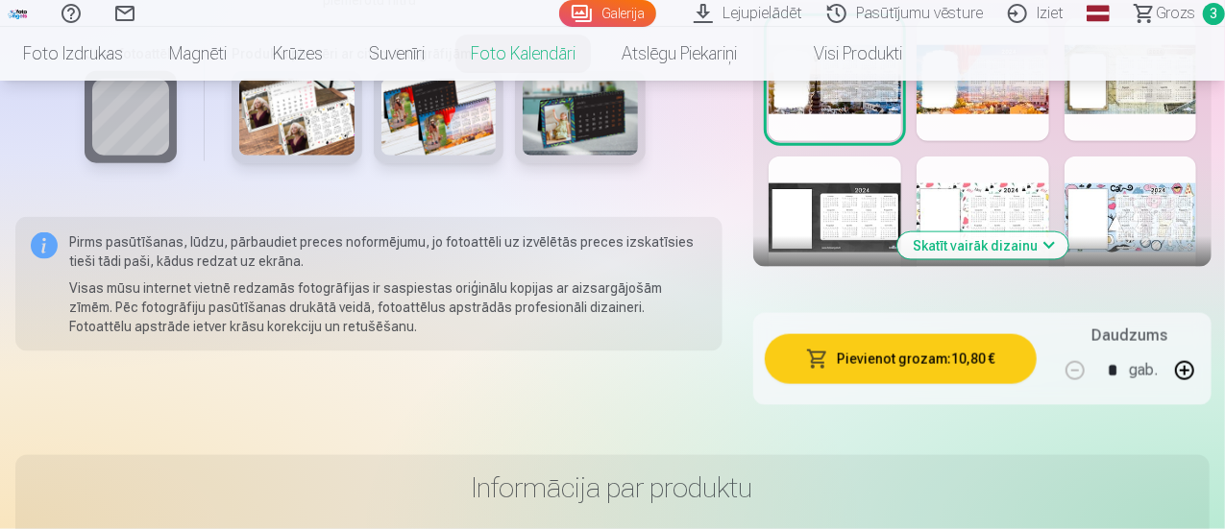
scroll to position [1188, 0]
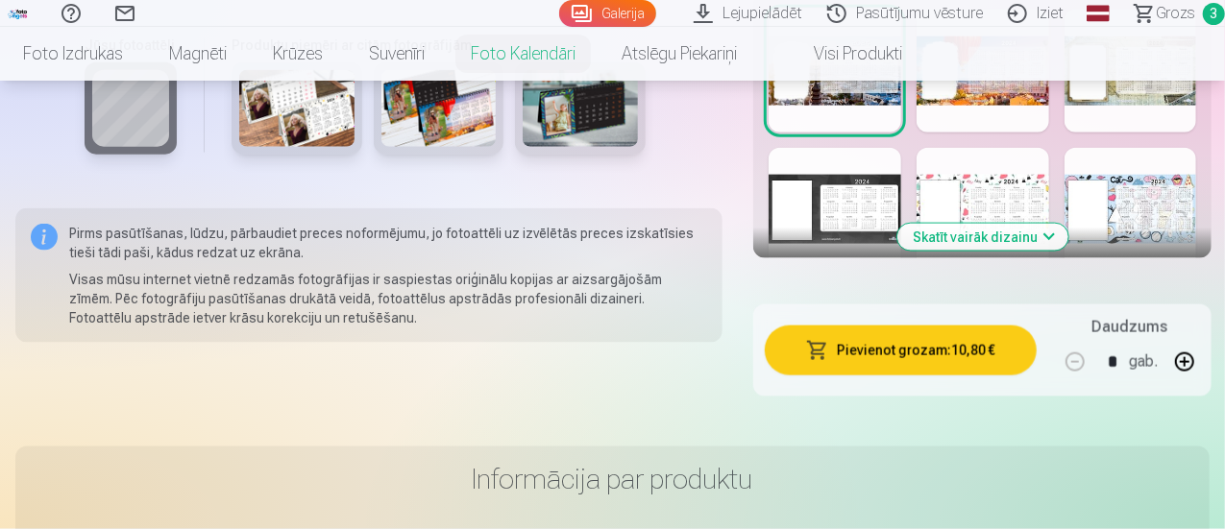
click at [1019, 241] on button "Skatīt vairāk dizainu" at bounding box center [982, 237] width 171 height 27
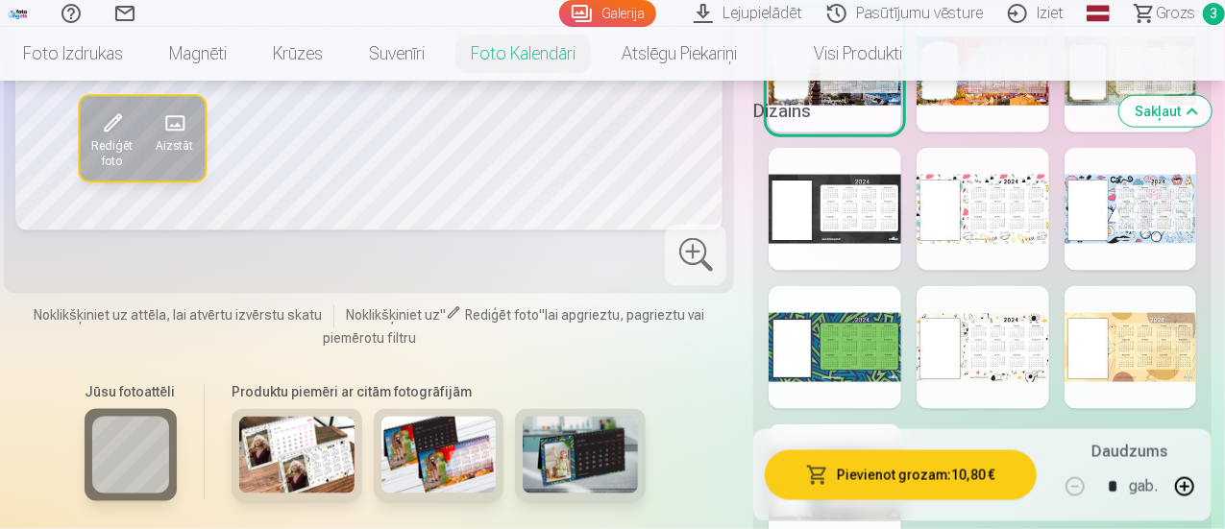
click at [1161, 216] on div at bounding box center [1131, 209] width 133 height 123
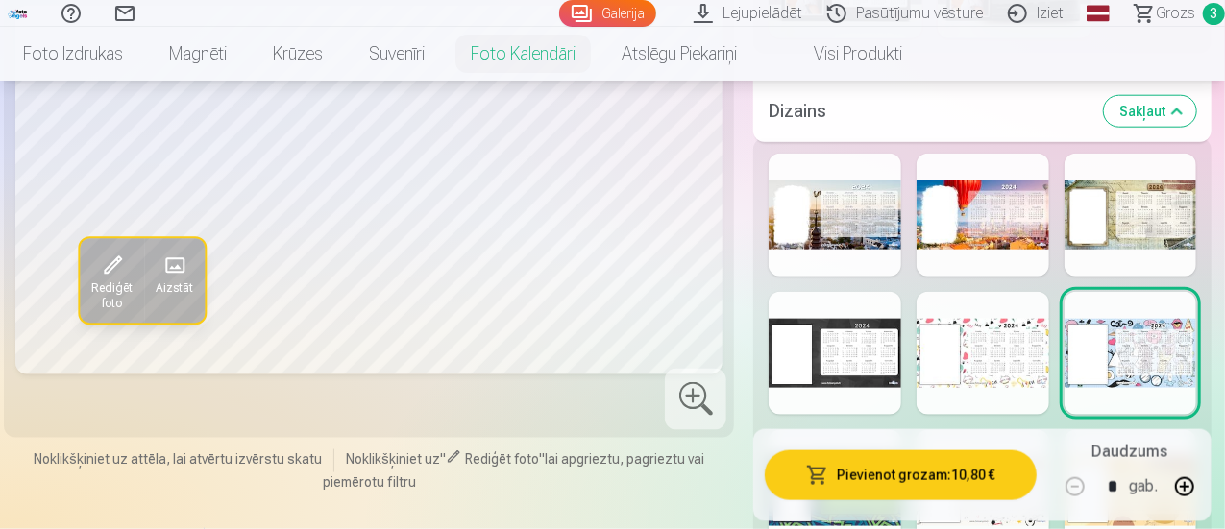
scroll to position [1051, 0]
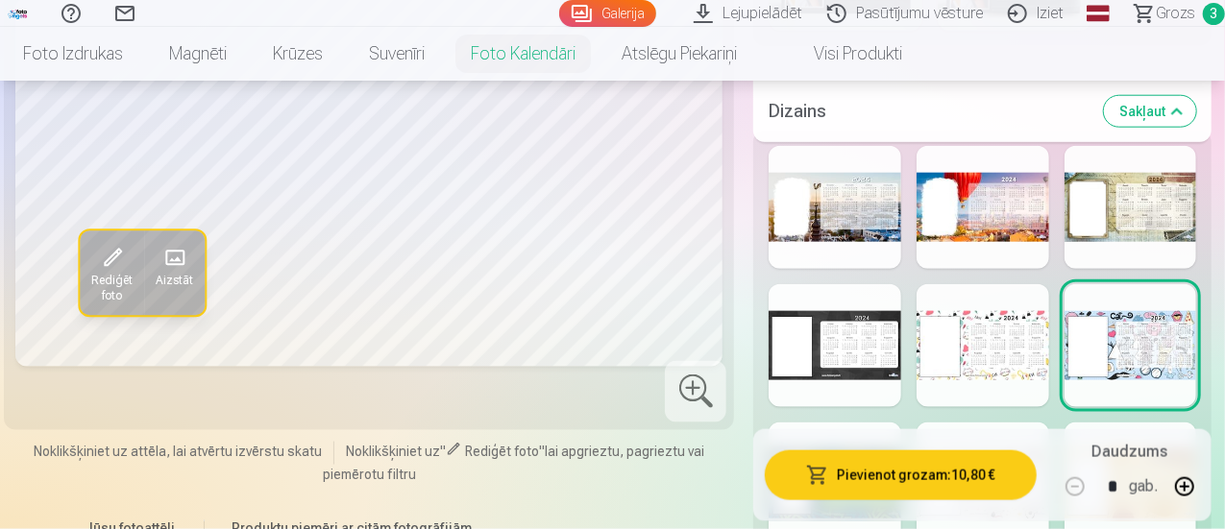
click at [1010, 219] on div at bounding box center [983, 207] width 133 height 123
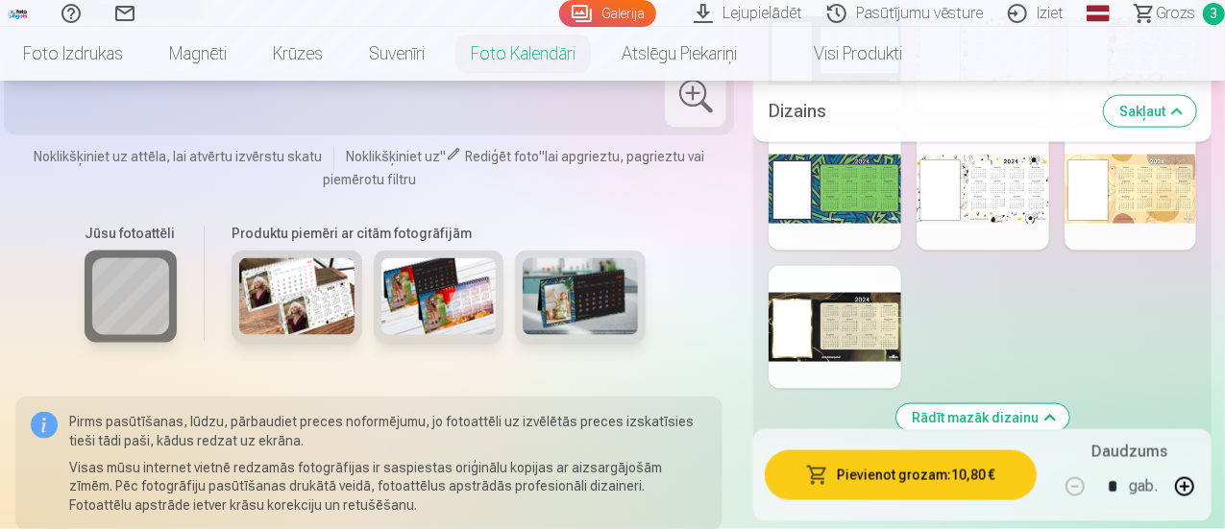
scroll to position [1355, 0]
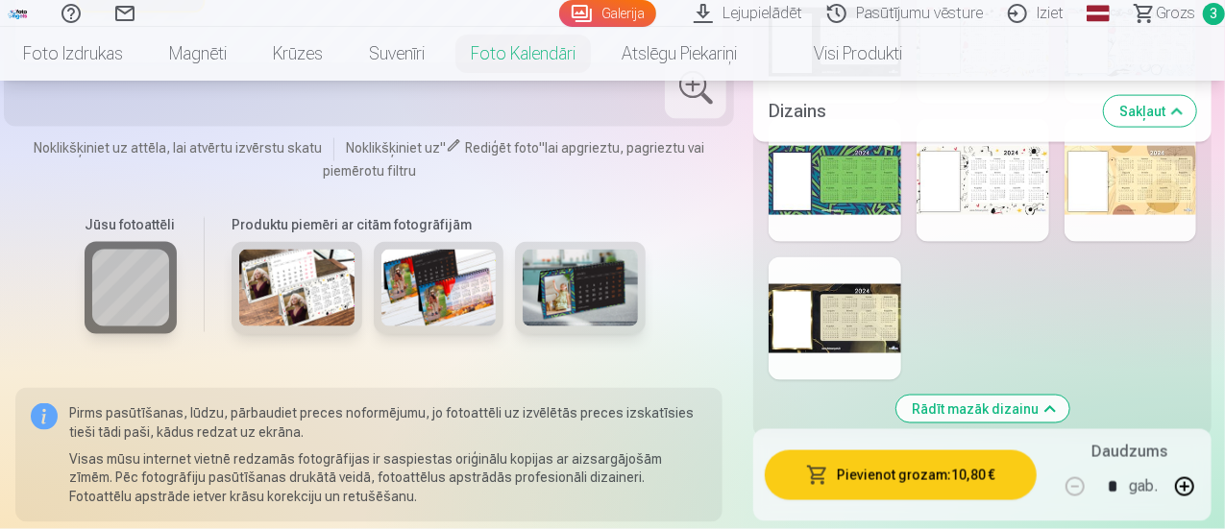
click at [845, 300] on div at bounding box center [835, 318] width 133 height 123
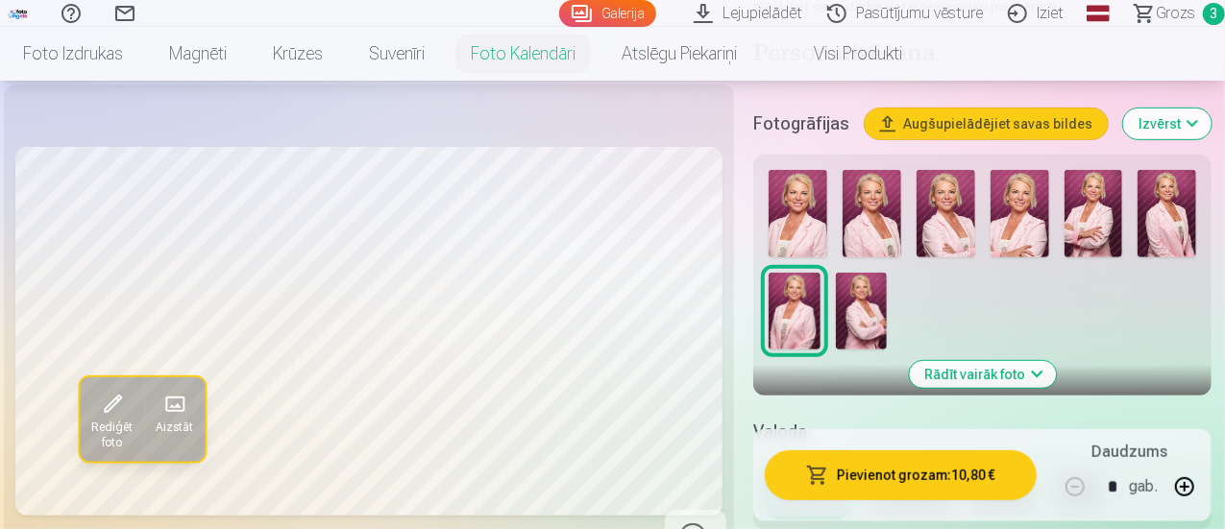
scroll to position [250, 0]
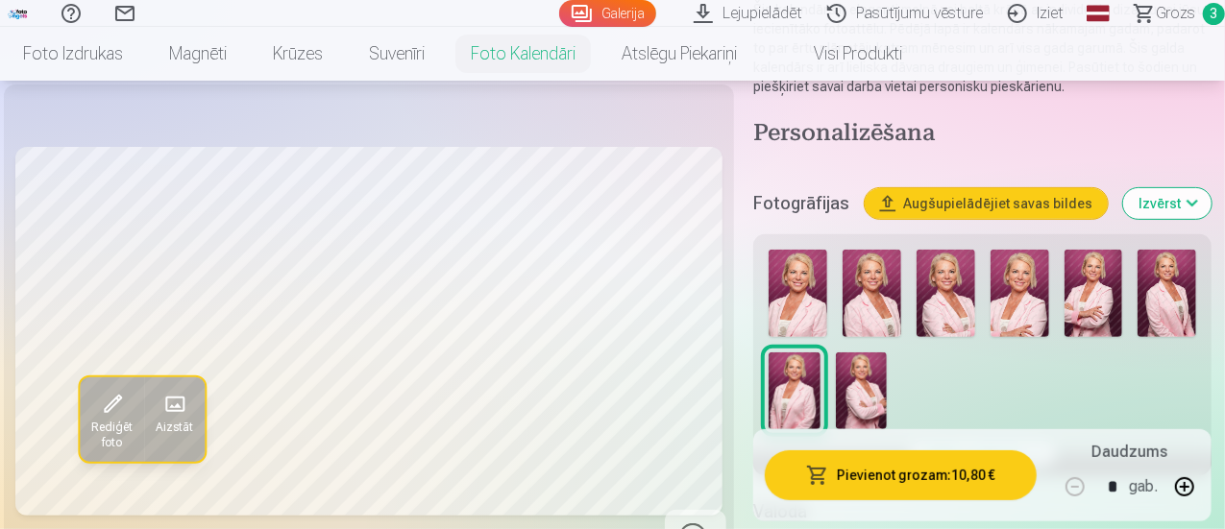
click at [1109, 271] on img at bounding box center [1094, 293] width 59 height 87
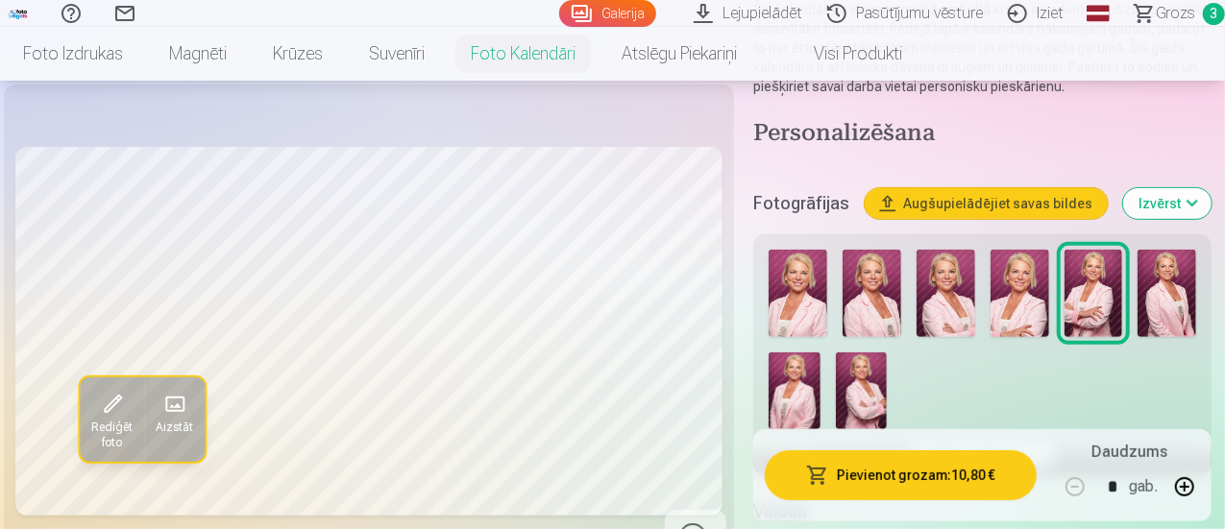
click at [796, 374] on img at bounding box center [794, 391] width 51 height 77
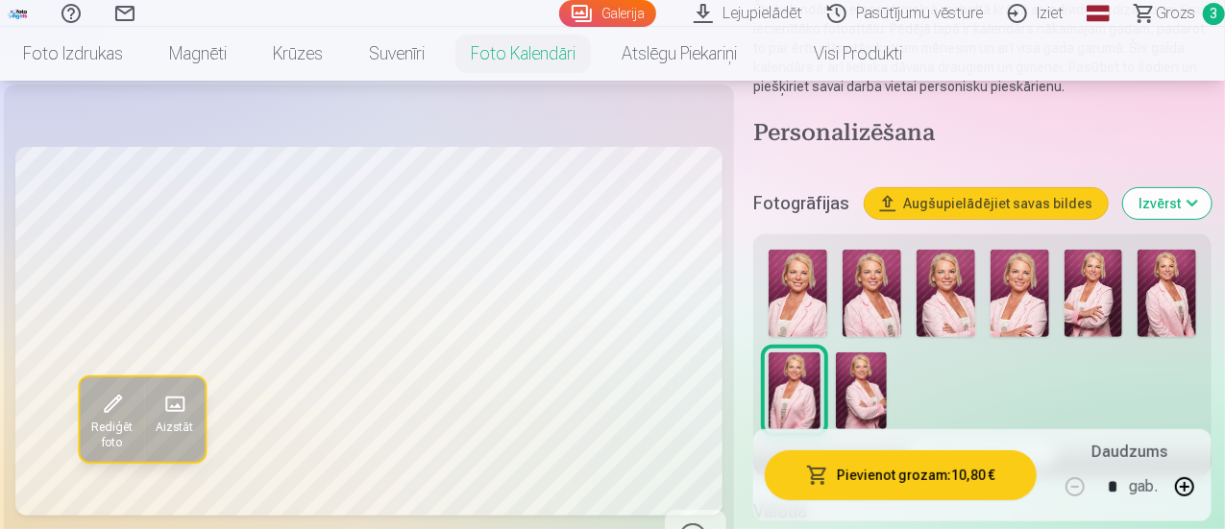
click at [1024, 293] on img at bounding box center [1020, 293] width 59 height 87
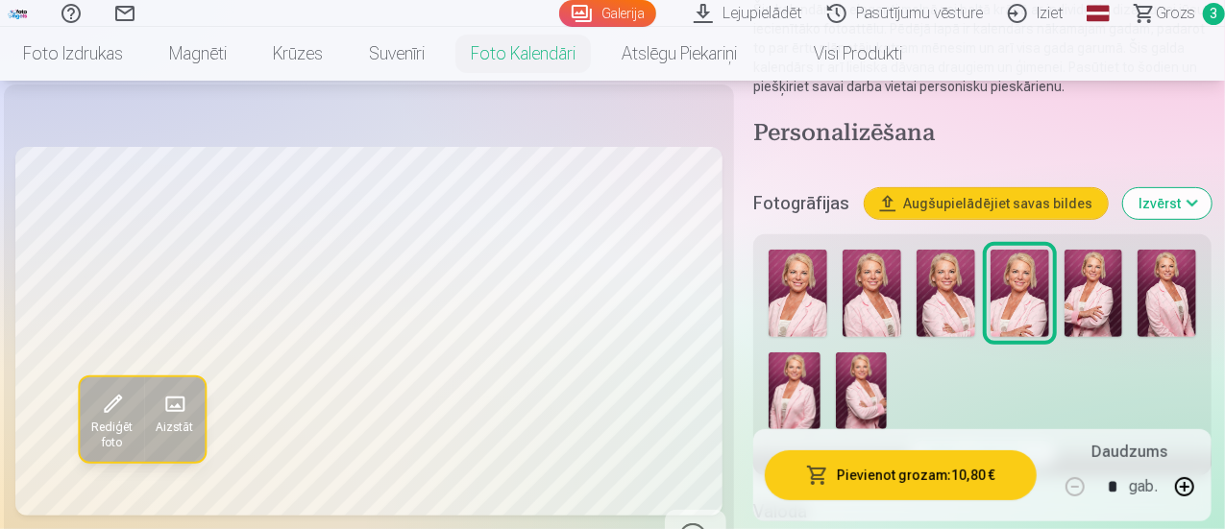
click at [947, 302] on img at bounding box center [946, 293] width 59 height 87
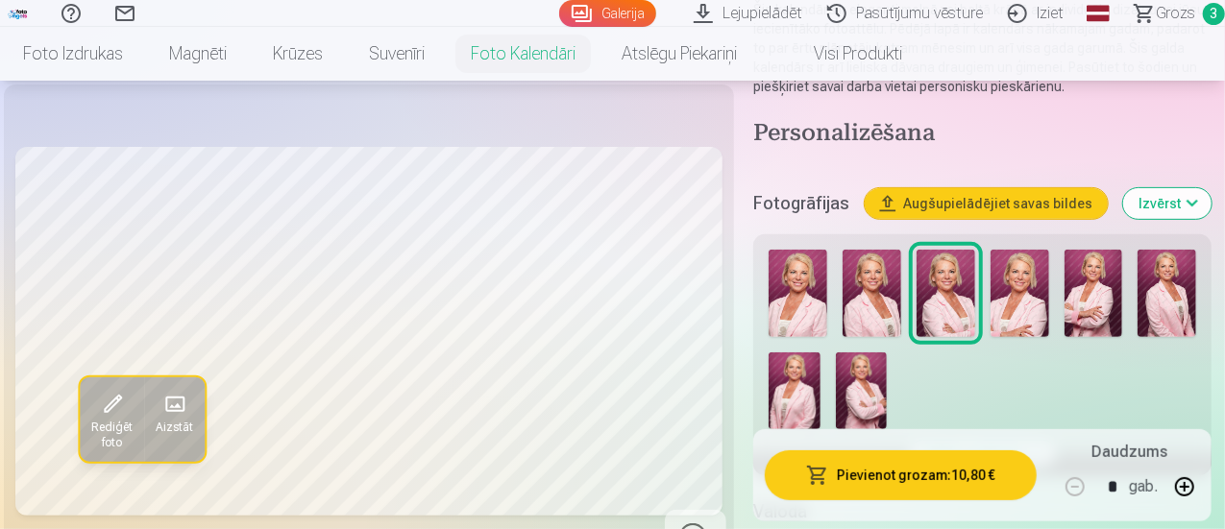
click at [894, 304] on img at bounding box center [872, 293] width 59 height 87
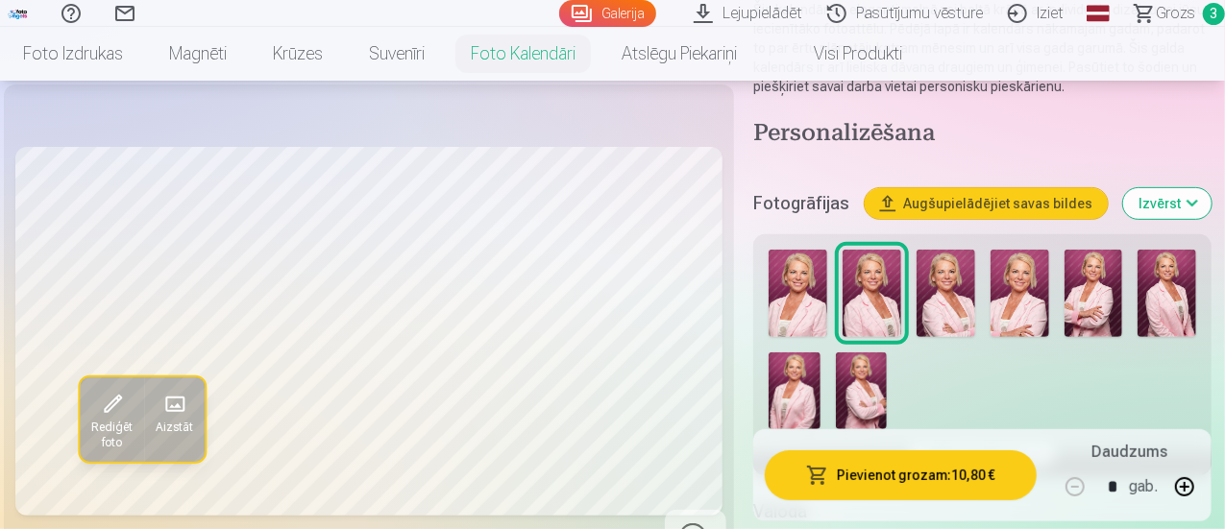
click at [792, 296] on img at bounding box center [798, 293] width 59 height 87
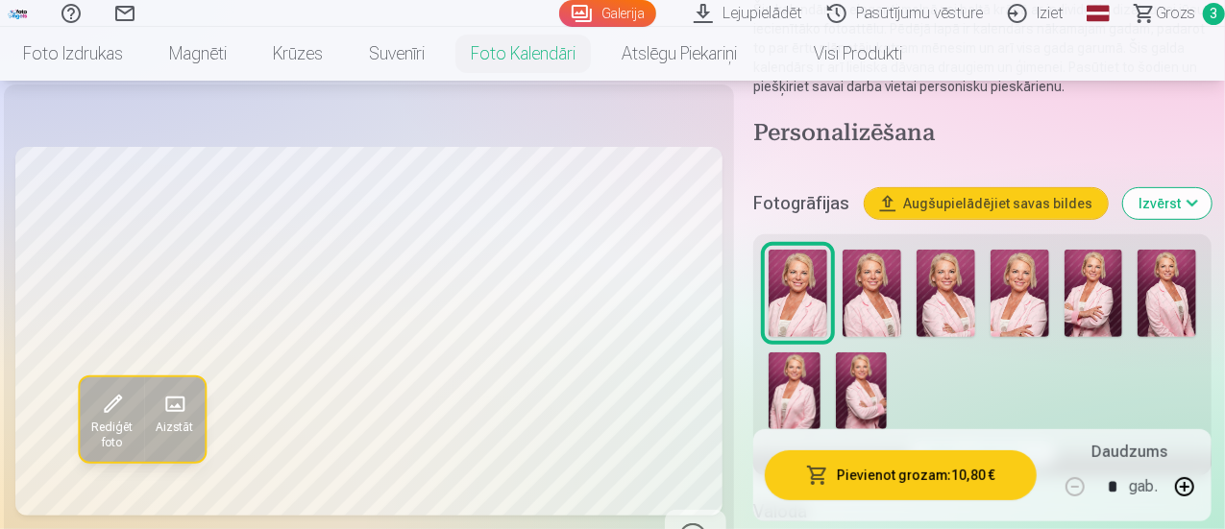
click at [1016, 279] on img at bounding box center [1020, 293] width 59 height 87
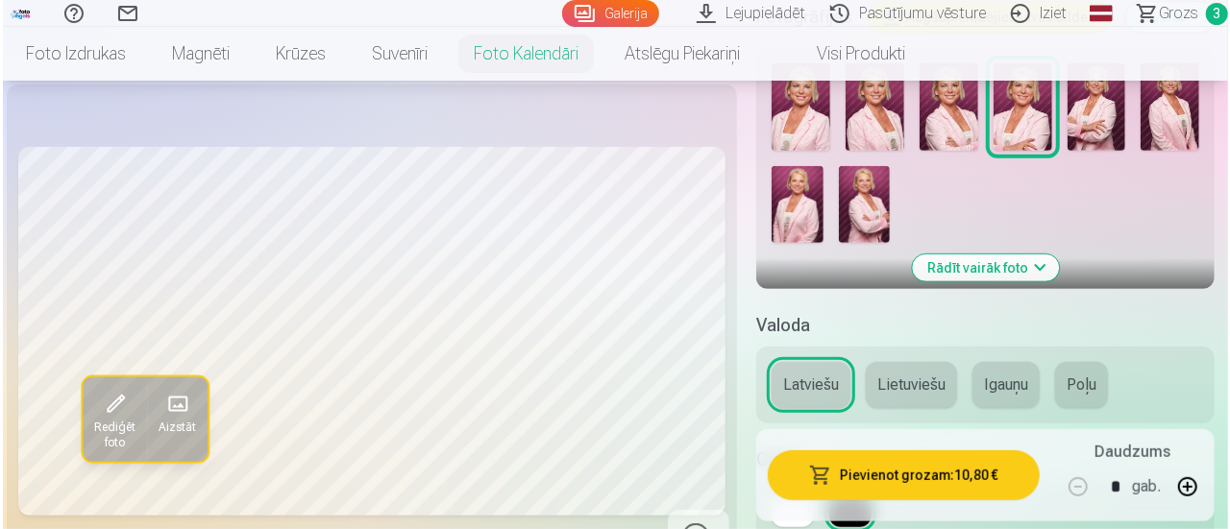
scroll to position [446, 0]
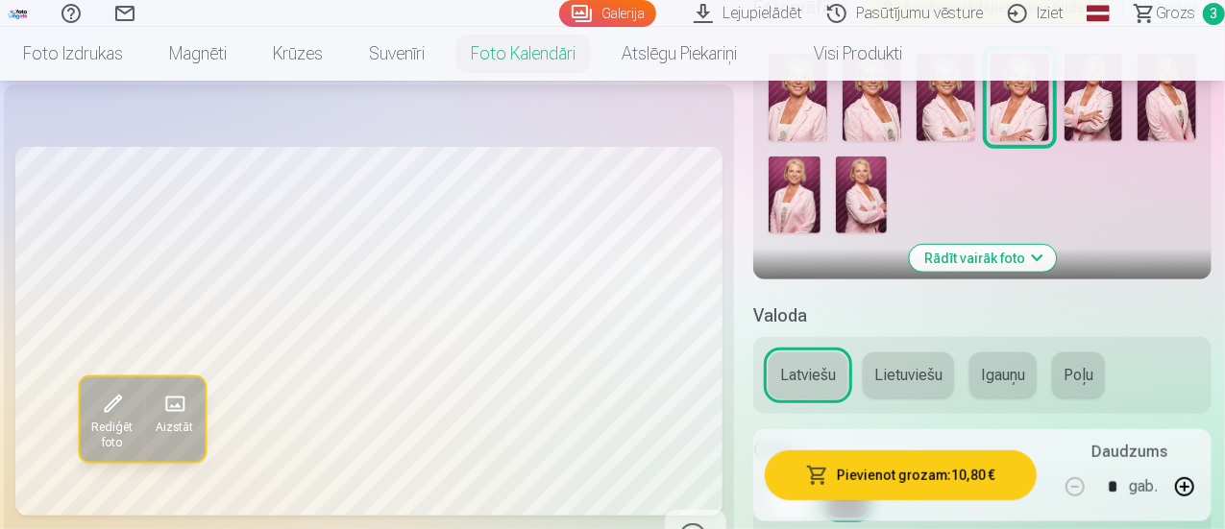
click at [907, 478] on button "Pievienot grozam : 10,80 €" at bounding box center [900, 476] width 271 height 50
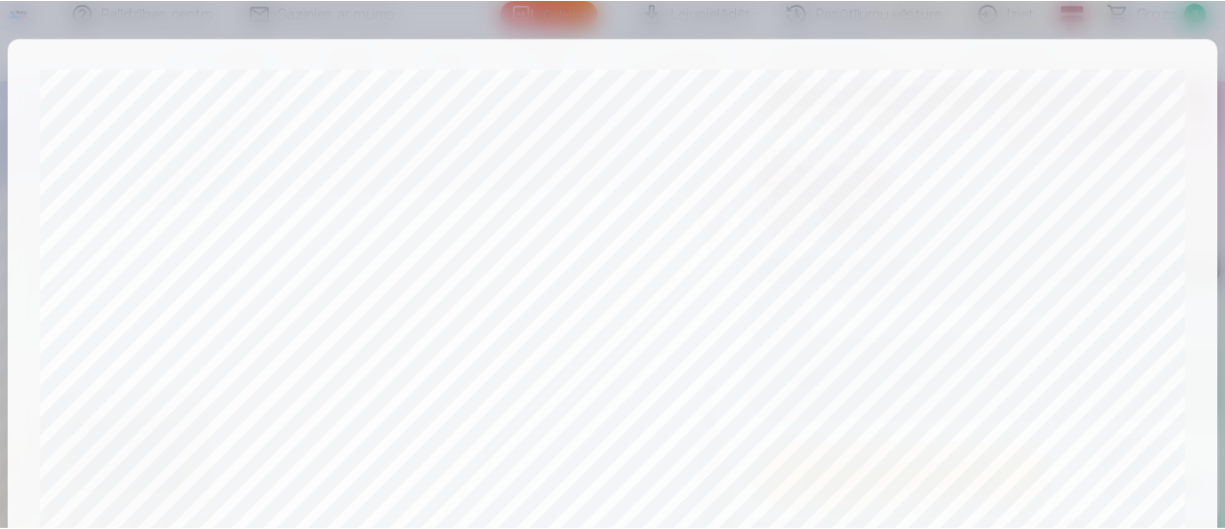
scroll to position [839, 0]
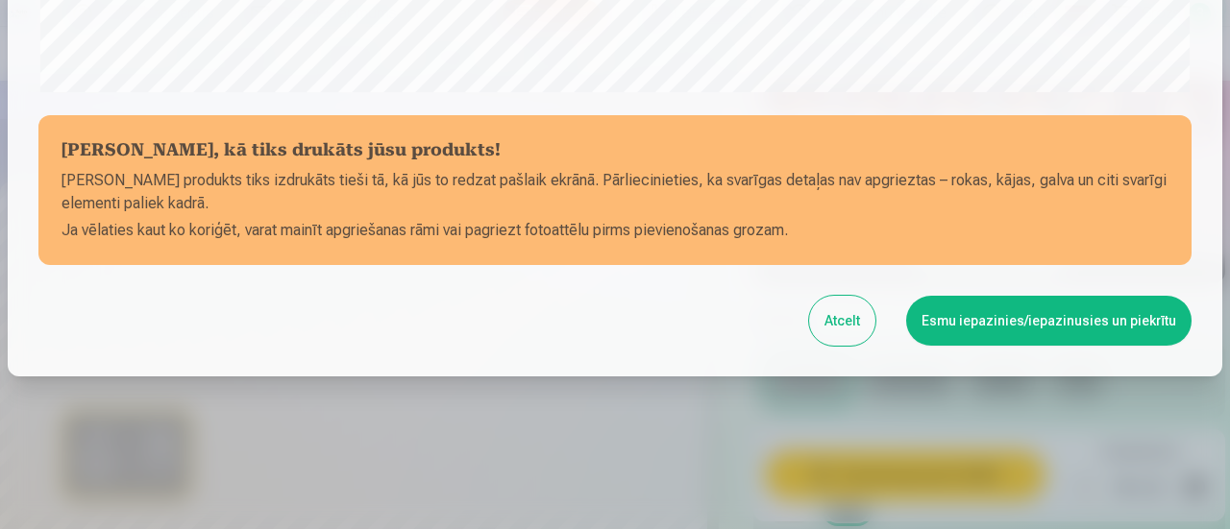
click at [970, 309] on button "Esmu iepazinies/iepazinusies un piekrītu" at bounding box center [1048, 321] width 285 height 50
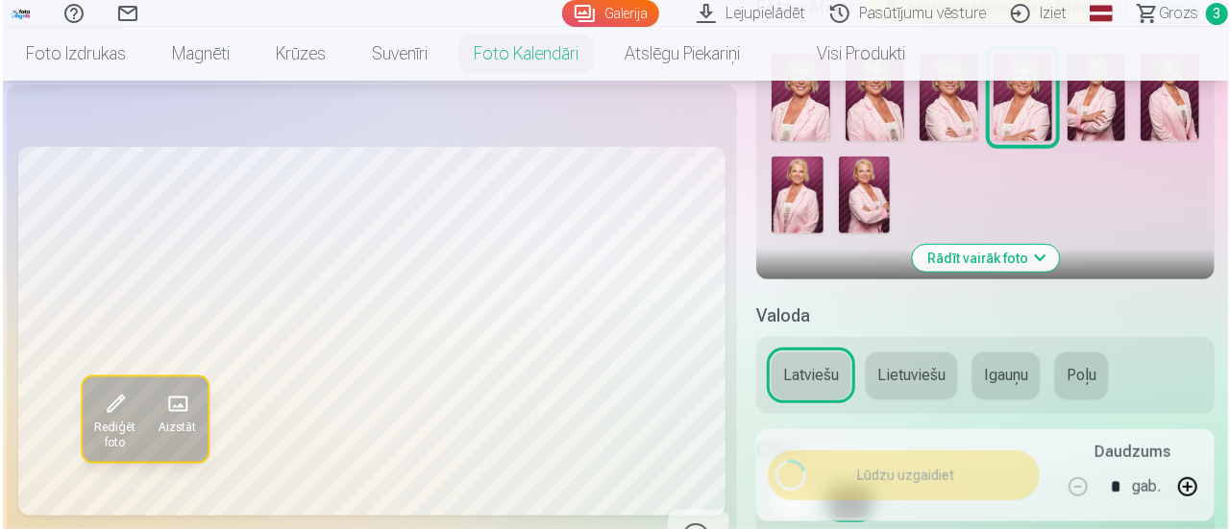
scroll to position [836, 0]
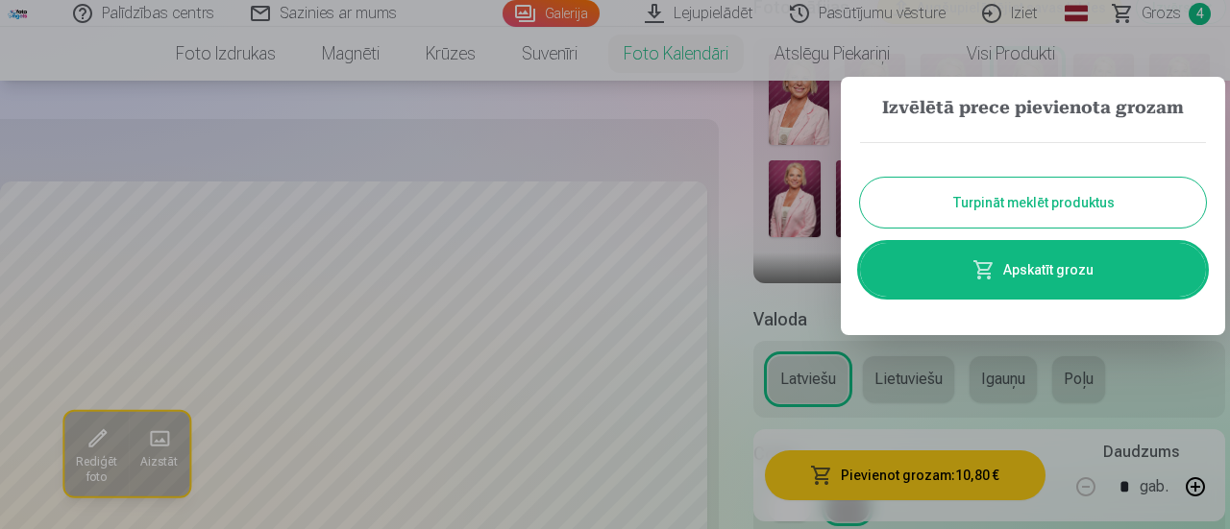
click at [1017, 195] on button "Turpināt meklēt produktus" at bounding box center [1033, 203] width 346 height 50
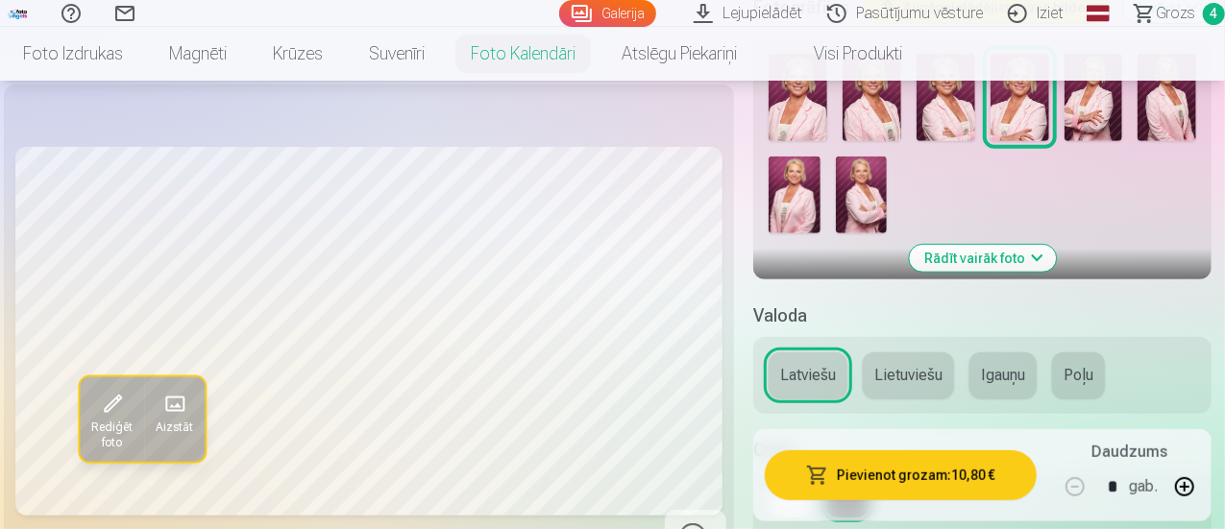
click at [799, 194] on img at bounding box center [794, 195] width 51 height 77
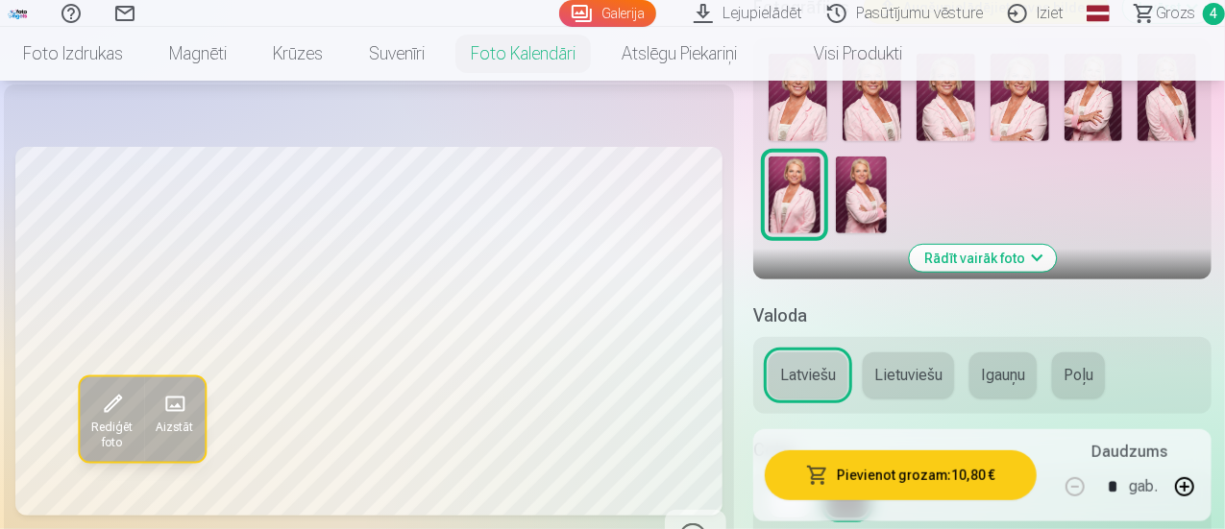
click at [779, 130] on img at bounding box center [798, 97] width 59 height 87
click at [796, 201] on img at bounding box center [794, 195] width 51 height 77
click at [859, 481] on button "Pievienot grozam : 10,80 €" at bounding box center [900, 476] width 271 height 50
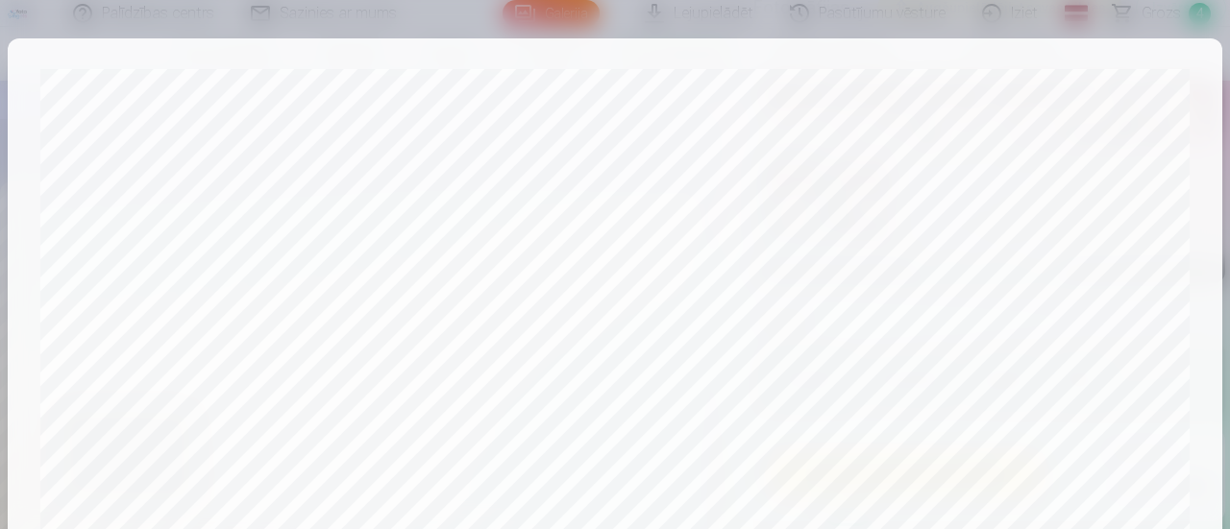
scroll to position [839, 0]
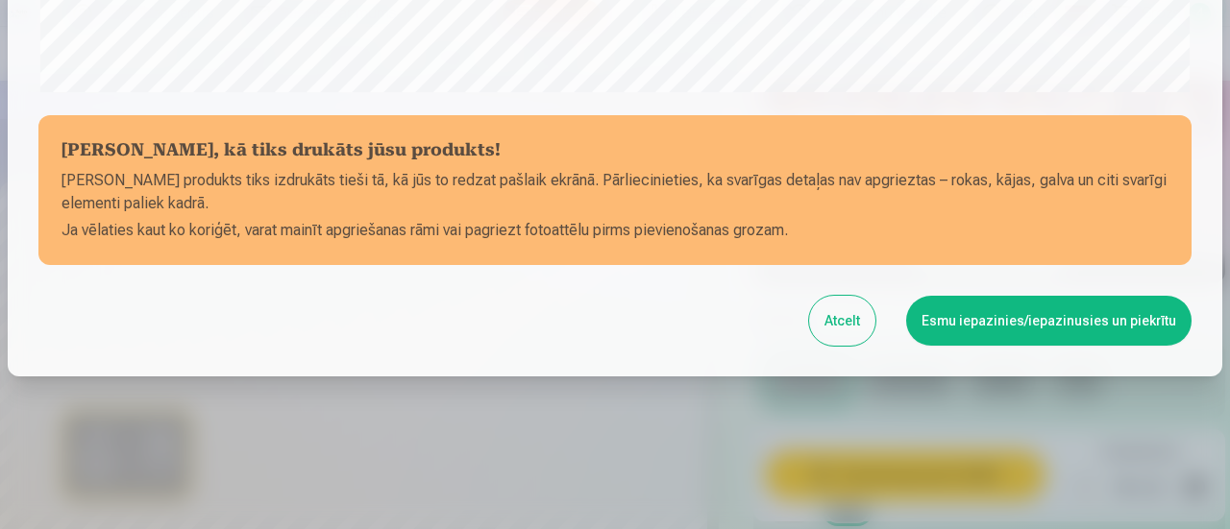
click at [1004, 330] on button "Esmu iepazinies/iepazinusies un piekrītu" at bounding box center [1048, 321] width 285 height 50
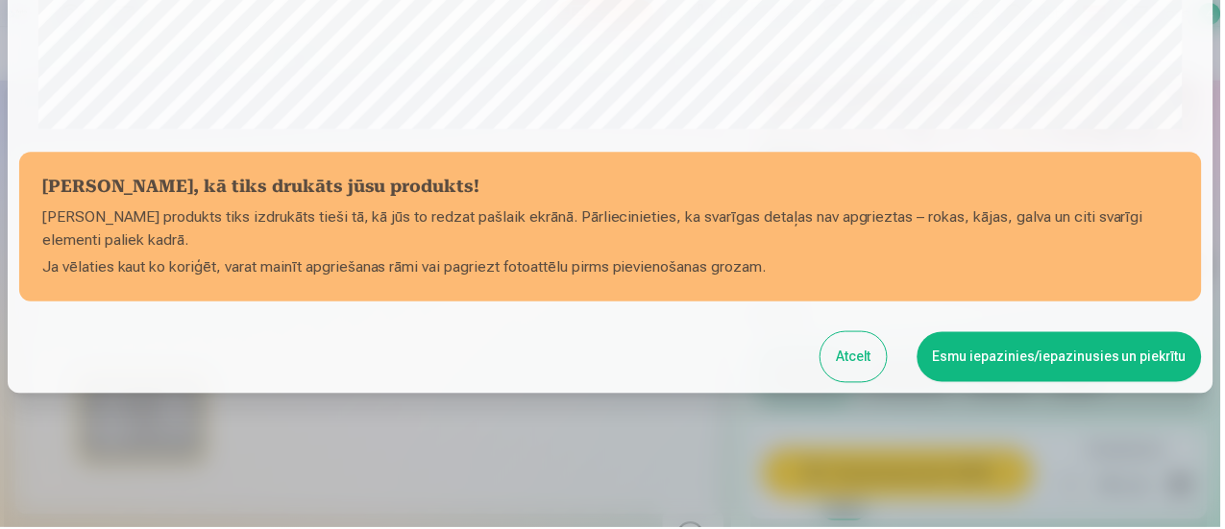
scroll to position [836, 0]
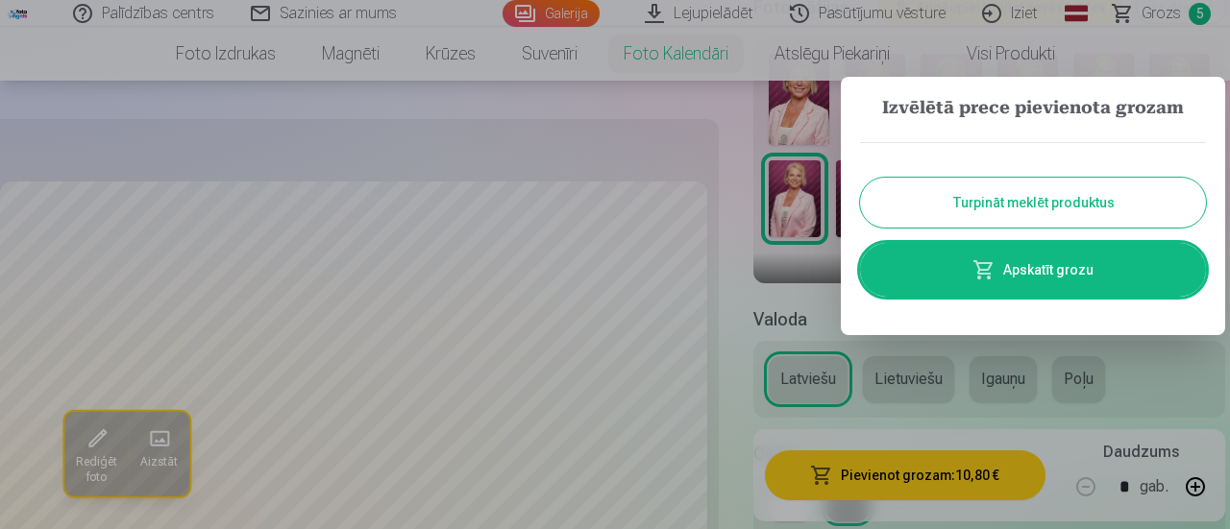
click at [1003, 203] on button "Turpināt meklēt produktus" at bounding box center [1033, 203] width 346 height 50
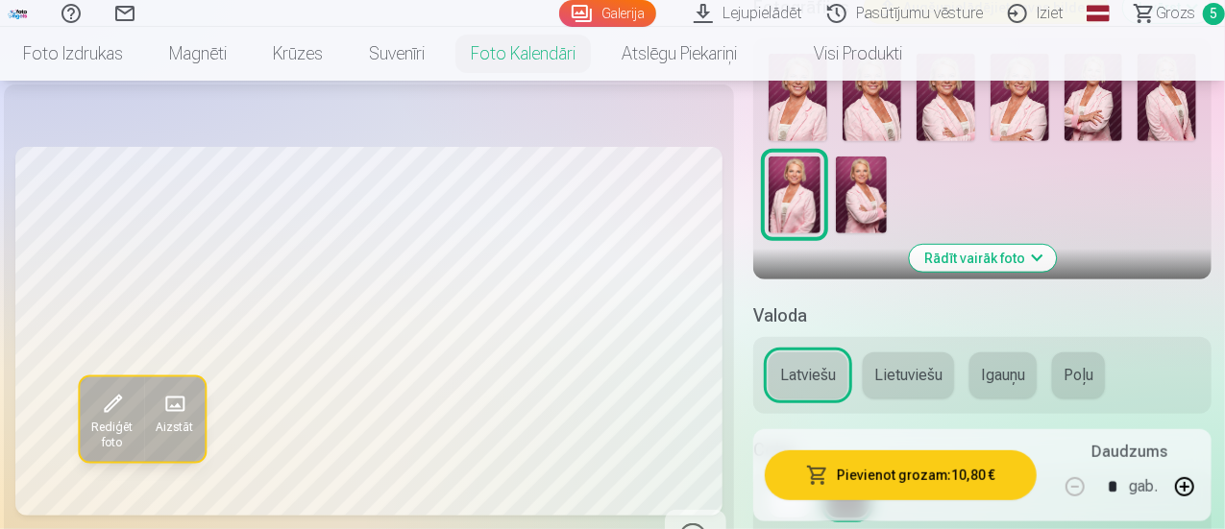
click at [1161, 16] on span "Grozs" at bounding box center [1175, 13] width 39 height 23
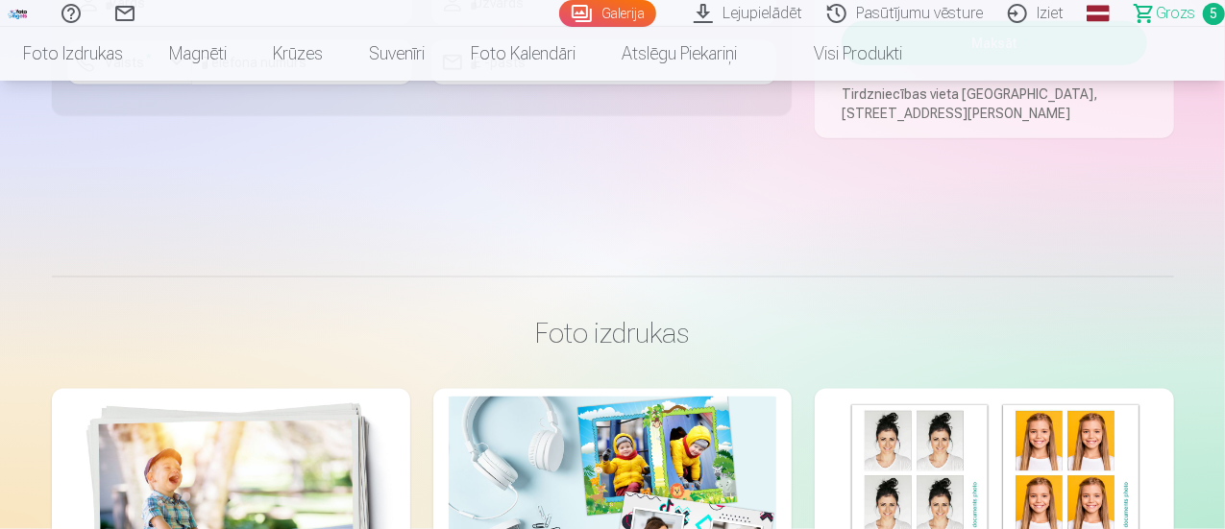
scroll to position [1033, 0]
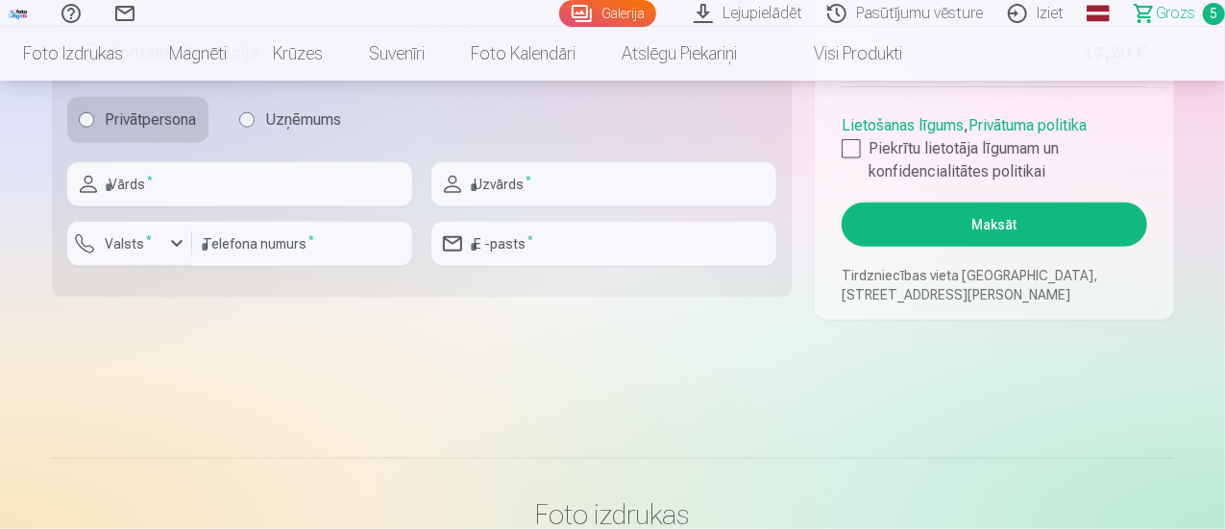
click at [1156, 16] on span "Grozs" at bounding box center [1175, 13] width 39 height 23
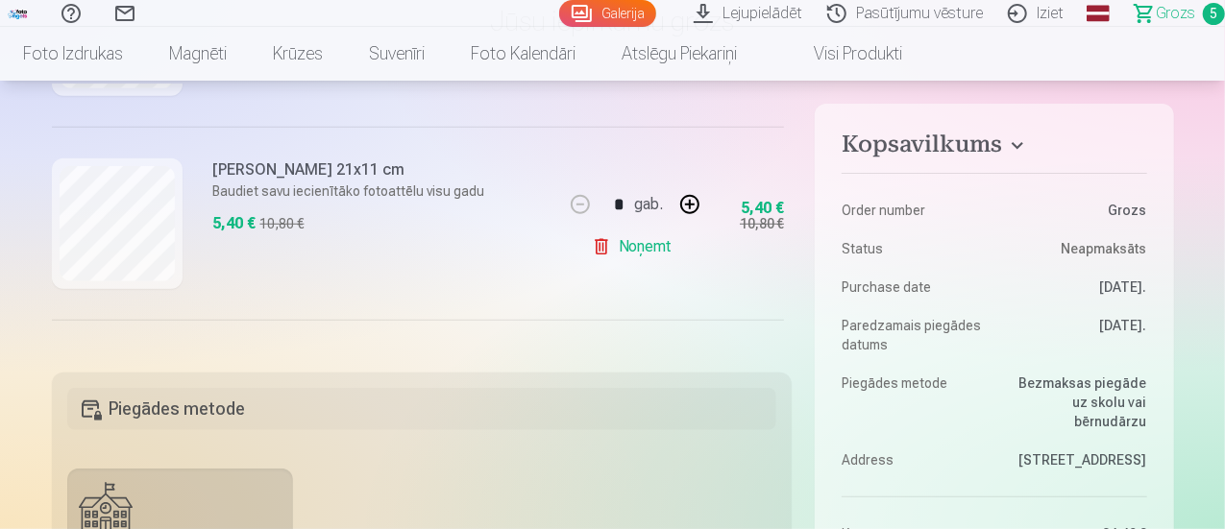
scroll to position [753, 0]
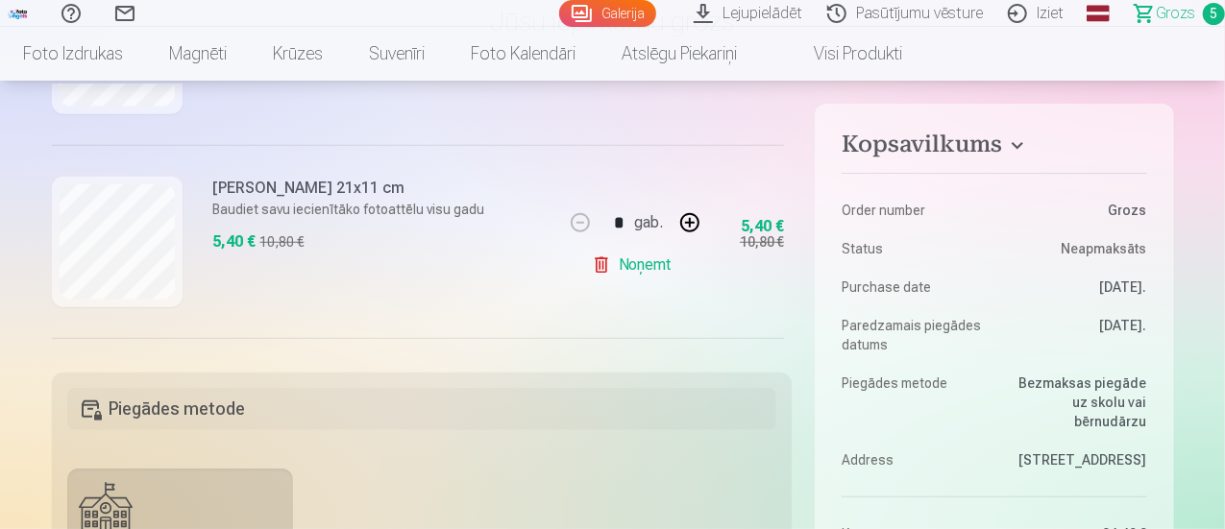
click at [623, 265] on link "Noņemt" at bounding box center [635, 265] width 87 height 38
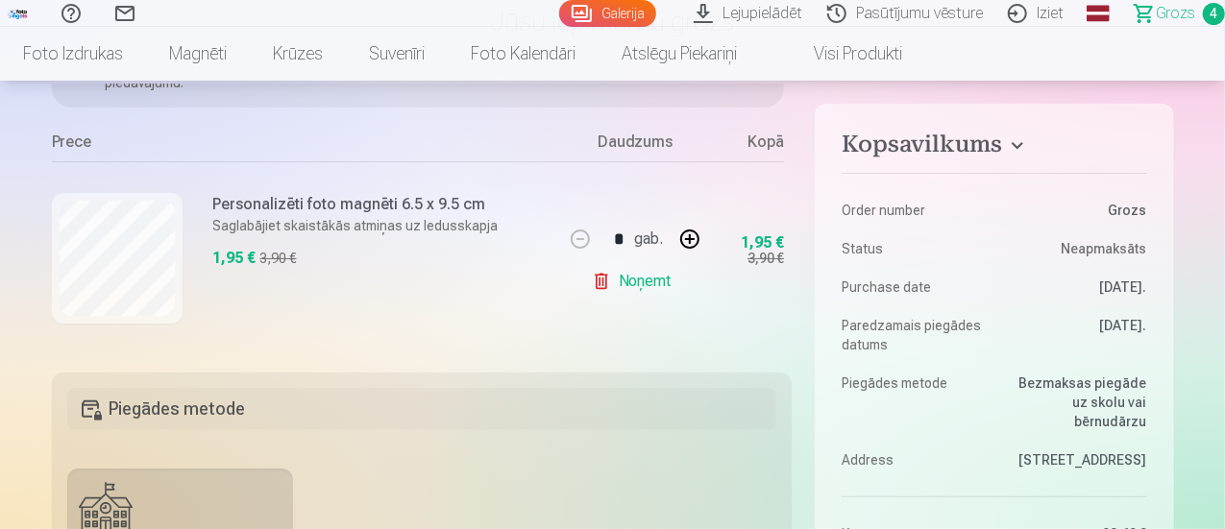
scroll to position [159, 0]
click at [691, 238] on button "button" at bounding box center [690, 237] width 46 height 46
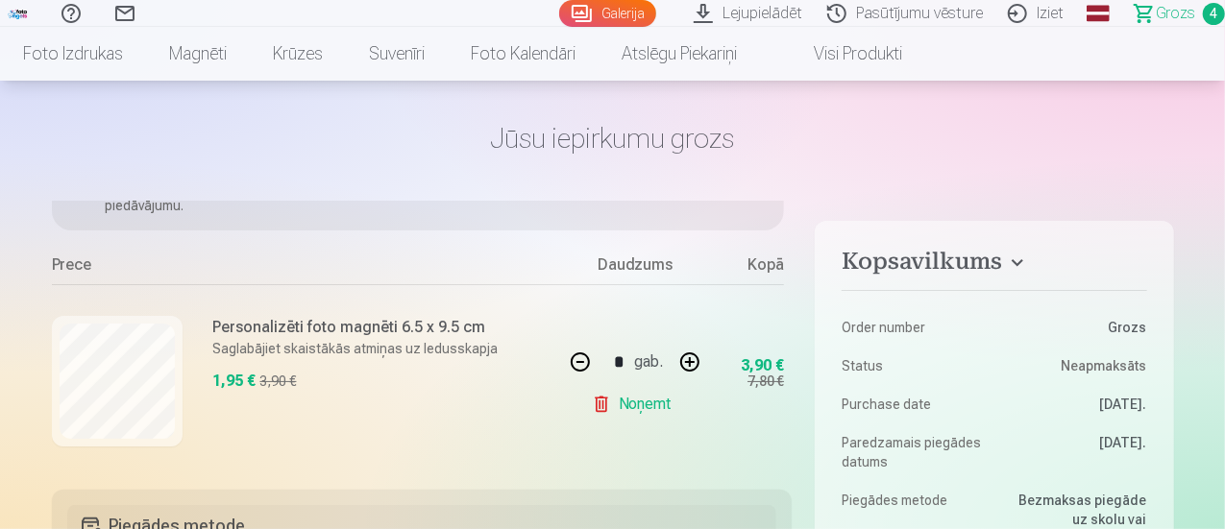
scroll to position [158, 0]
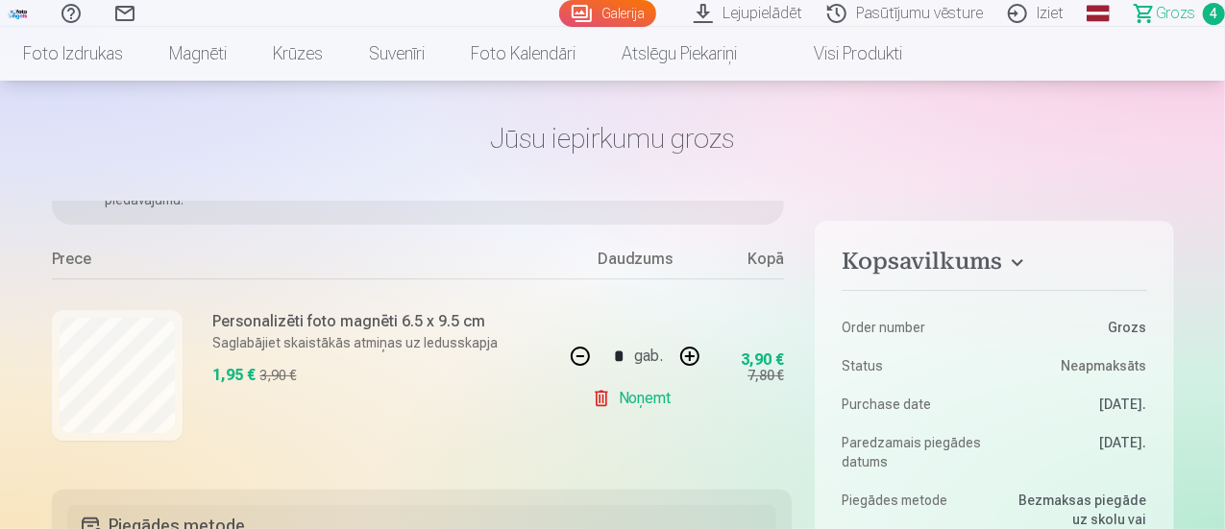
click at [690, 356] on button "button" at bounding box center [690, 356] width 46 height 46
type input "*"
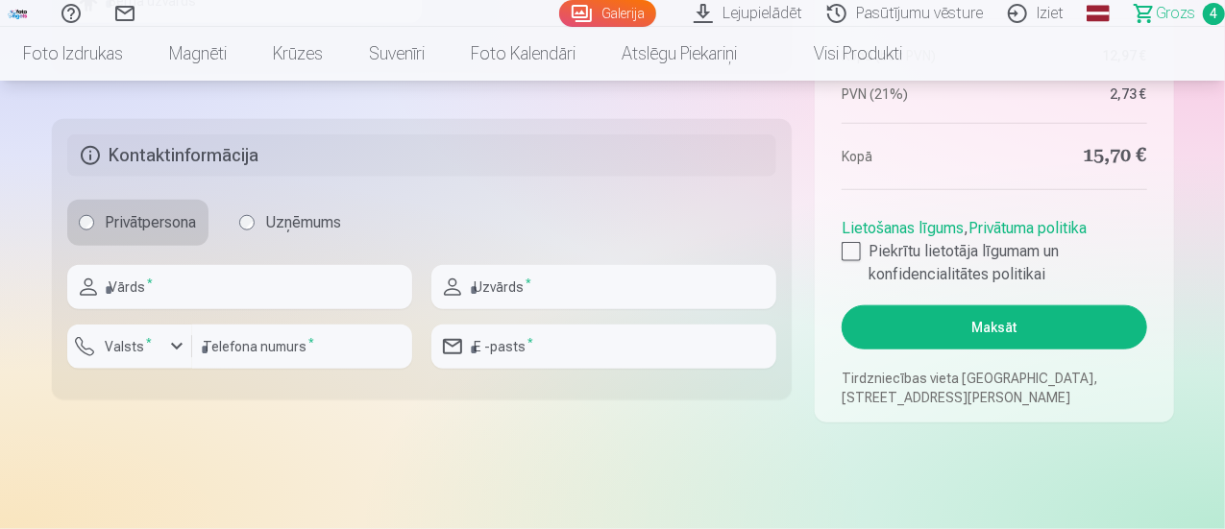
scroll to position [915, 0]
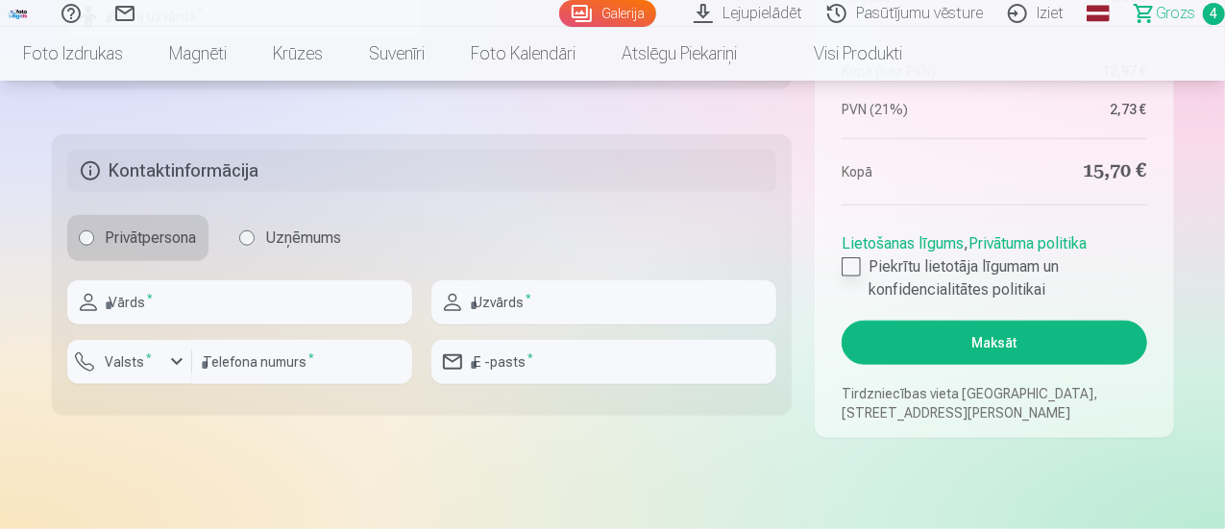
click at [853, 270] on div at bounding box center [851, 266] width 19 height 19
click at [339, 314] on input "text" at bounding box center [239, 303] width 345 height 44
type input "*****"
type input "****"
type input "********"
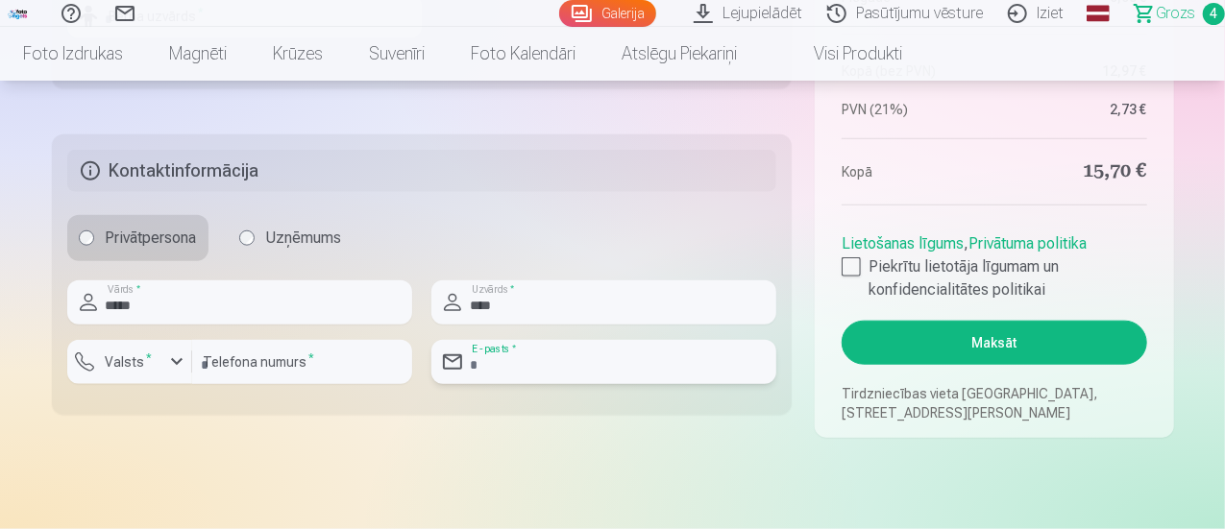
type input "**********"
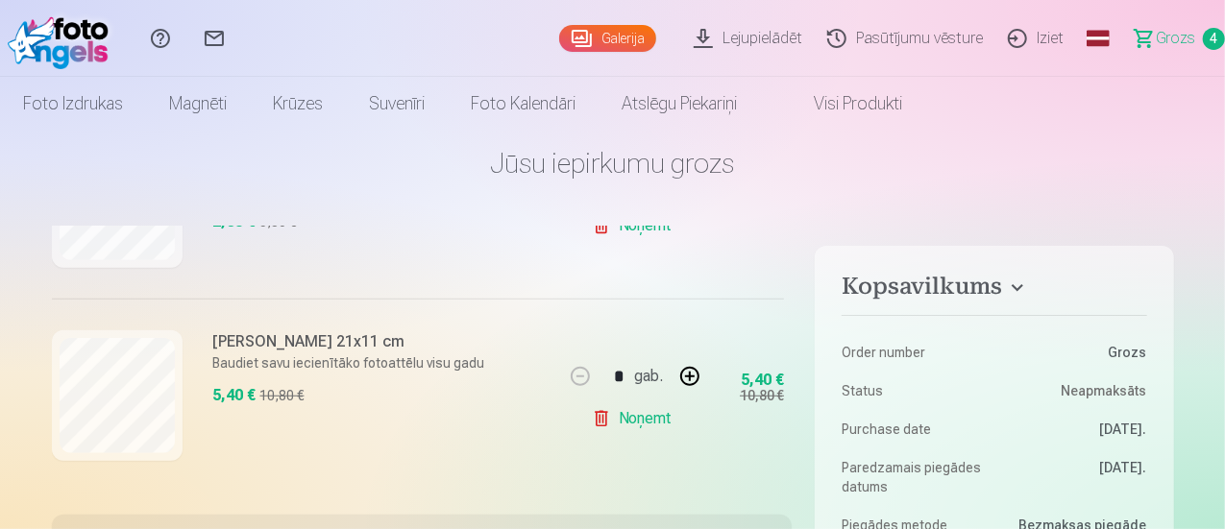
scroll to position [0, 0]
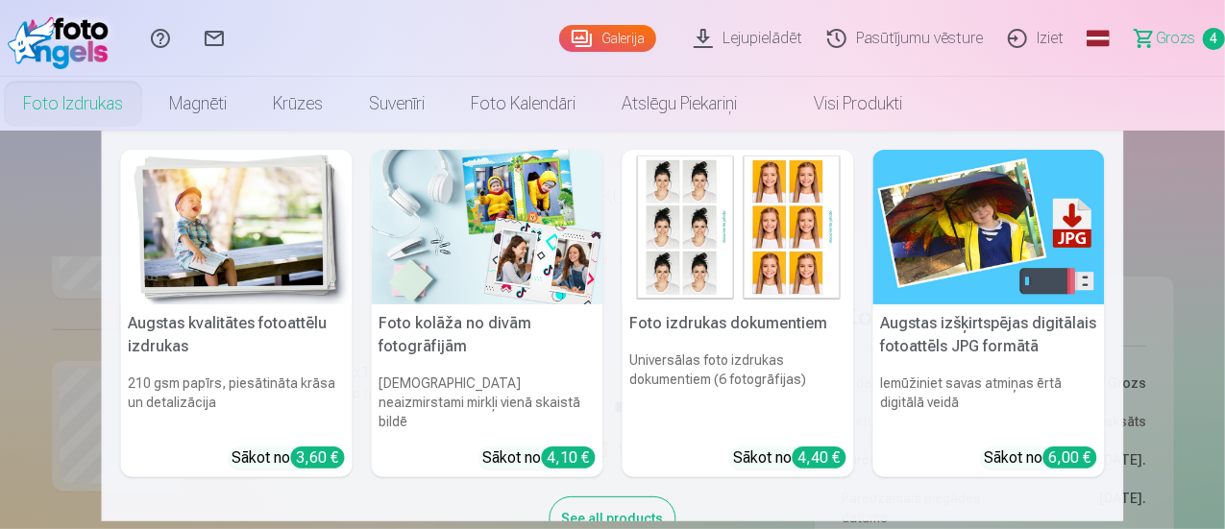
click at [704, 237] on img at bounding box center [739, 227] width 232 height 155
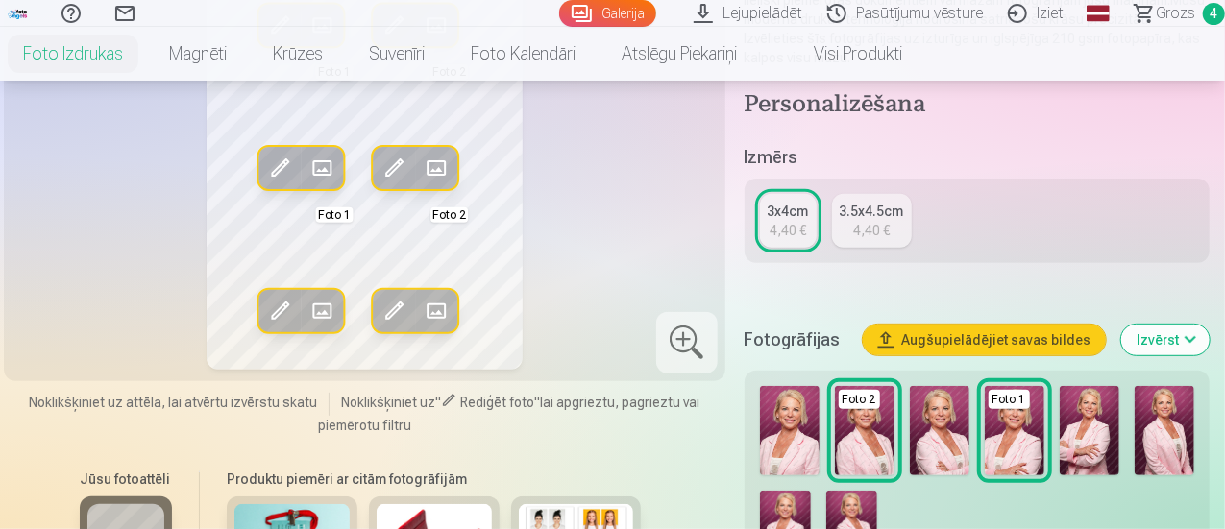
scroll to position [286, 0]
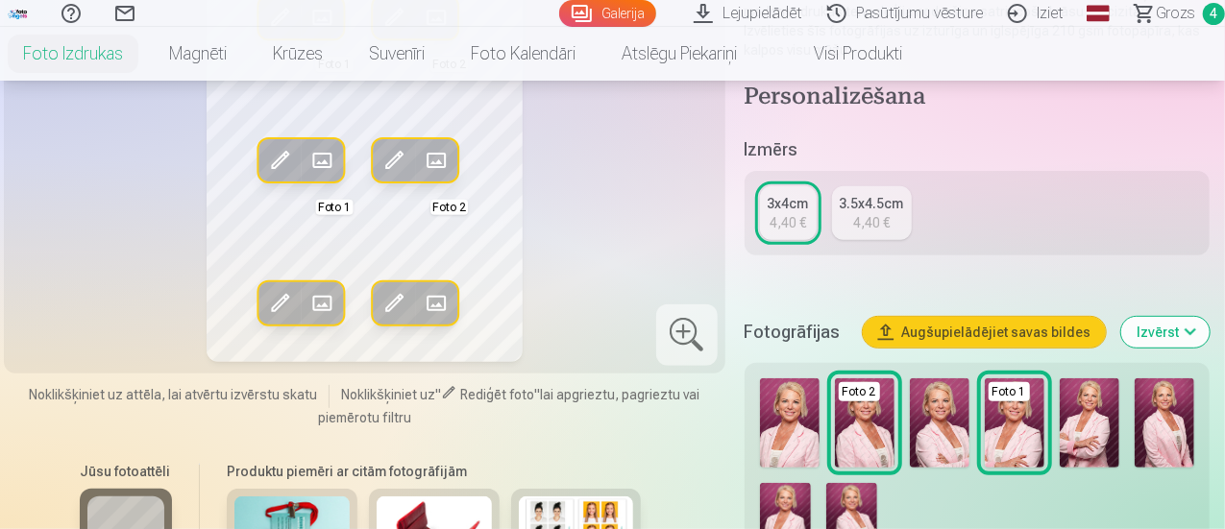
click at [787, 401] on img at bounding box center [790, 423] width 60 height 89
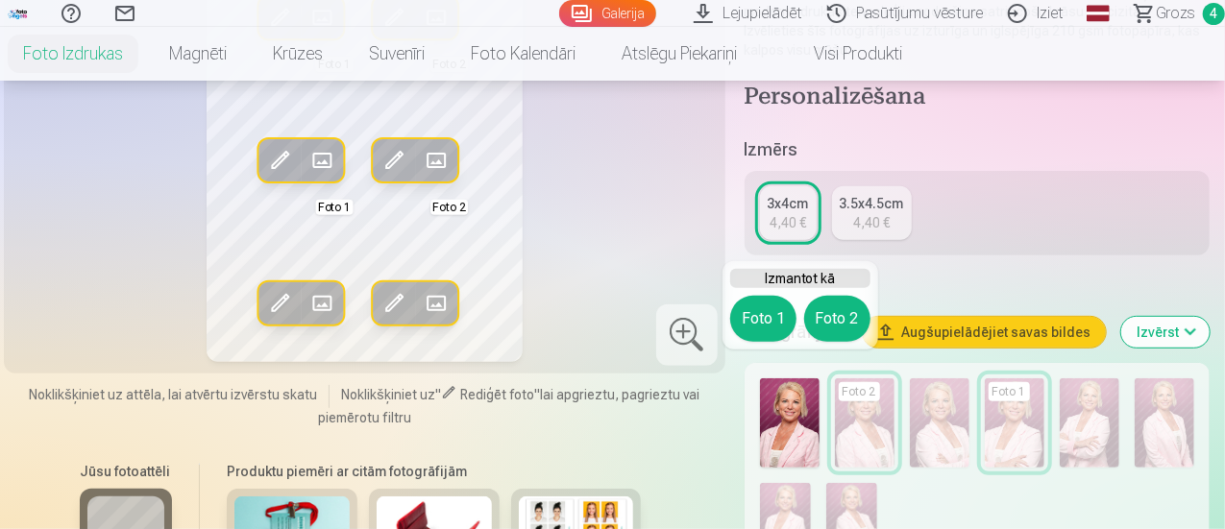
drag, startPoint x: 844, startPoint y: 311, endPoint x: 806, endPoint y: 391, distance: 88.1
click at [824, 320] on button "Foto 2" at bounding box center [837, 319] width 66 height 46
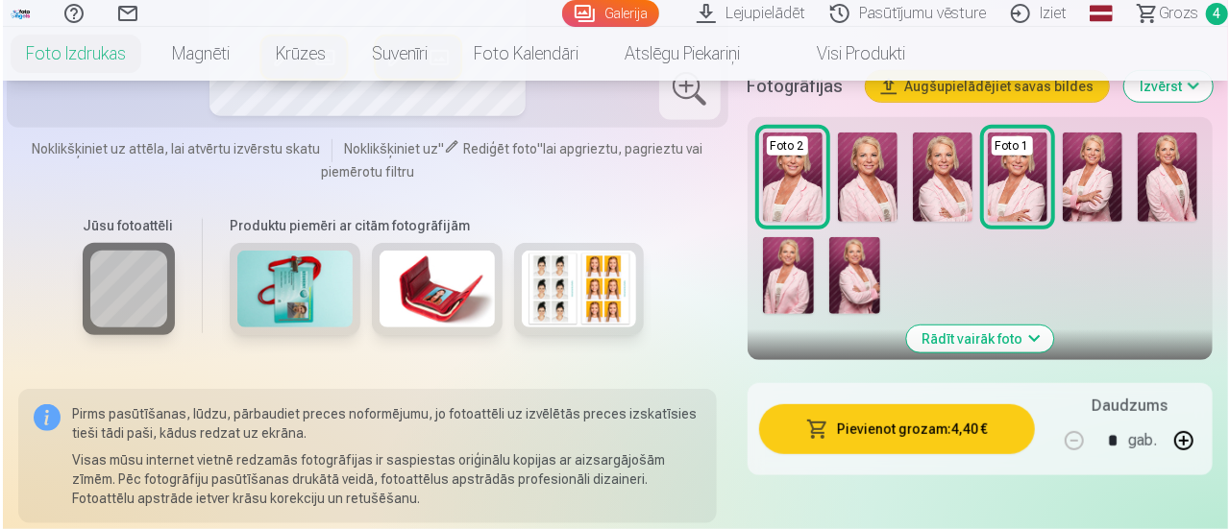
scroll to position [549, 0]
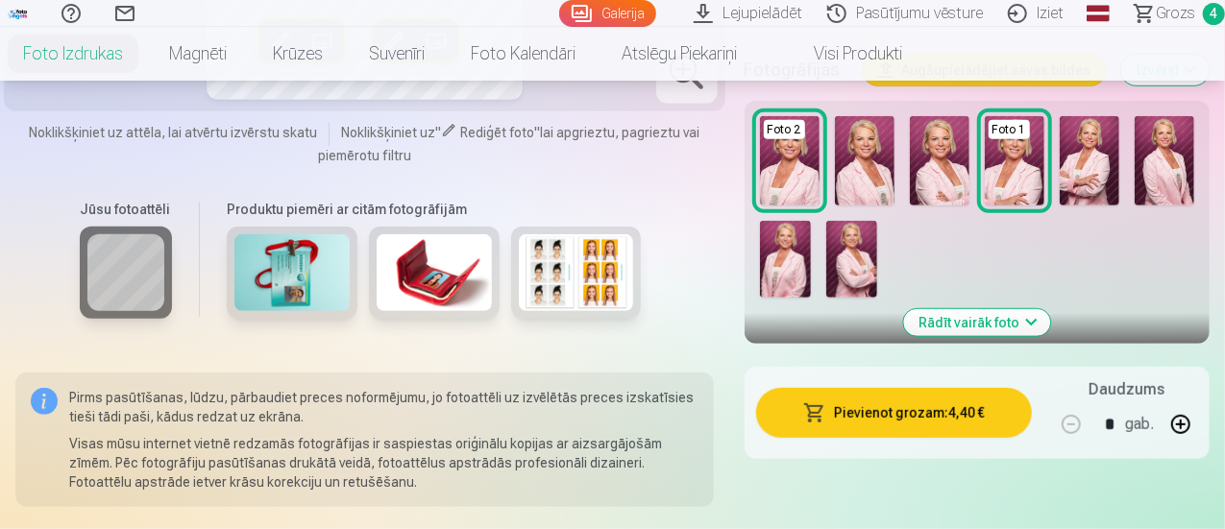
click at [869, 405] on button "Pievienot grozam : 4,40 €" at bounding box center [894, 413] width 276 height 50
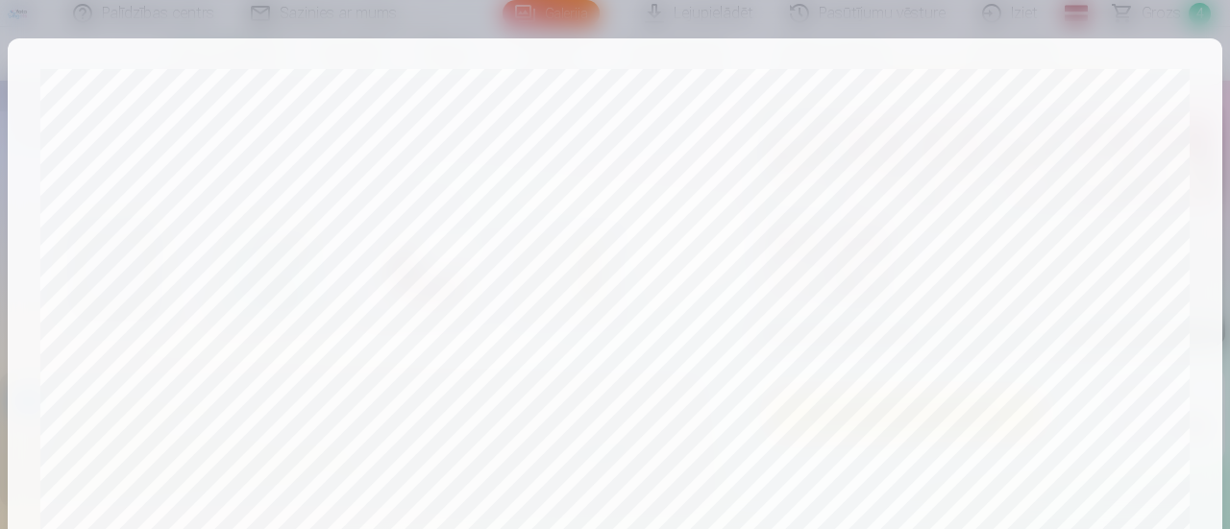
scroll to position [839, 0]
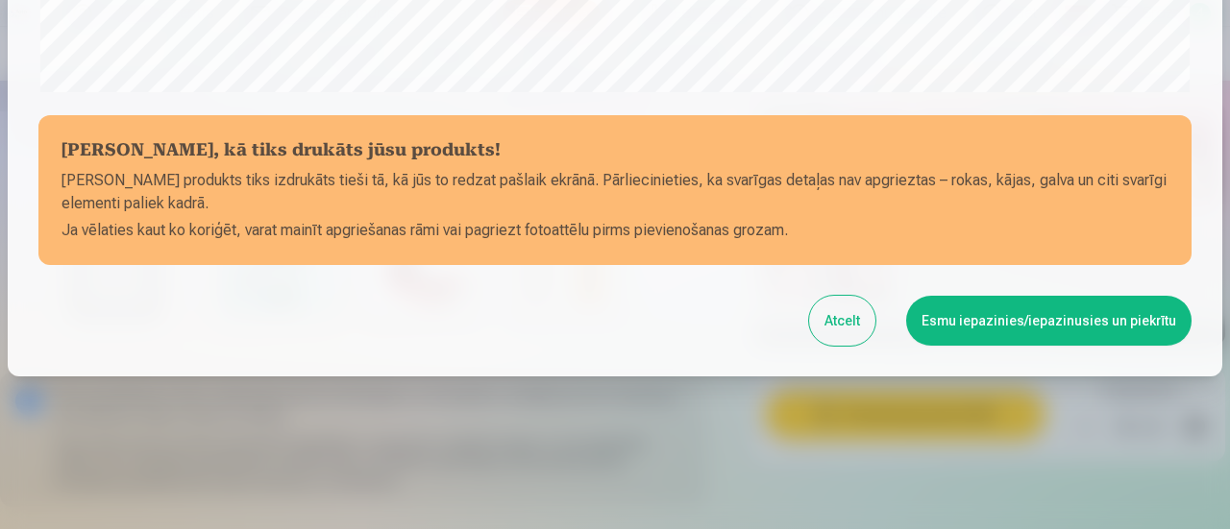
click at [999, 312] on button "Esmu iepazinies/iepazinusies un piekrītu" at bounding box center [1048, 321] width 285 height 50
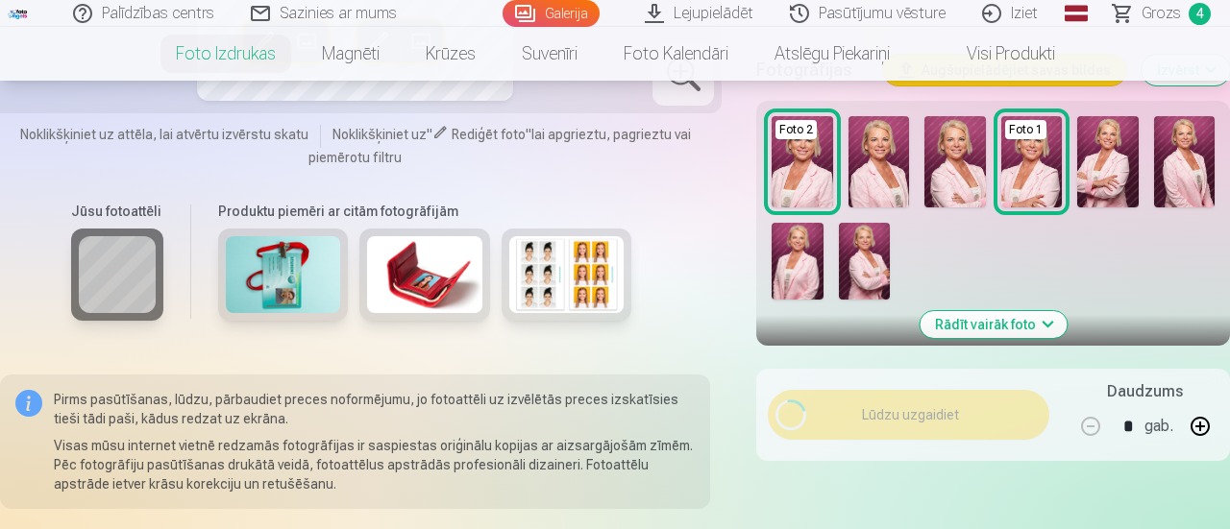
scroll to position [836, 0]
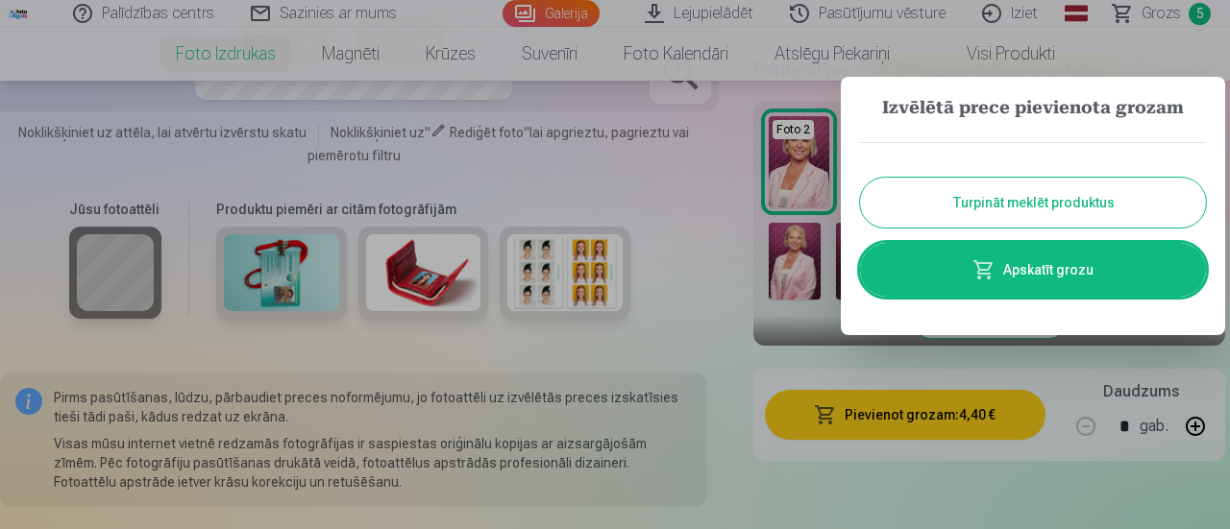
click at [1016, 282] on link "Apskatīt grozu" at bounding box center [1033, 270] width 346 height 54
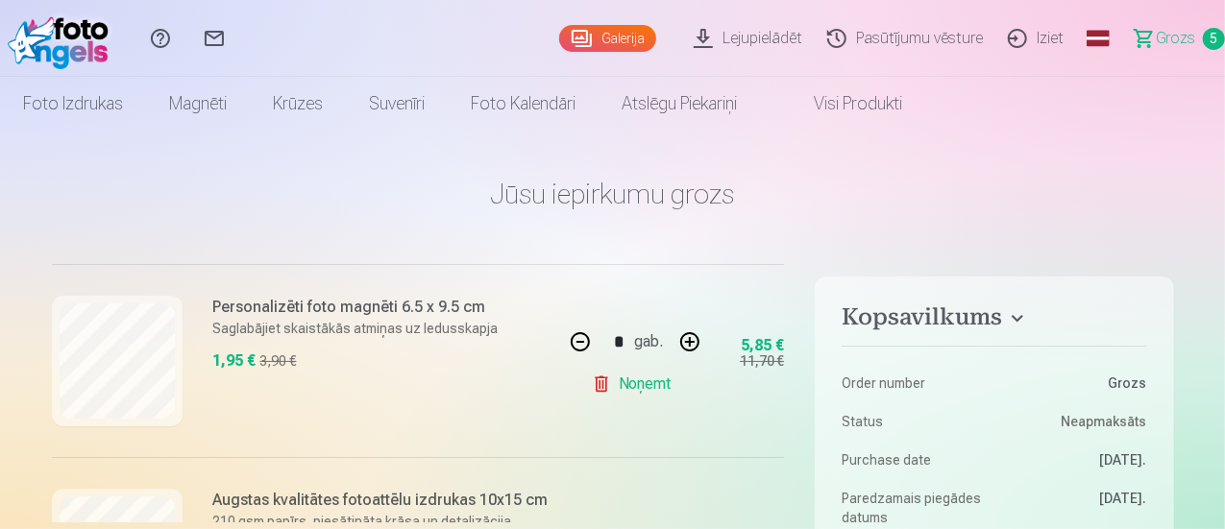
scroll to position [234, 0]
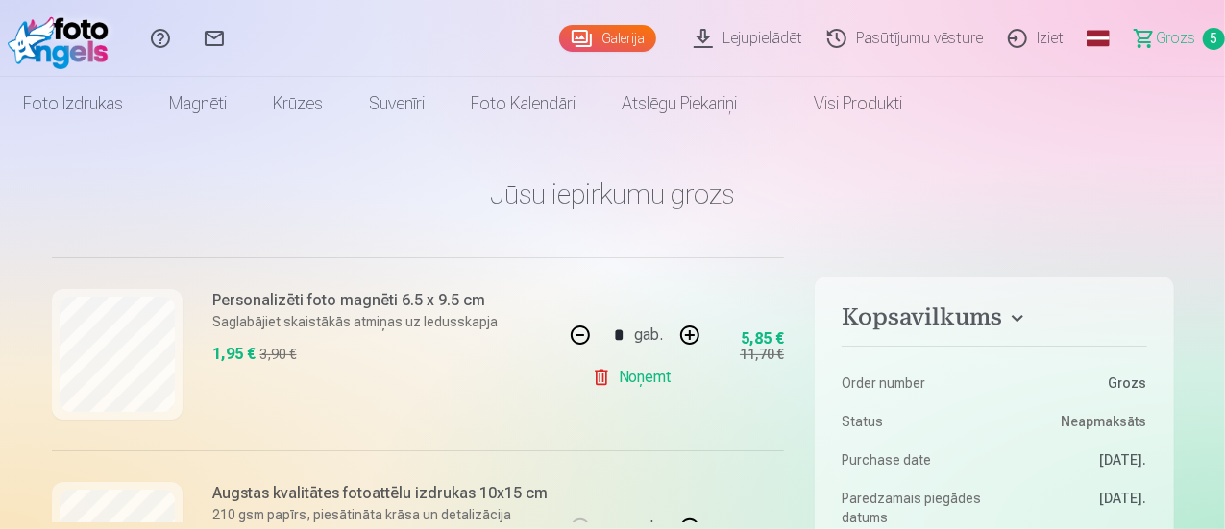
click at [580, 341] on button "button" at bounding box center [580, 335] width 46 height 46
type input "*"
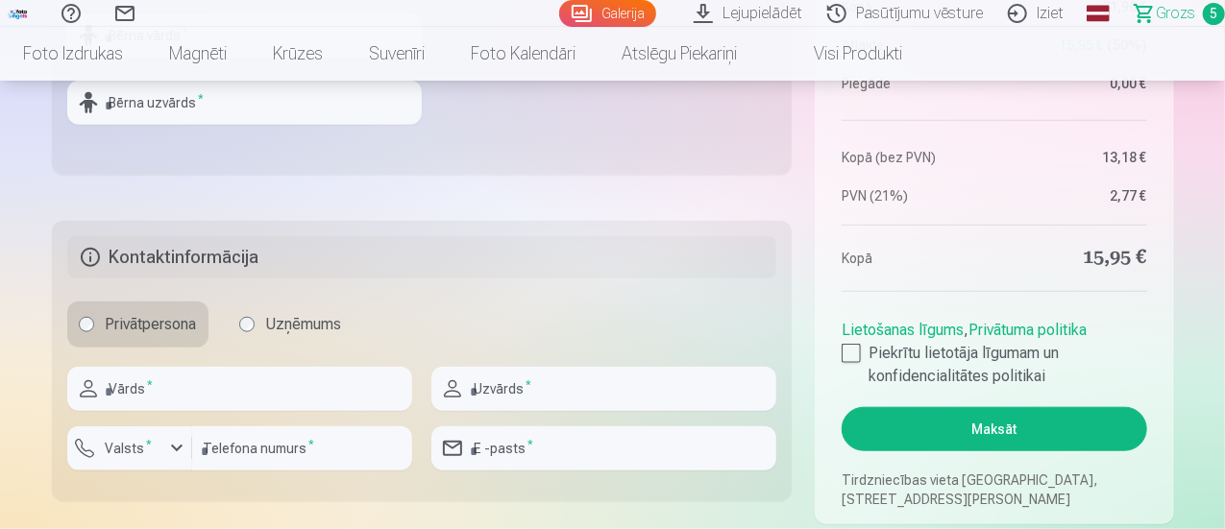
scroll to position [844, 0]
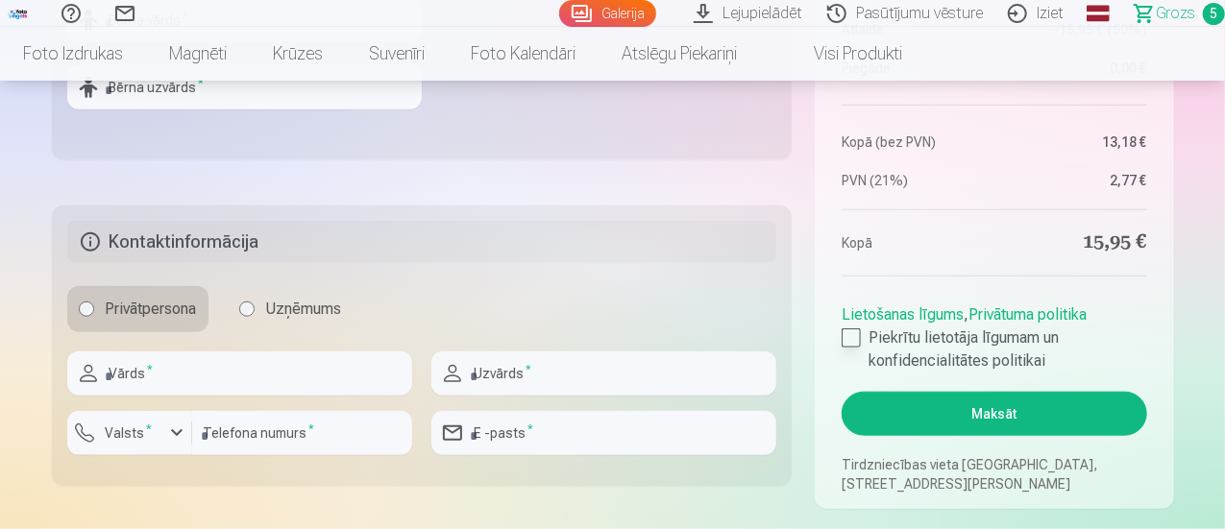
click at [851, 345] on div at bounding box center [851, 338] width 19 height 19
click at [282, 373] on input "text" at bounding box center [239, 374] width 345 height 44
type input "*****"
type input "****"
type input "********"
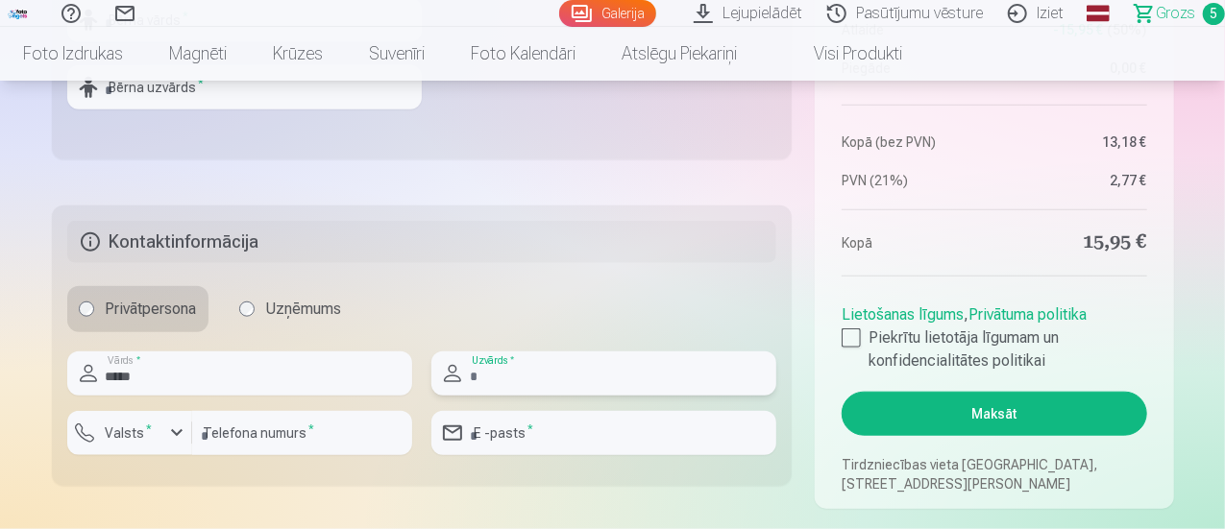
type input "**********"
click at [939, 408] on button "Maksāt" at bounding box center [994, 414] width 305 height 44
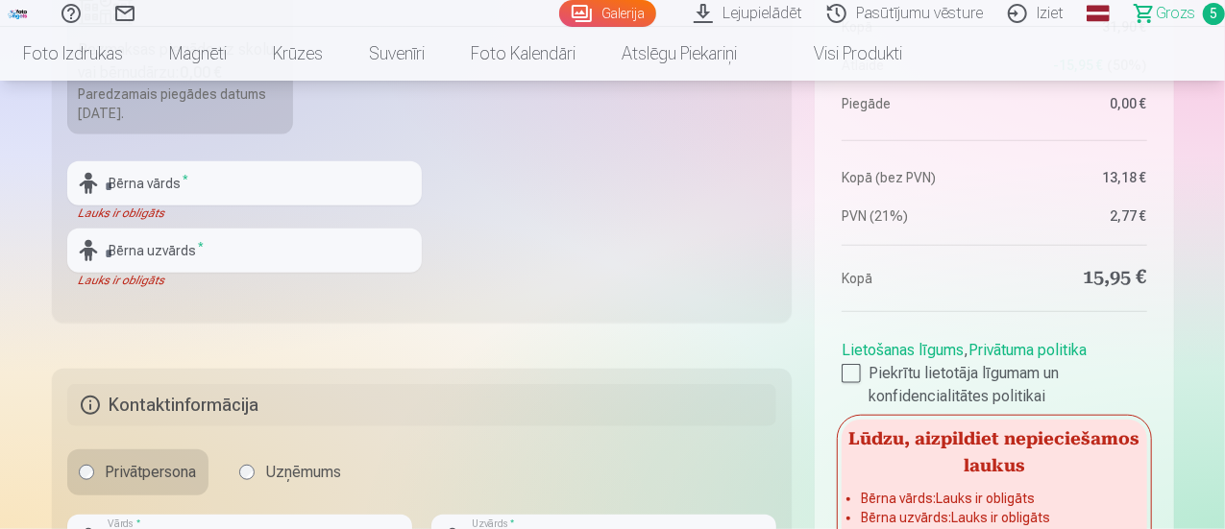
scroll to position [490, 0]
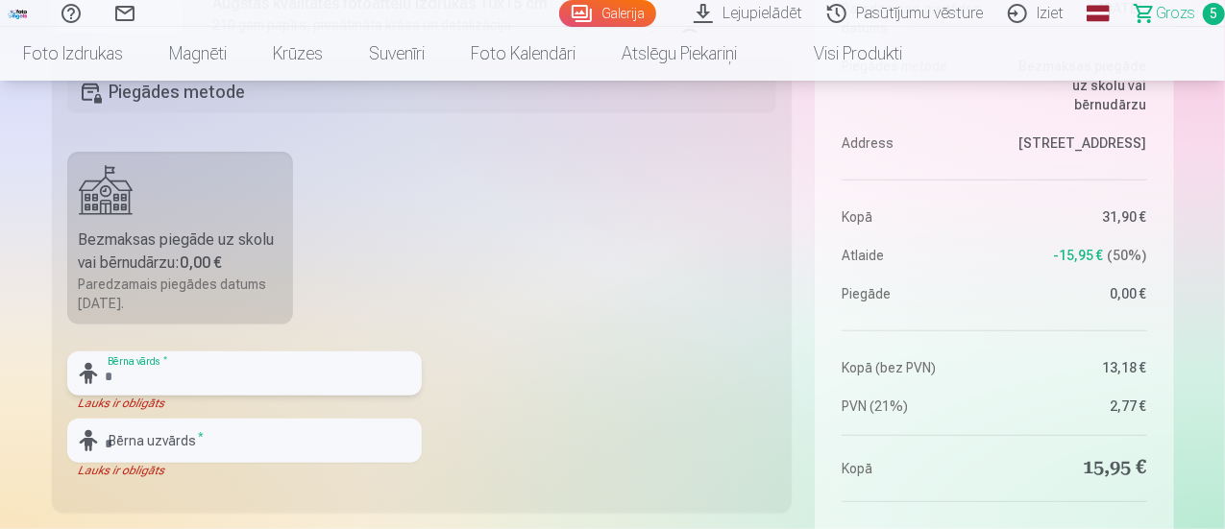
click at [244, 378] on input "text" at bounding box center [244, 374] width 355 height 44
type input "*****"
type input "****"
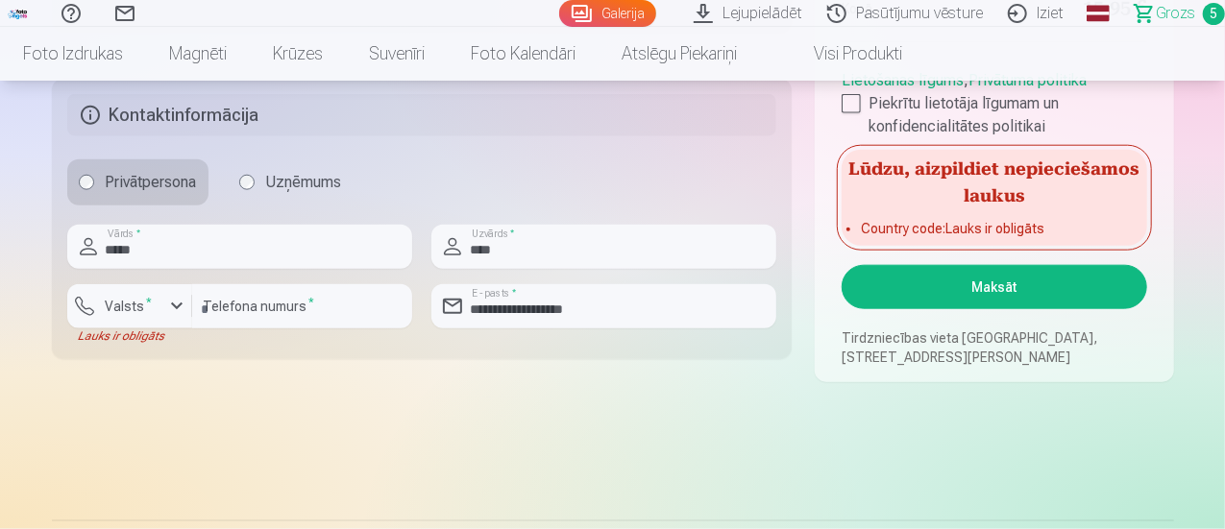
scroll to position [938, 0]
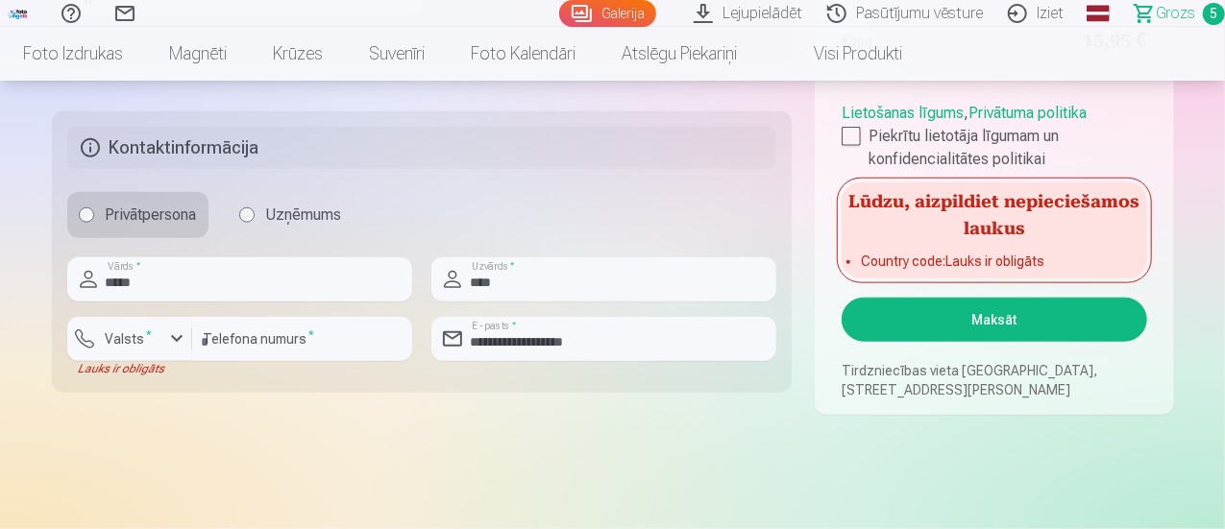
click at [998, 314] on button "Maksāt" at bounding box center [994, 320] width 305 height 44
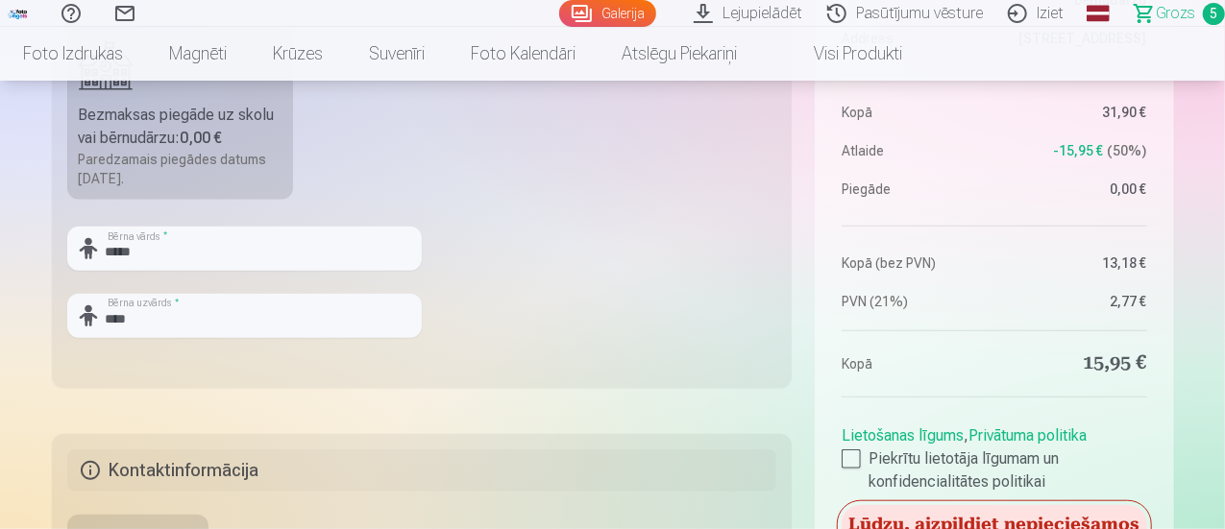
scroll to position [638, 0]
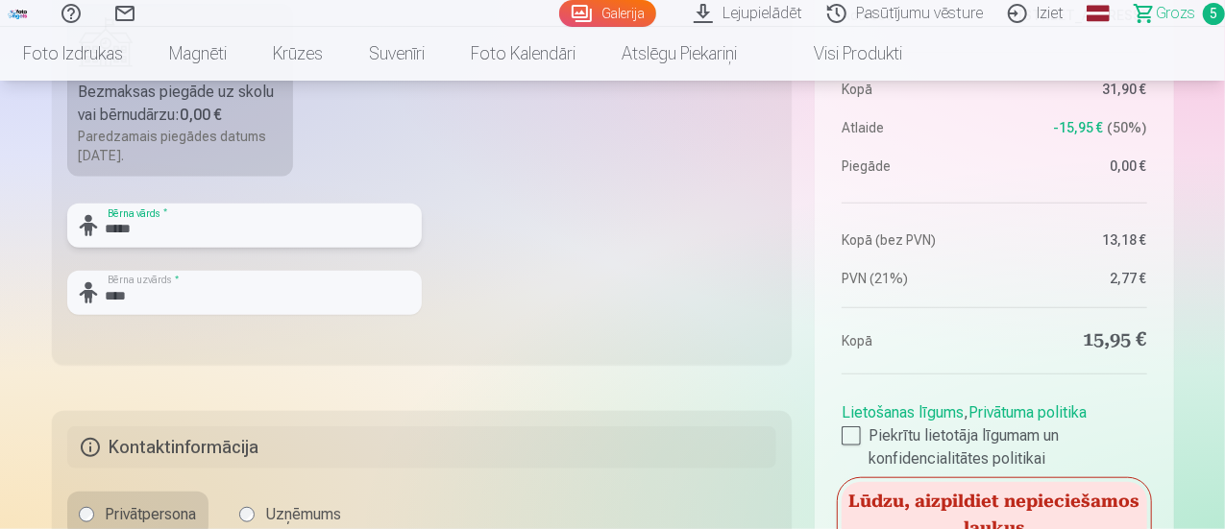
click at [219, 223] on input "*****" at bounding box center [244, 226] width 355 height 44
click at [147, 292] on input "****" at bounding box center [244, 293] width 355 height 44
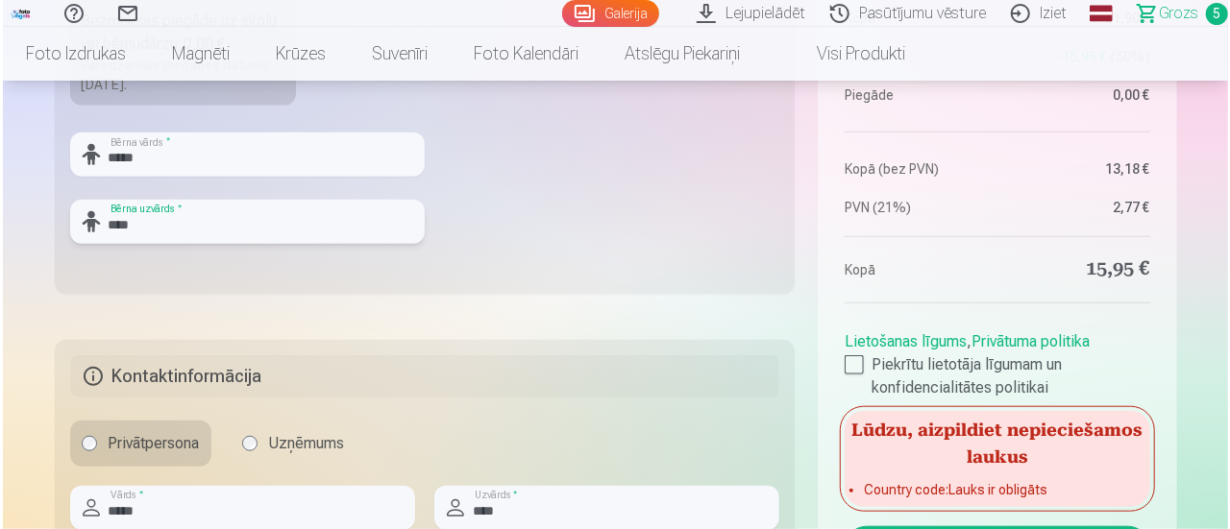
scroll to position [891, 0]
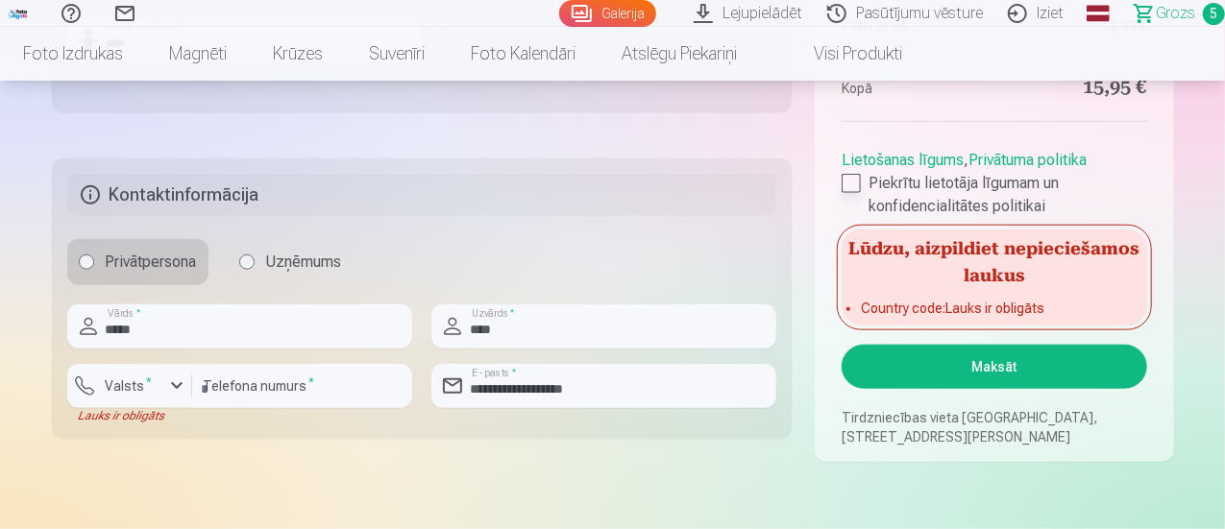
click at [845, 182] on div at bounding box center [851, 183] width 19 height 19
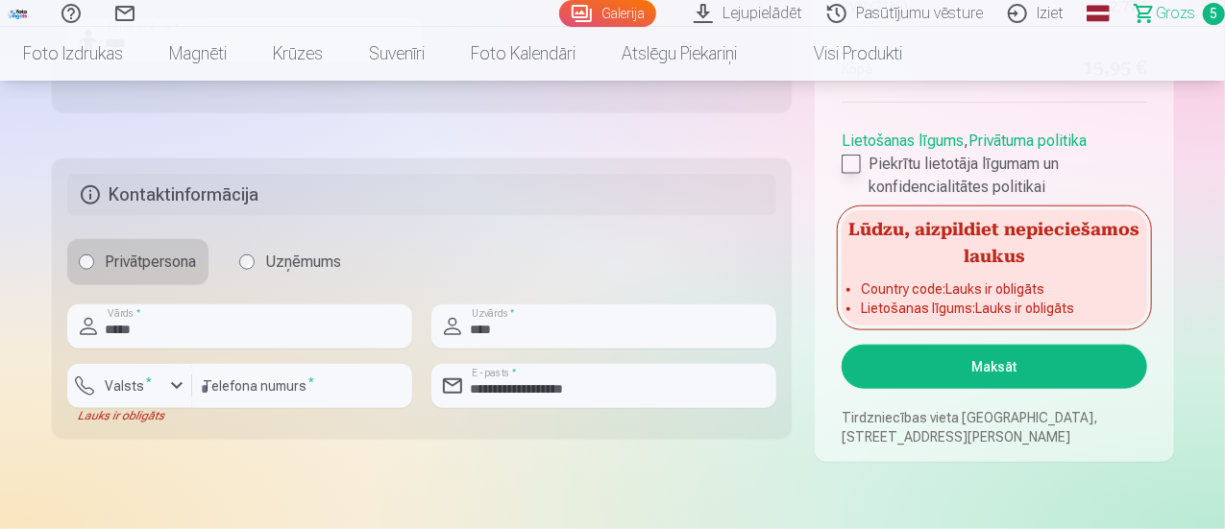
click at [845, 168] on div at bounding box center [851, 164] width 19 height 19
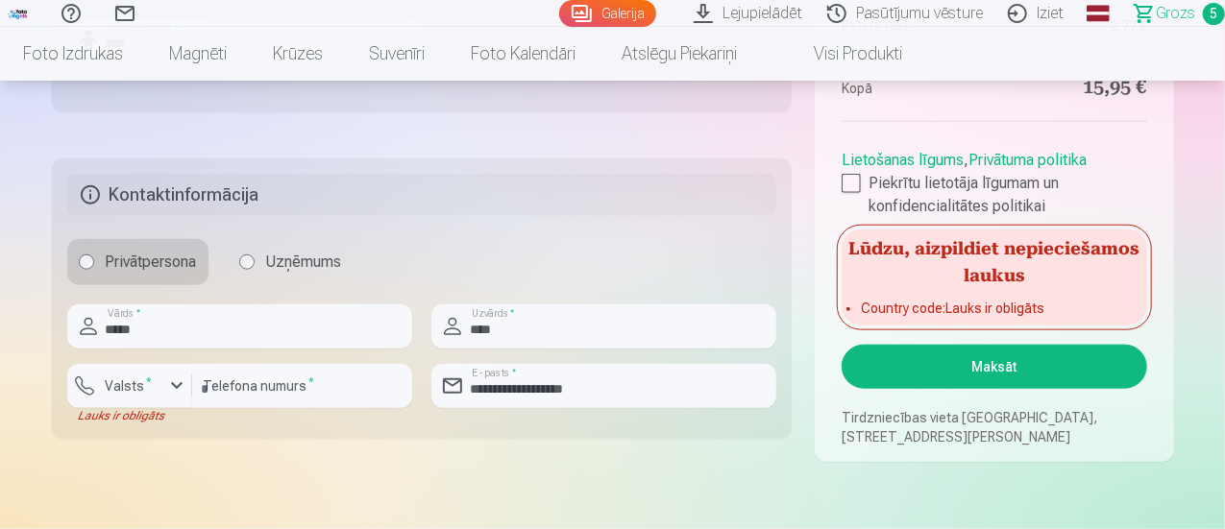
click at [928, 372] on button "Maksāt" at bounding box center [994, 367] width 305 height 44
click at [175, 383] on div "button" at bounding box center [176, 386] width 23 height 23
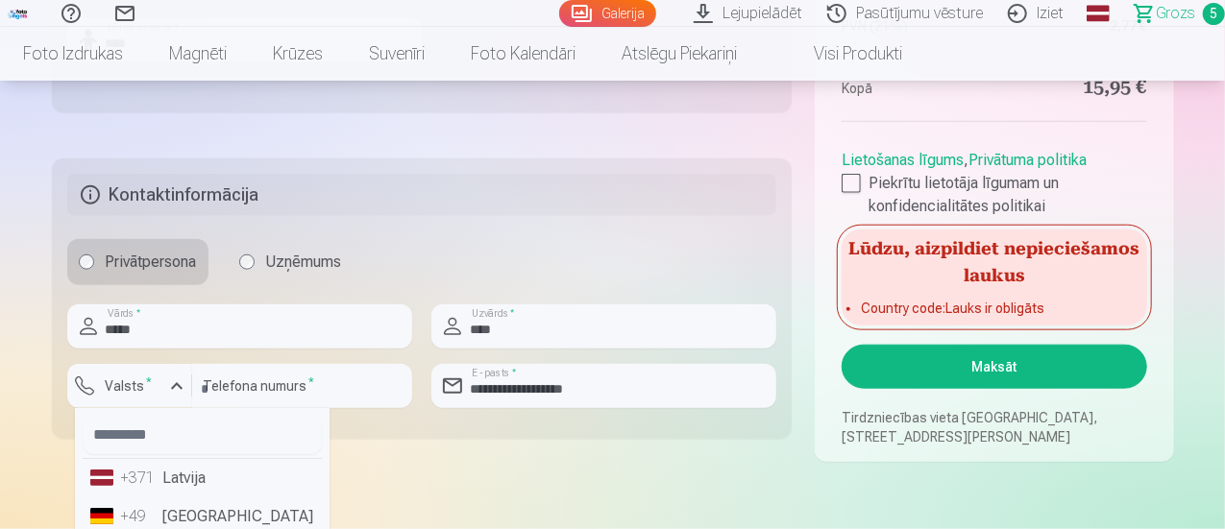
click at [183, 483] on li "+371 Latvija" at bounding box center [202, 478] width 239 height 38
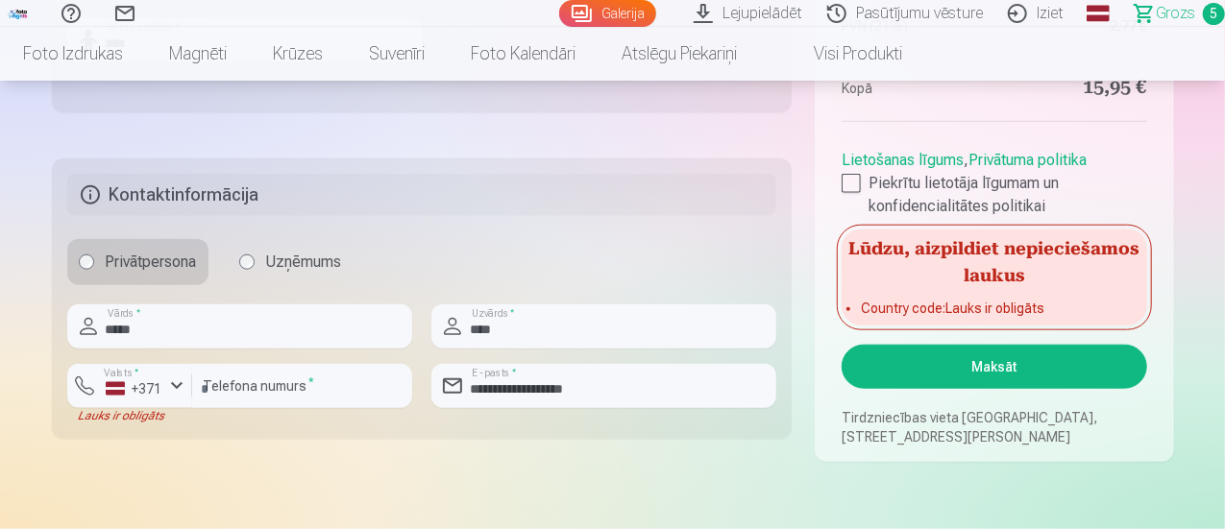
click at [911, 362] on button "Maksāt" at bounding box center [994, 367] width 305 height 44
